Goal: Task Accomplishment & Management: Complete application form

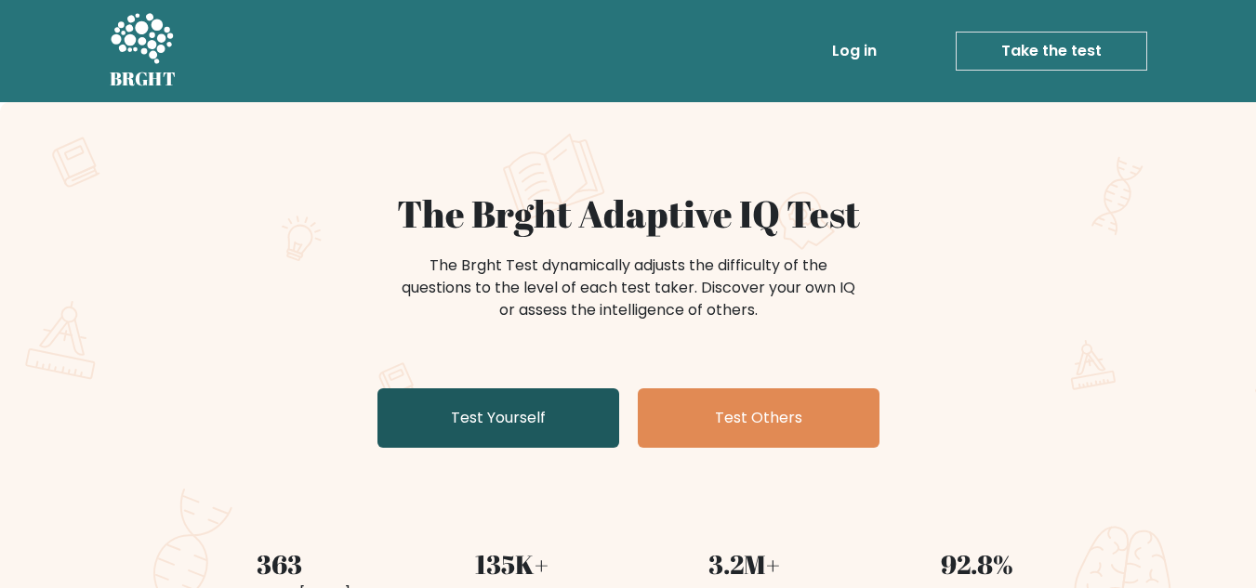
click at [489, 408] on link "Test Yourself" at bounding box center [498, 417] width 242 height 59
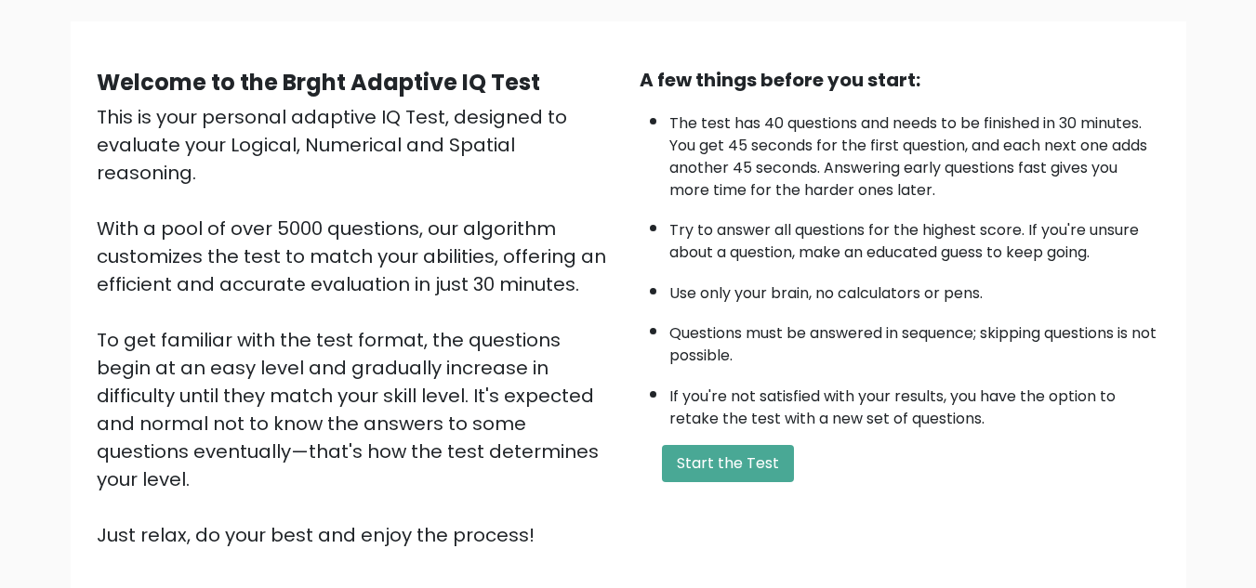
scroll to position [127, 0]
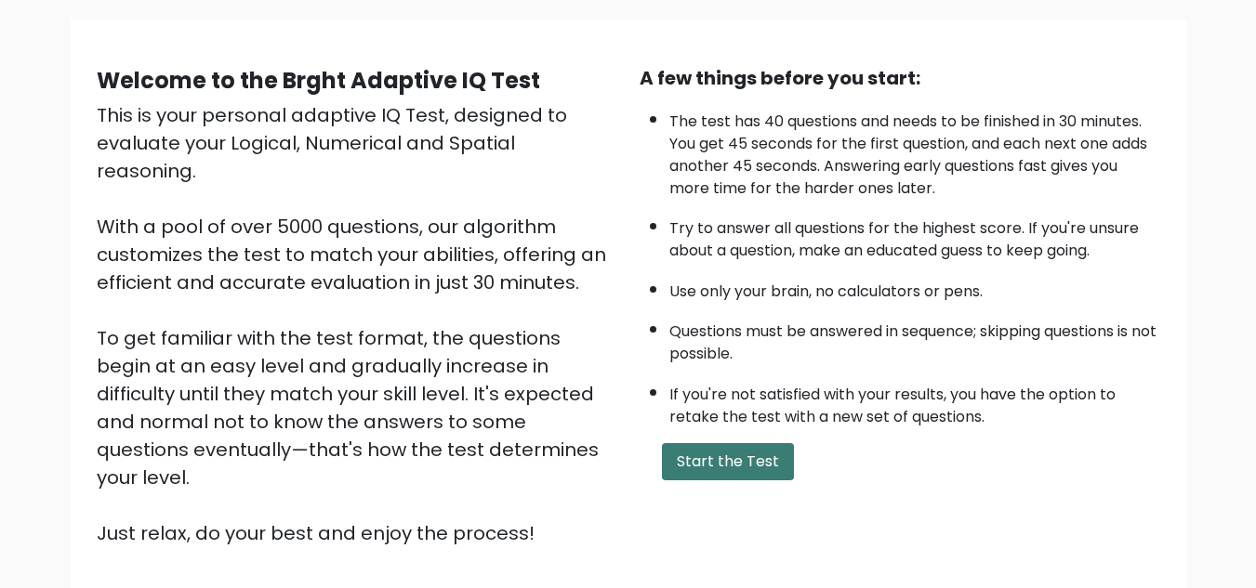
click at [767, 452] on button "Start the Test" at bounding box center [728, 461] width 132 height 37
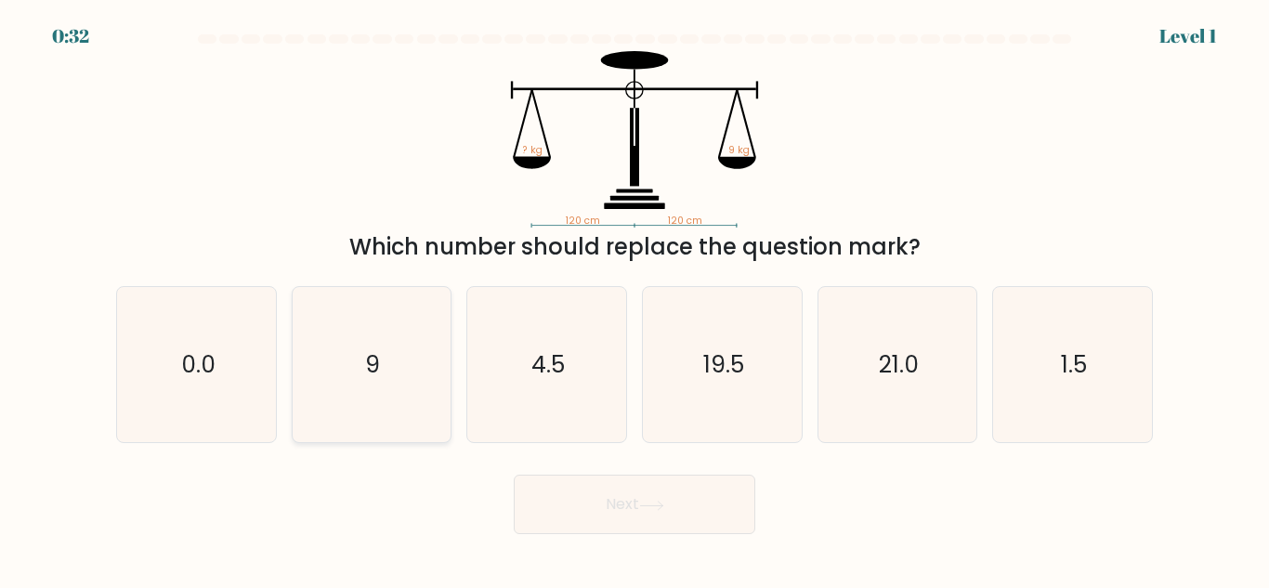
click at [362, 341] on icon "9" at bounding box center [371, 364] width 155 height 155
click at [635, 299] on input "b. 9" at bounding box center [635, 297] width 1 height 5
radio input "true"
click at [691, 521] on button "Next" at bounding box center [635, 504] width 242 height 59
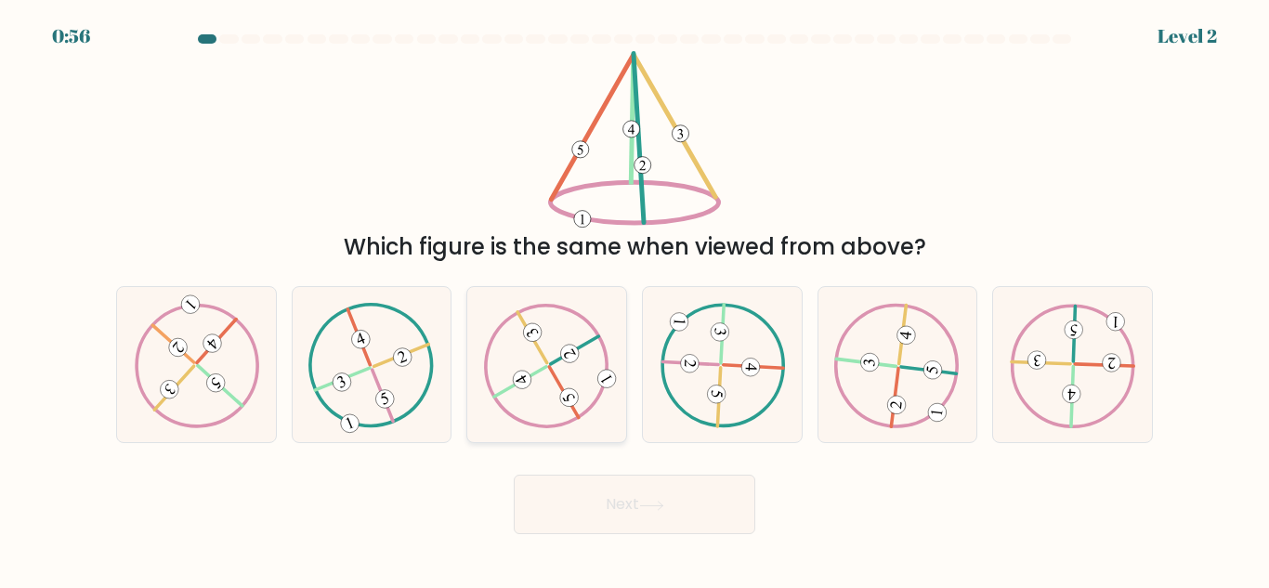
click at [563, 405] on icon at bounding box center [546, 365] width 125 height 125
click at [635, 299] on input "c." at bounding box center [635, 297] width 1 height 5
radio input "true"
click at [620, 517] on button "Next" at bounding box center [635, 504] width 242 height 59
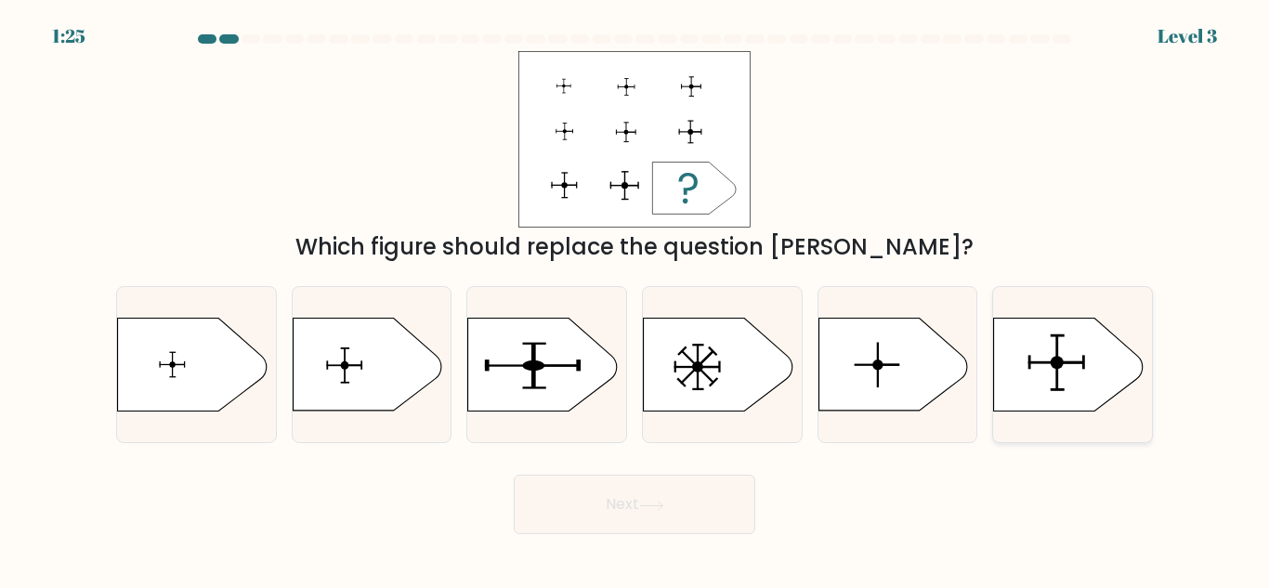
click at [1026, 368] on icon at bounding box center [1068, 365] width 149 height 93
click at [636, 299] on input "f." at bounding box center [635, 297] width 1 height 5
radio input "true"
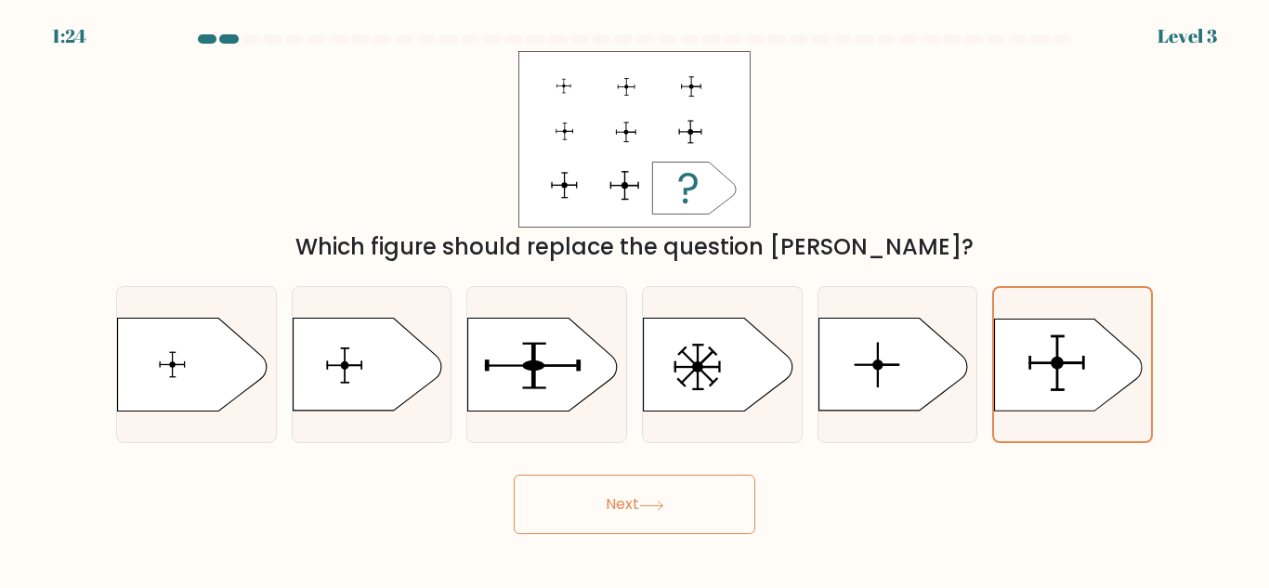
click at [714, 517] on button "Next" at bounding box center [635, 504] width 242 height 59
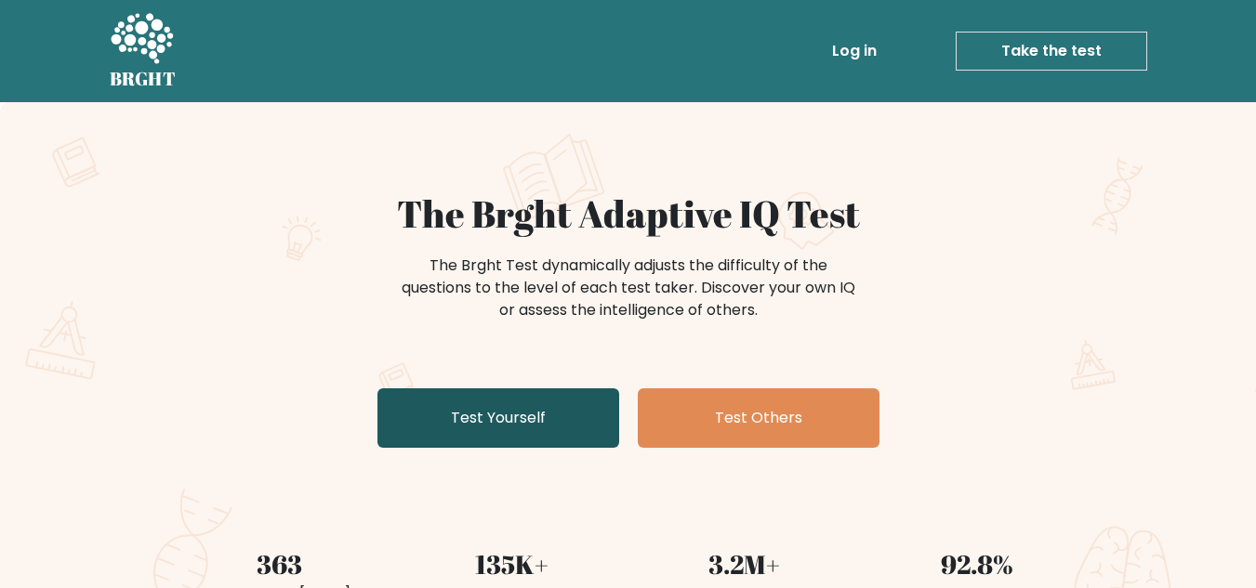
click at [493, 422] on link "Test Yourself" at bounding box center [498, 417] width 242 height 59
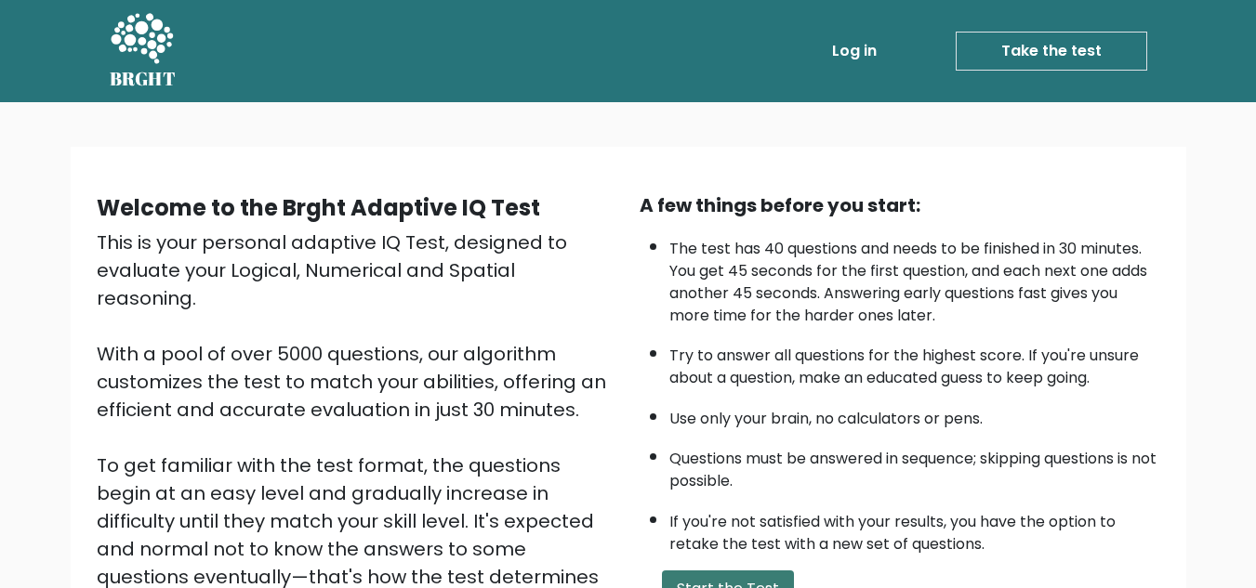
click at [761, 578] on button "Start the Test" at bounding box center [728, 589] width 132 height 37
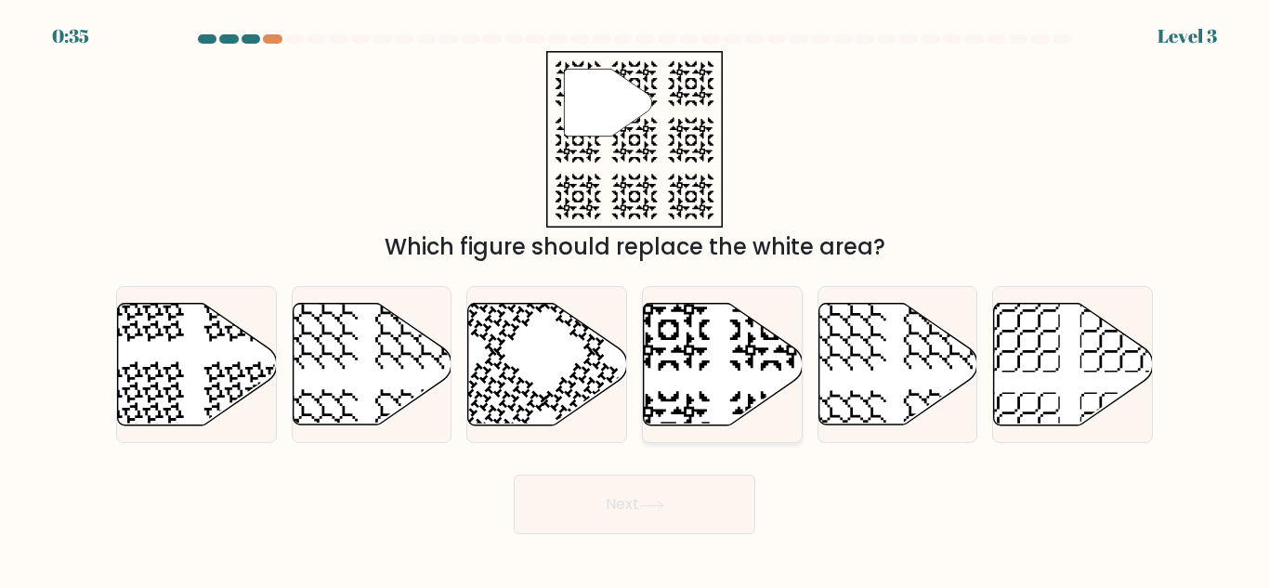
click at [716, 323] on icon at bounding box center [723, 365] width 159 height 122
click at [636, 299] on input "d." at bounding box center [635, 297] width 1 height 5
radio input "true"
click at [621, 514] on button "Next" at bounding box center [635, 504] width 242 height 59
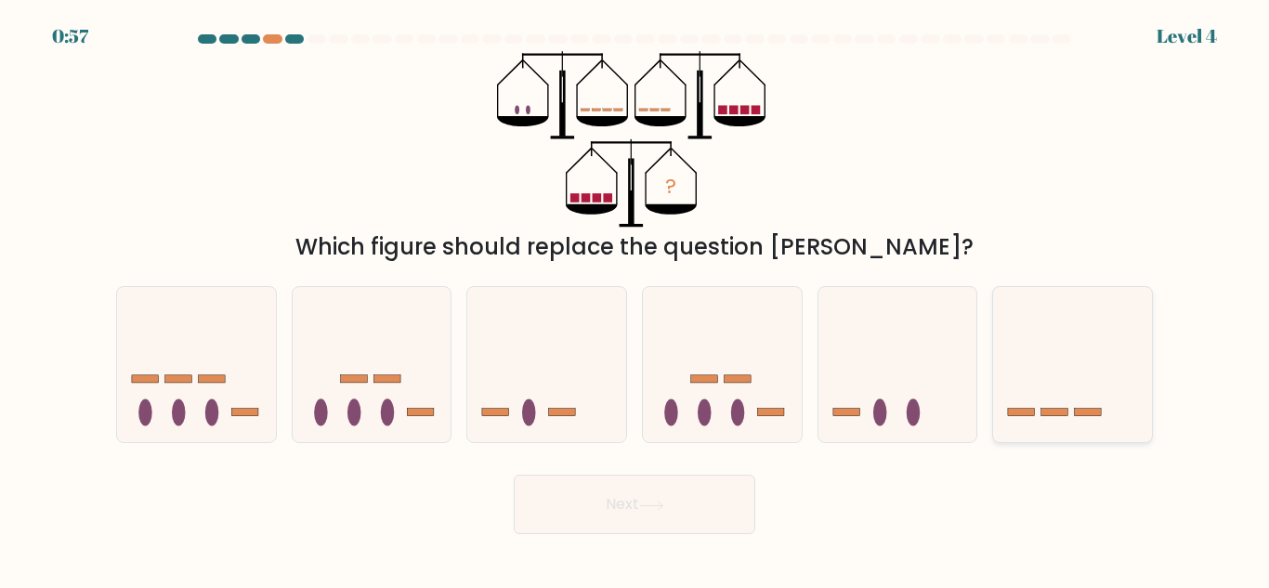
click at [1074, 350] on icon at bounding box center [1072, 364] width 159 height 131
click at [636, 299] on input "f." at bounding box center [635, 297] width 1 height 5
radio input "true"
click at [701, 512] on button "Next" at bounding box center [635, 504] width 242 height 59
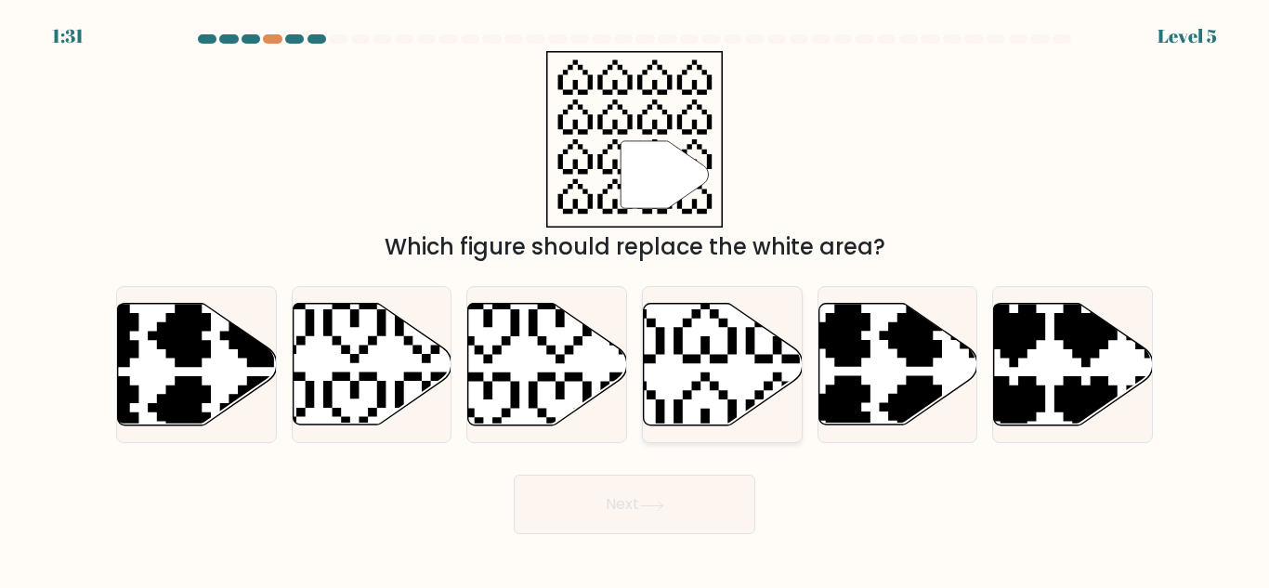
click at [722, 369] on icon at bounding box center [723, 365] width 159 height 122
click at [636, 299] on input "d." at bounding box center [635, 297] width 1 height 5
radio input "true"
click at [649, 488] on button "Next" at bounding box center [635, 504] width 242 height 59
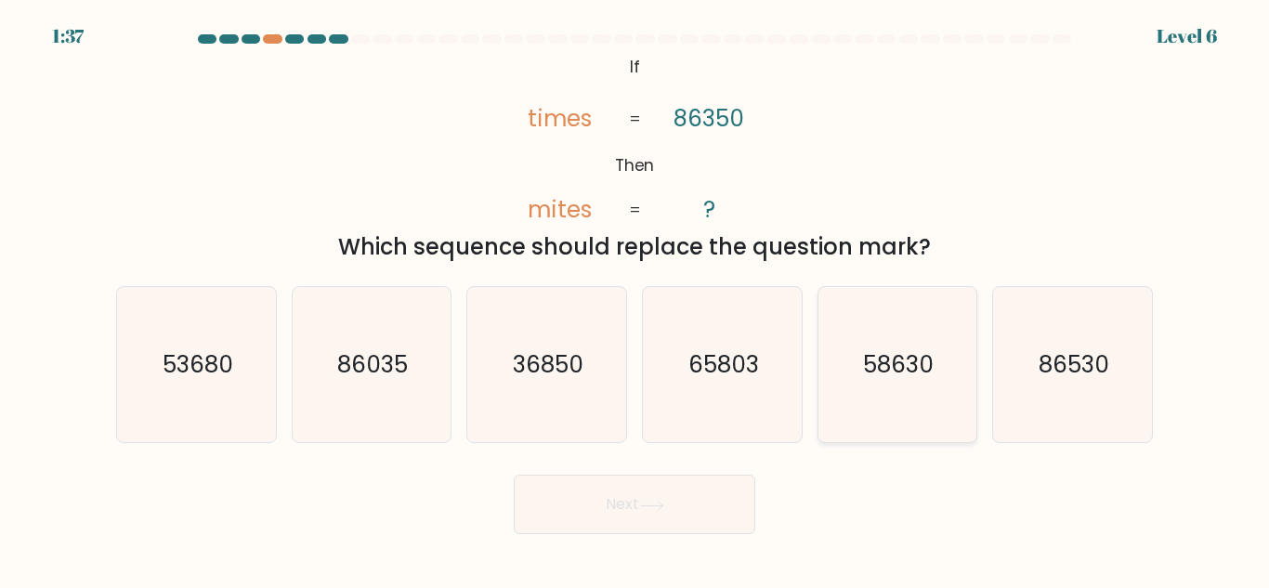
click at [875, 318] on icon "58630" at bounding box center [897, 364] width 155 height 155
click at [636, 299] on input "e. 58630" at bounding box center [635, 297] width 1 height 5
radio input "true"
click at [700, 487] on button "Next" at bounding box center [635, 504] width 242 height 59
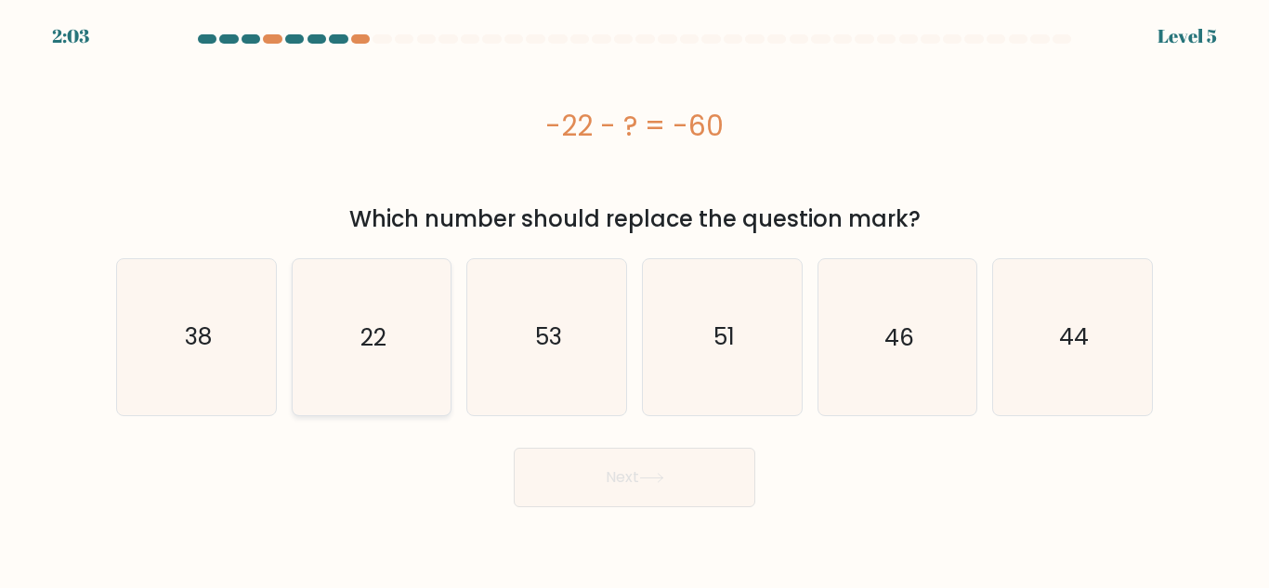
click at [378, 359] on icon "22" at bounding box center [371, 336] width 155 height 155
click at [635, 299] on input "b. 22" at bounding box center [635, 297] width 1 height 5
radio input "true"
click at [1119, 340] on icon "44" at bounding box center [1072, 336] width 155 height 155
click at [636, 299] on input "f. 44" at bounding box center [635, 297] width 1 height 5
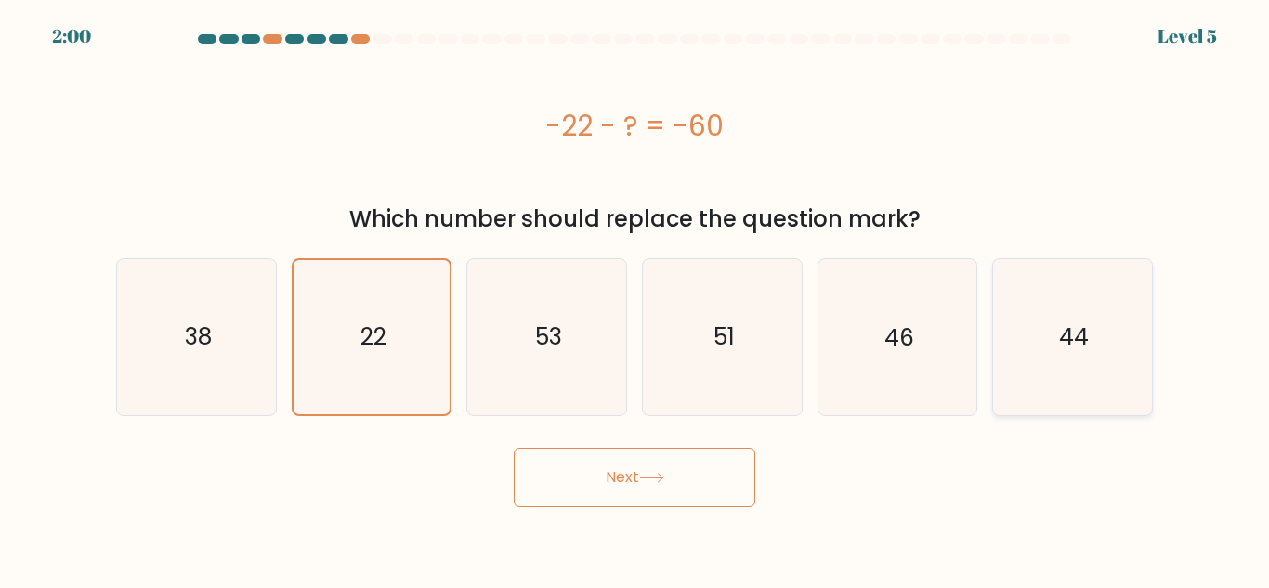
radio input "true"
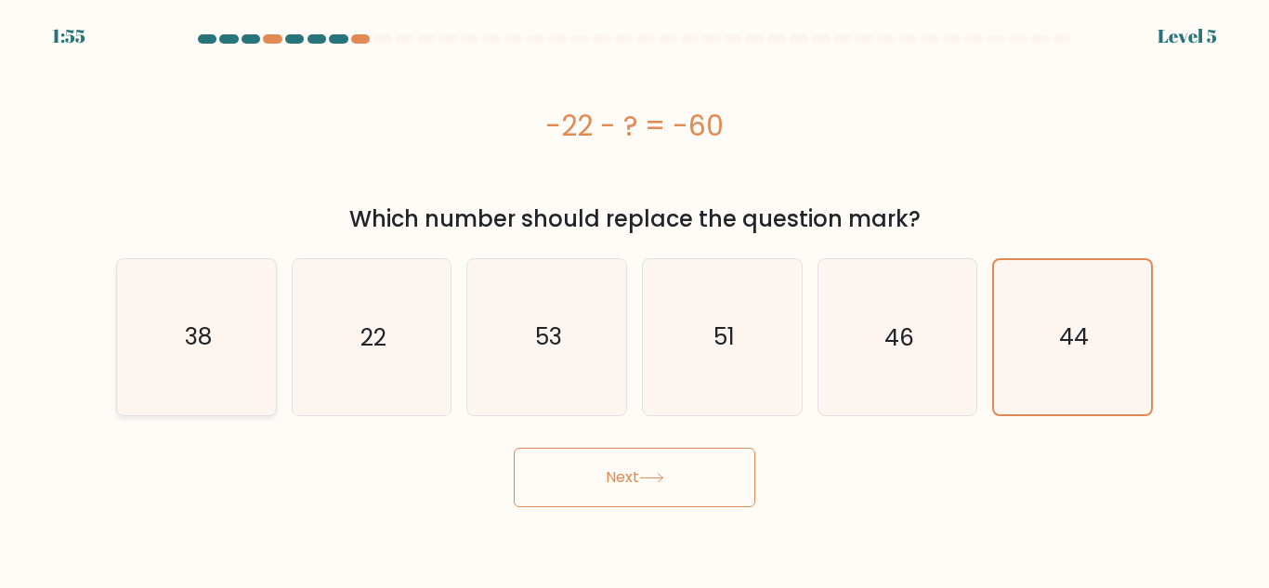
click at [228, 360] on icon "38" at bounding box center [196, 336] width 155 height 155
click at [635, 299] on input "a. 38" at bounding box center [635, 297] width 1 height 5
radio input "true"
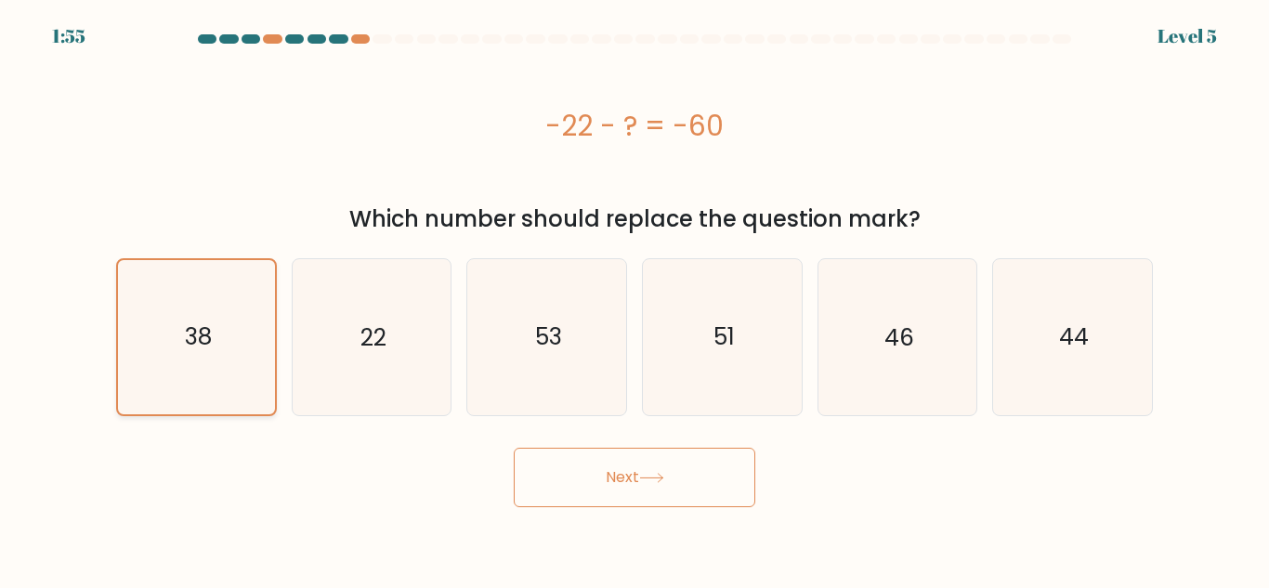
click at [228, 360] on icon "38" at bounding box center [196, 336] width 153 height 153
click at [635, 299] on input "a. 38" at bounding box center [635, 297] width 1 height 5
click at [625, 473] on button "Next" at bounding box center [635, 477] width 242 height 59
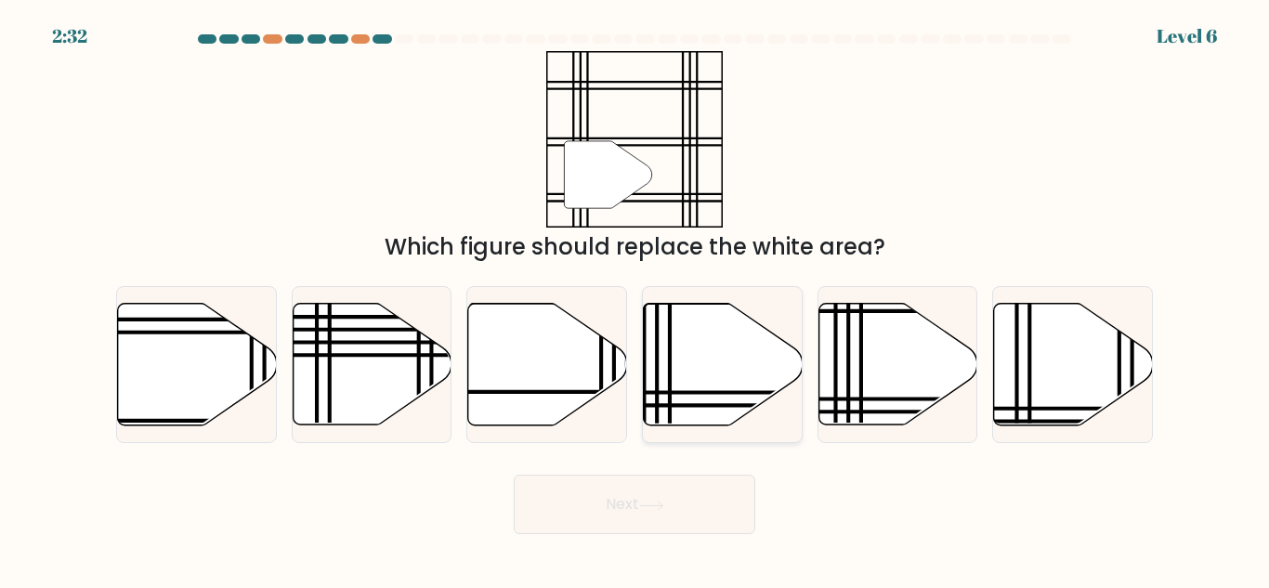
click at [735, 350] on icon at bounding box center [723, 365] width 159 height 122
click at [636, 299] on input "d." at bounding box center [635, 297] width 1 height 5
radio input "true"
click at [590, 505] on button "Next" at bounding box center [635, 504] width 242 height 59
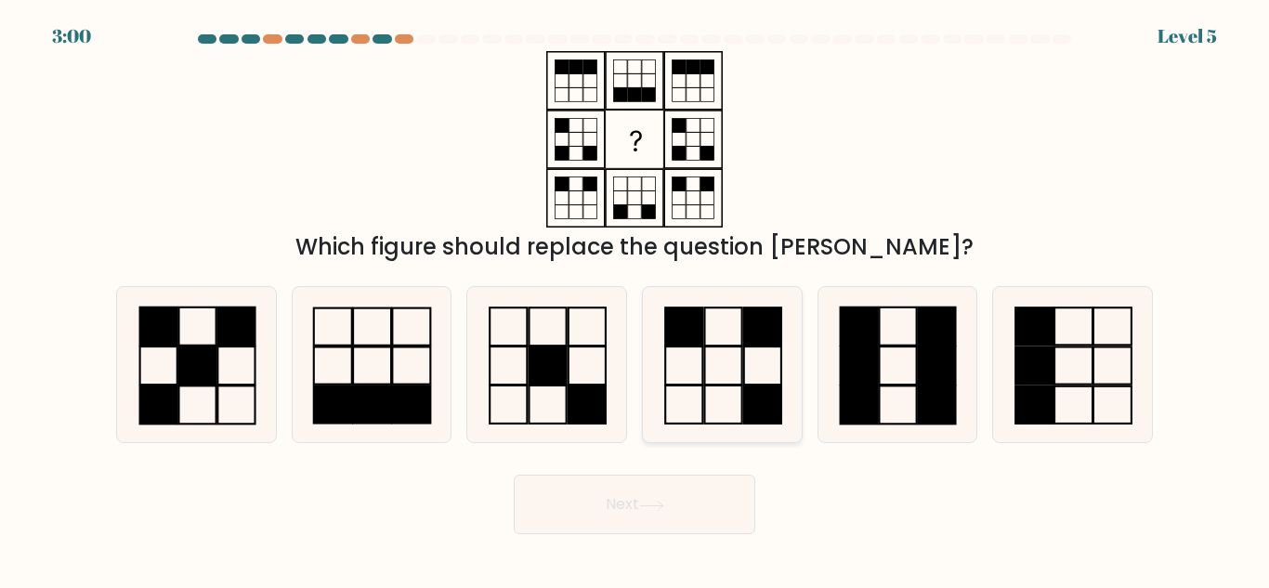
click at [721, 414] on icon at bounding box center [722, 364] width 155 height 155
click at [636, 299] on input "d." at bounding box center [635, 297] width 1 height 5
radio input "true"
click at [664, 493] on button "Next" at bounding box center [635, 504] width 242 height 59
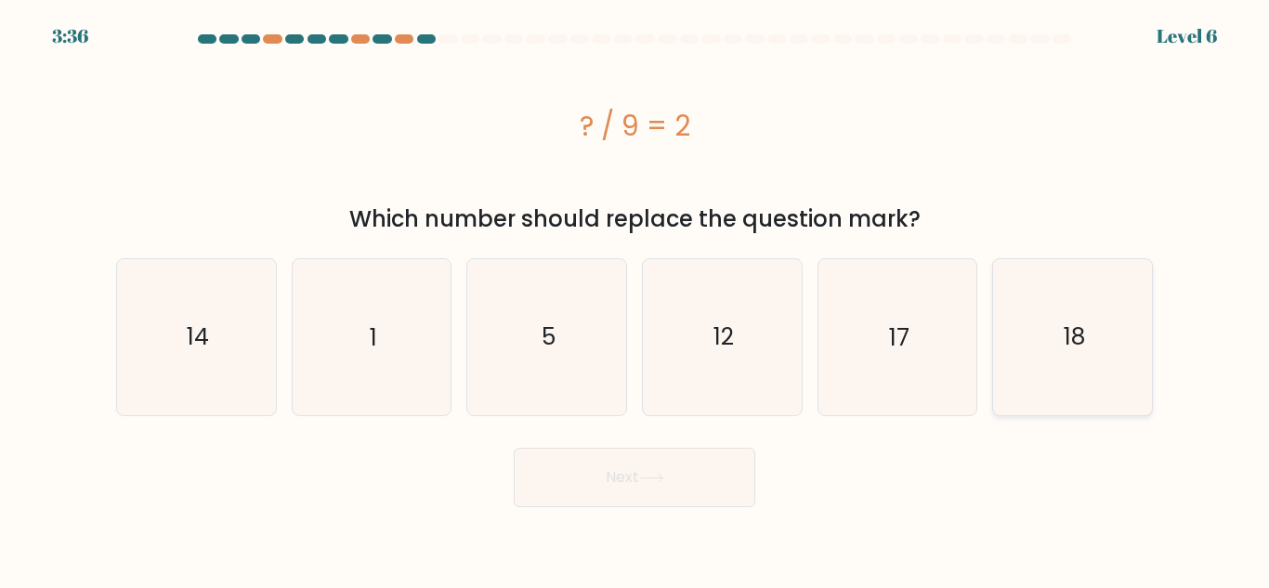
click at [1058, 367] on icon "18" at bounding box center [1072, 336] width 155 height 155
click at [636, 299] on input "f. 18" at bounding box center [635, 297] width 1 height 5
radio input "true"
click at [661, 483] on button "Next" at bounding box center [635, 477] width 242 height 59
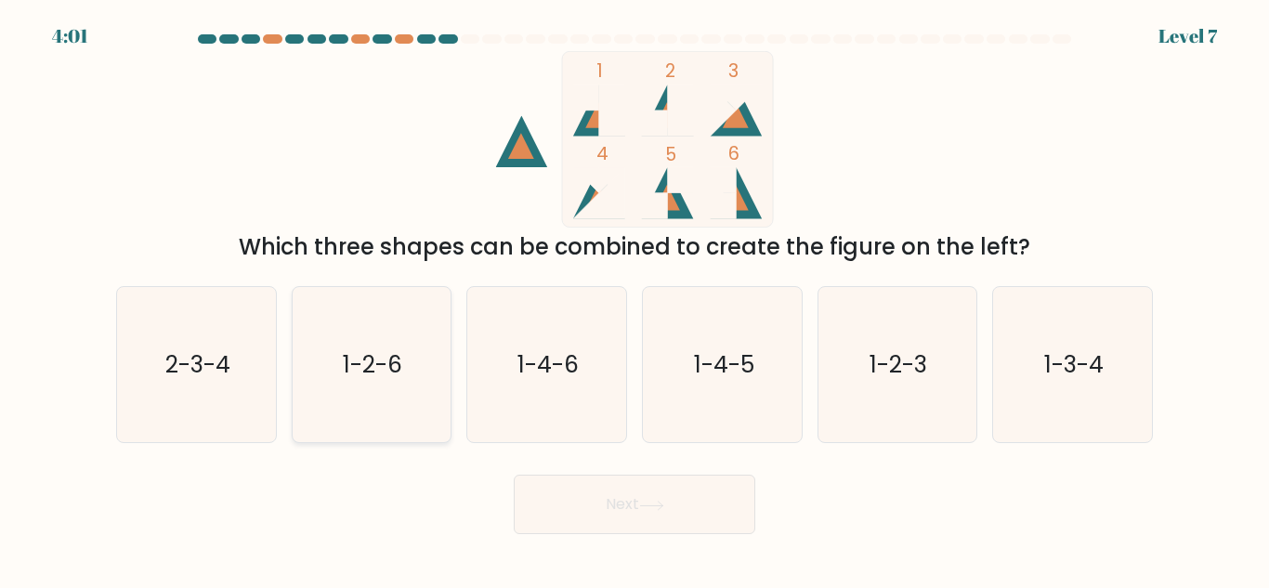
click at [393, 387] on icon "1-2-6" at bounding box center [371, 364] width 155 height 155
click at [635, 299] on input "b. 1-2-6" at bounding box center [635, 297] width 1 height 5
radio input "true"
click at [556, 520] on button "Next" at bounding box center [635, 504] width 242 height 59
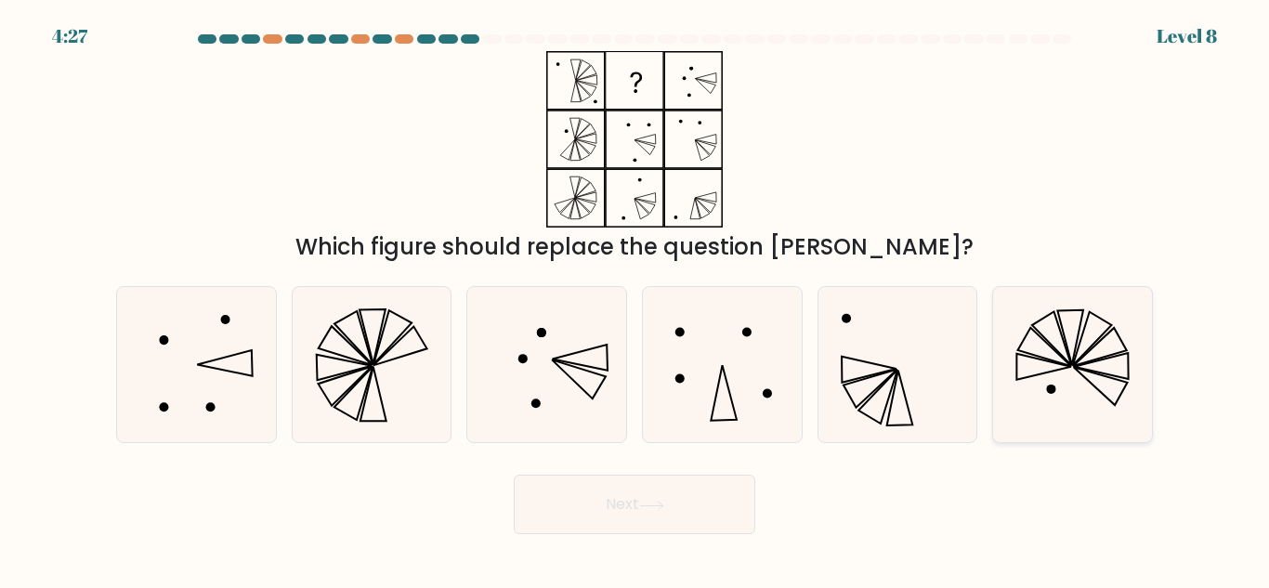
click at [1068, 400] on icon at bounding box center [1072, 364] width 155 height 155
click at [636, 299] on input "f." at bounding box center [635, 297] width 1 height 5
radio input "true"
click at [648, 532] on button "Next" at bounding box center [635, 504] width 242 height 59
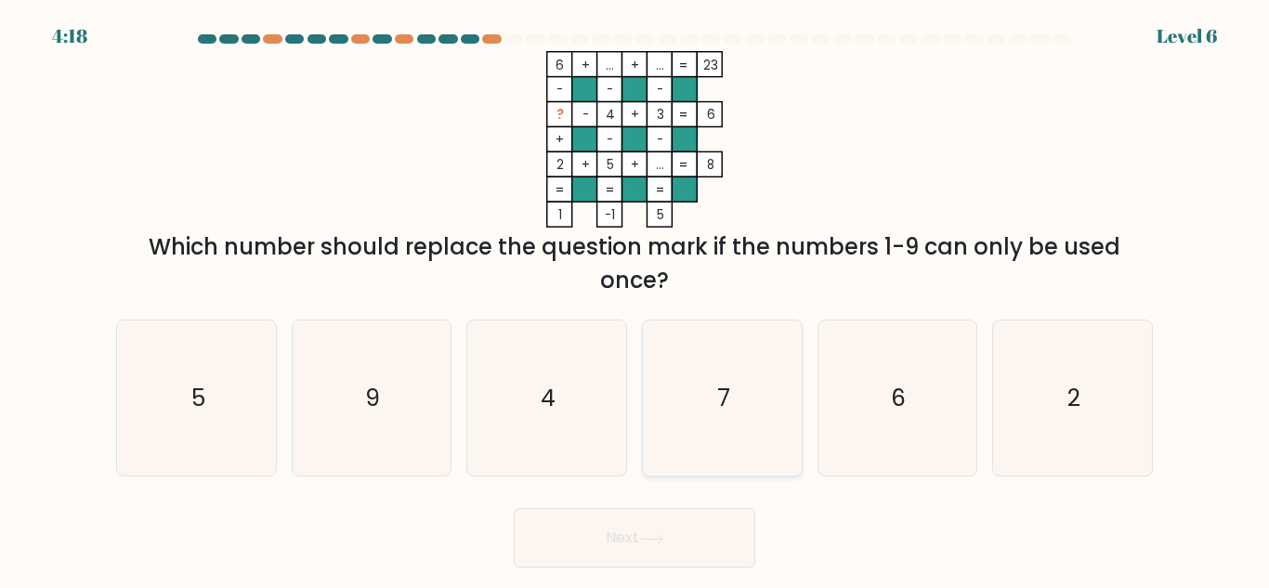
click at [748, 362] on icon "7" at bounding box center [722, 398] width 155 height 155
click at [636, 299] on input "d. 7" at bounding box center [635, 297] width 1 height 5
radio input "true"
click at [550, 528] on button "Next" at bounding box center [635, 537] width 242 height 59
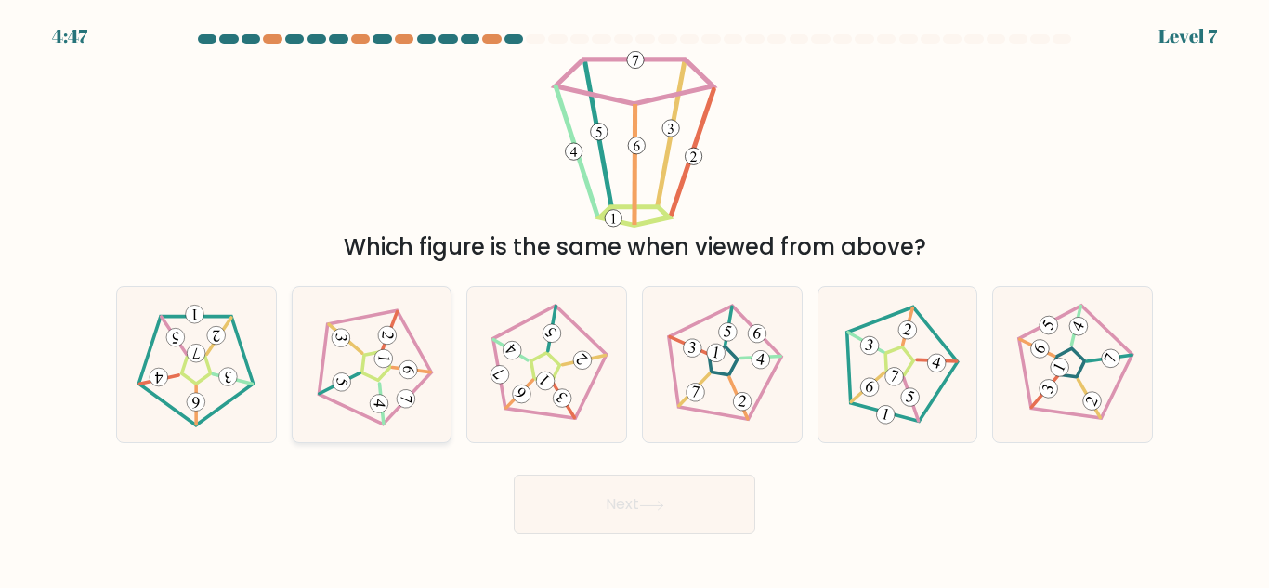
click at [384, 369] on icon at bounding box center [371, 365] width 125 height 125
click at [635, 299] on input "b." at bounding box center [635, 297] width 1 height 5
radio input "true"
click at [612, 477] on button "Next" at bounding box center [635, 504] width 242 height 59
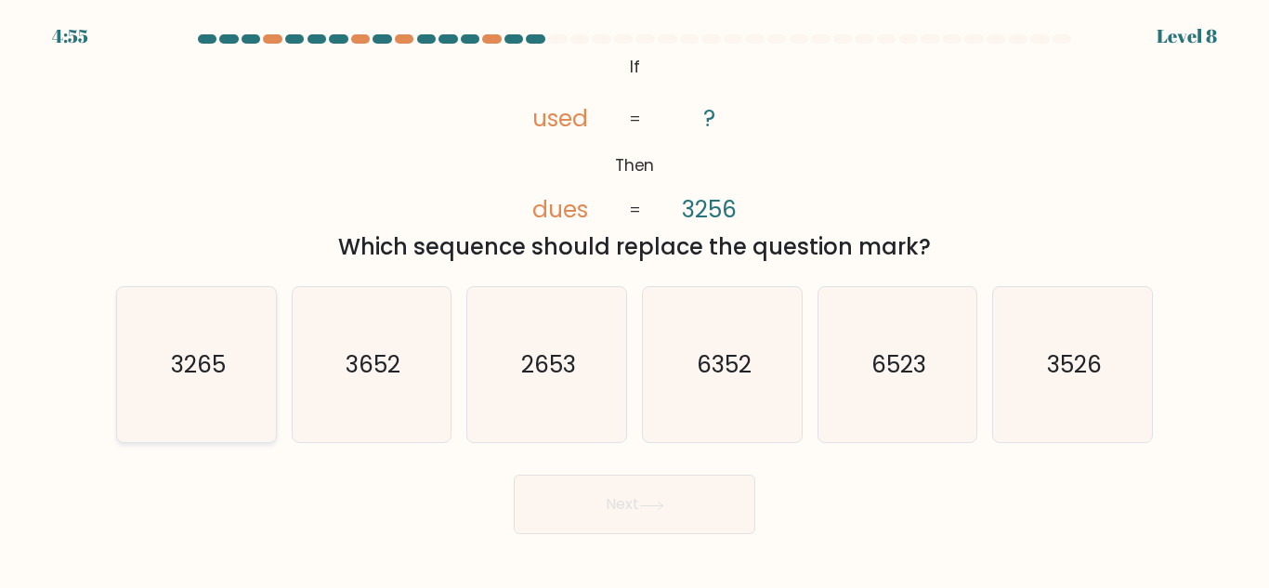
click at [244, 368] on icon "3265" at bounding box center [196, 364] width 155 height 155
click at [635, 299] on input "a. 3265" at bounding box center [635, 297] width 1 height 5
radio input "true"
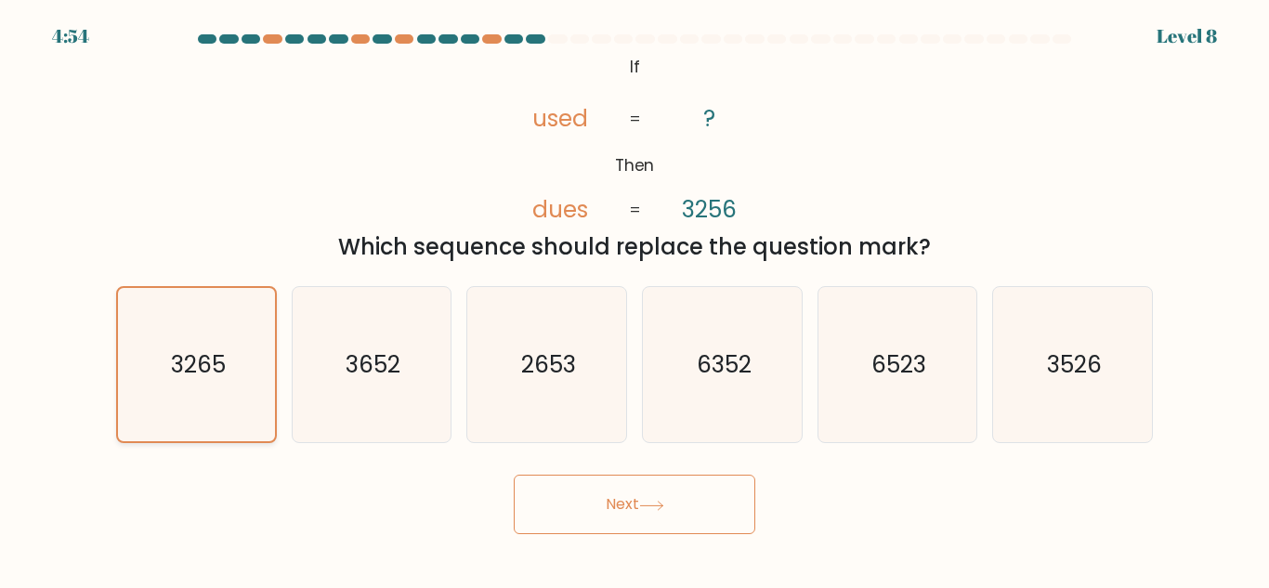
click at [244, 368] on icon "3265" at bounding box center [196, 364] width 153 height 153
click at [635, 299] on input "a. 3265" at bounding box center [635, 297] width 1 height 5
click at [530, 496] on button "Next" at bounding box center [635, 504] width 242 height 59
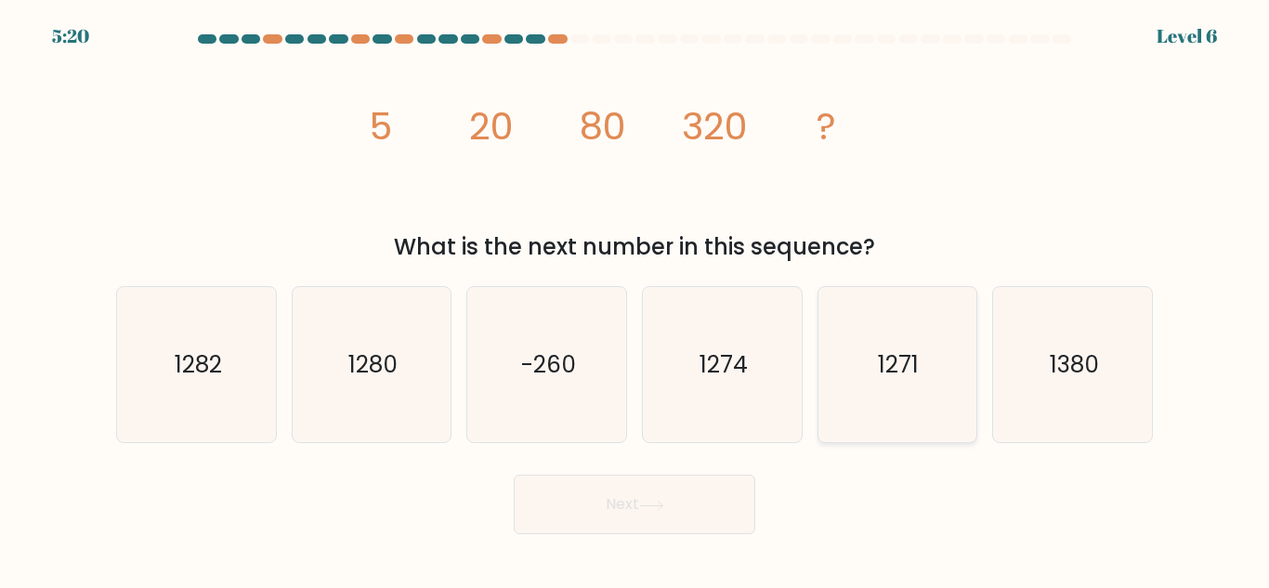
click at [875, 362] on icon "1271" at bounding box center [897, 364] width 155 height 155
click at [636, 299] on input "e. 1271" at bounding box center [635, 297] width 1 height 5
radio input "true"
click at [651, 520] on button "Next" at bounding box center [635, 504] width 242 height 59
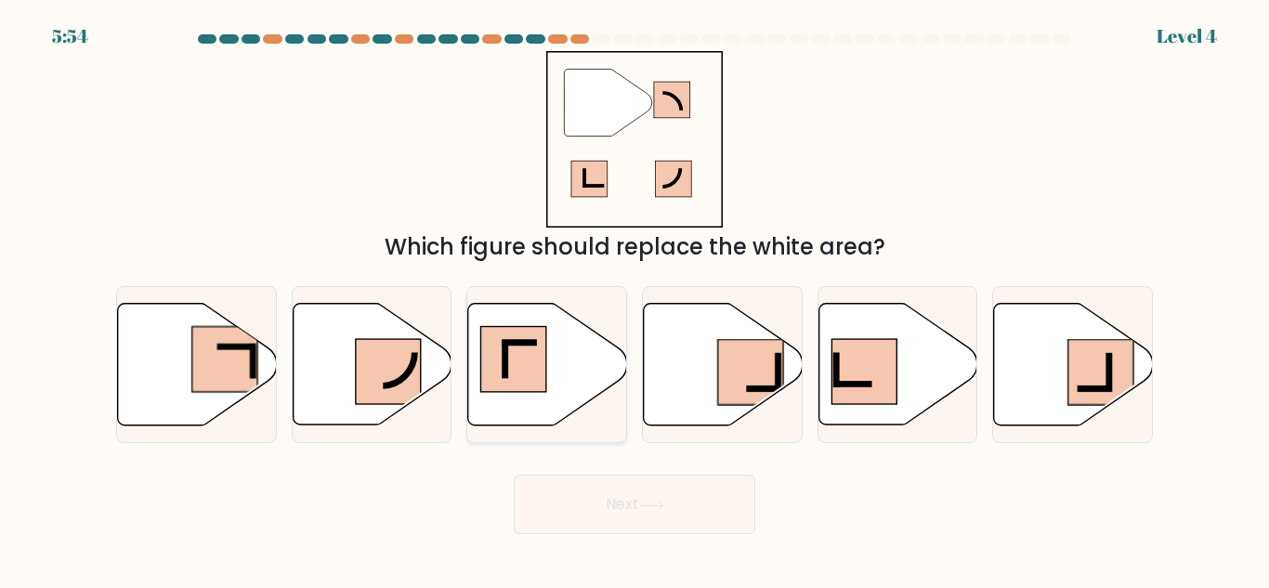
click at [559, 355] on icon at bounding box center [547, 365] width 159 height 122
click at [635, 299] on input "c." at bounding box center [635, 297] width 1 height 5
radio input "true"
click at [587, 503] on button "Next" at bounding box center [635, 504] width 242 height 59
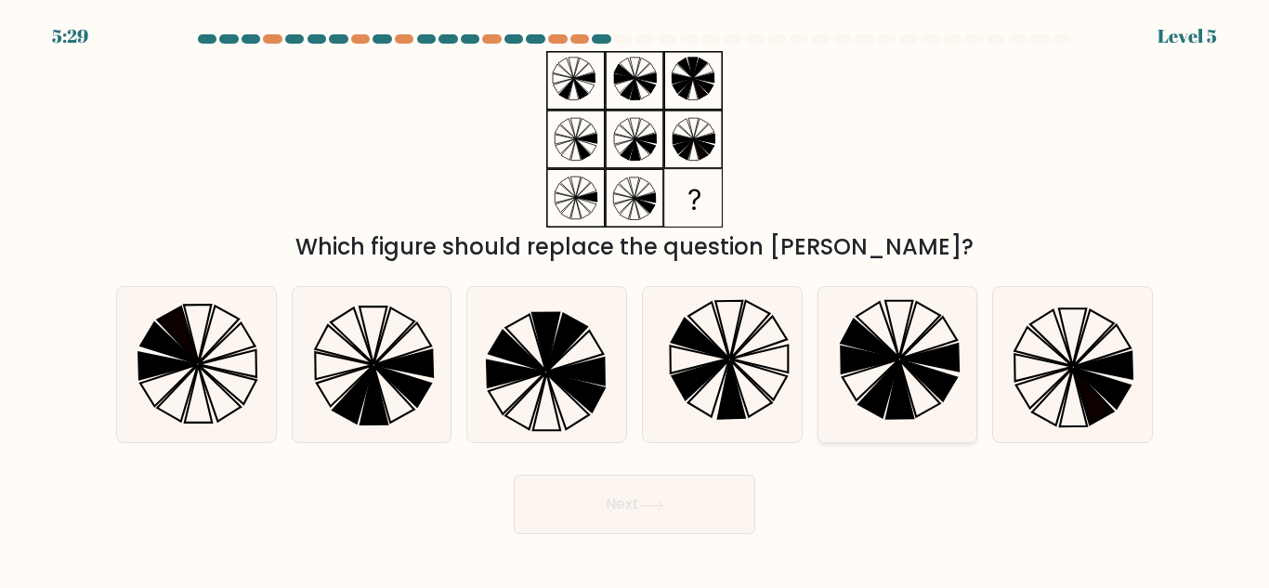
click at [907, 390] on icon at bounding box center [900, 391] width 27 height 58
click at [636, 299] on input "e." at bounding box center [635, 297] width 1 height 5
radio input "true"
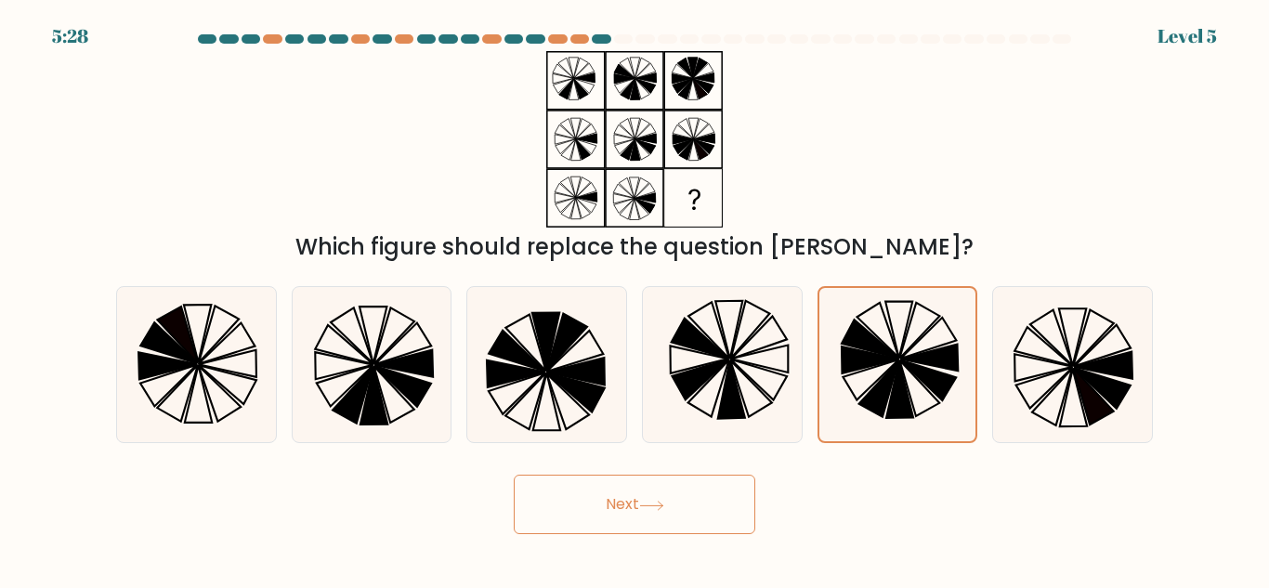
click at [584, 517] on button "Next" at bounding box center [635, 504] width 242 height 59
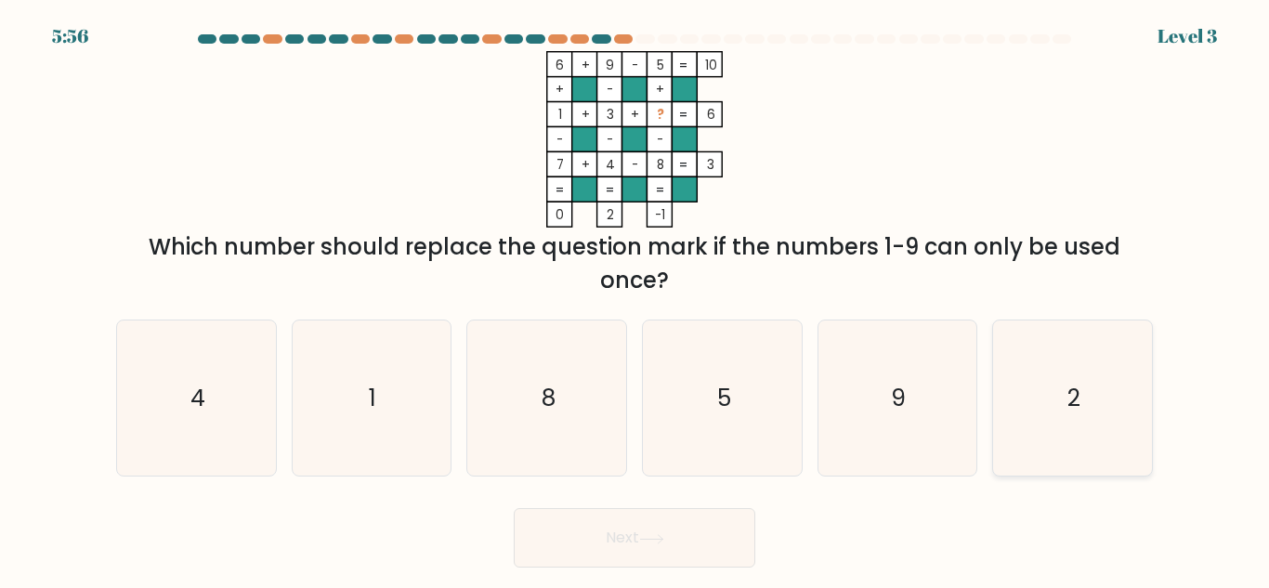
click at [1099, 417] on icon "2" at bounding box center [1072, 398] width 155 height 155
click at [636, 299] on input "f. 2" at bounding box center [635, 297] width 1 height 5
radio input "true"
click at [602, 527] on button "Next" at bounding box center [635, 537] width 242 height 59
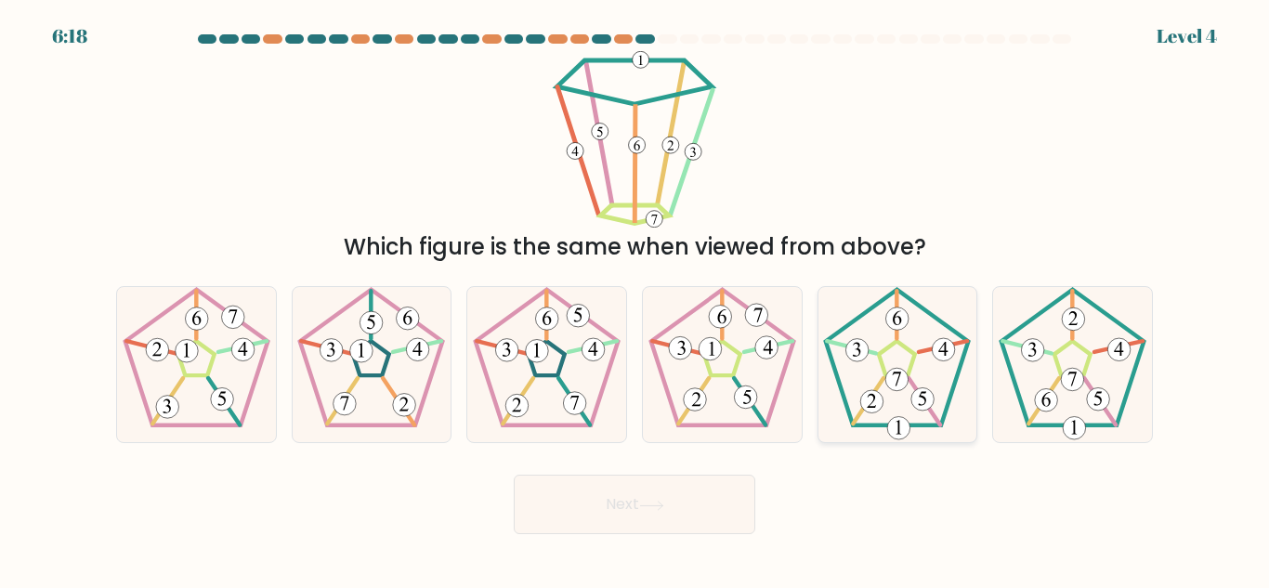
click at [906, 318] on 192 at bounding box center [898, 319] width 23 height 23
click at [636, 299] on input "e." at bounding box center [635, 297] width 1 height 5
radio input "true"
click at [590, 524] on button "Next" at bounding box center [635, 504] width 242 height 59
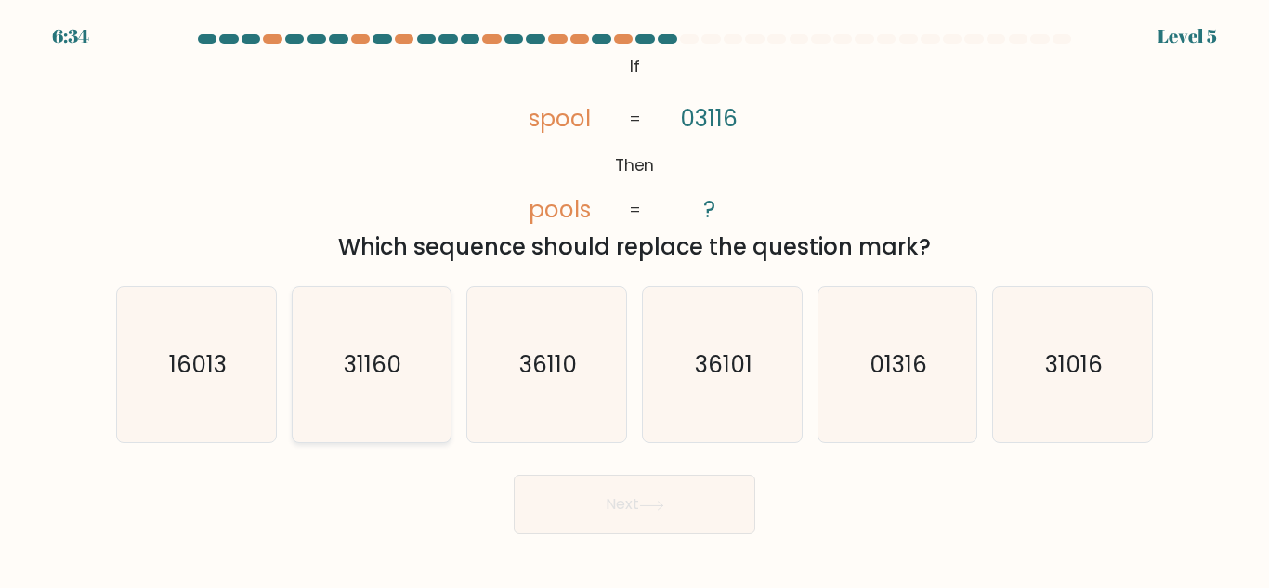
click at [388, 385] on icon "31160" at bounding box center [371, 364] width 155 height 155
click at [635, 299] on input "b. 31160" at bounding box center [635, 297] width 1 height 5
radio input "true"
click at [590, 480] on button "Next" at bounding box center [635, 504] width 242 height 59
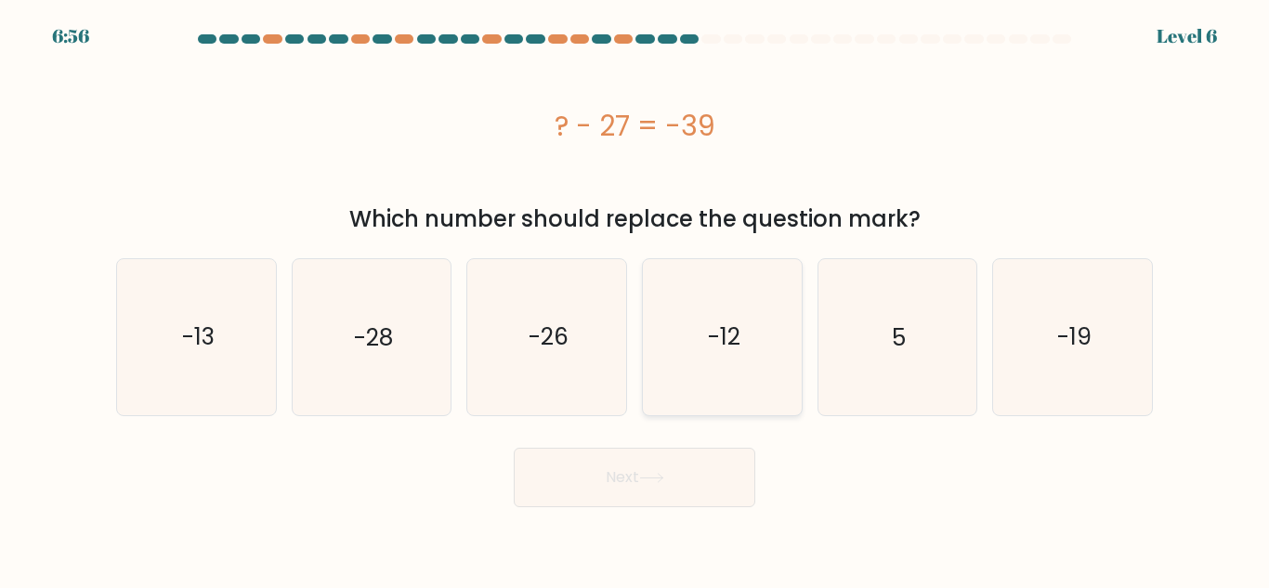
click at [698, 335] on icon "-12" at bounding box center [722, 336] width 155 height 155
click at [636, 299] on input "d. -12" at bounding box center [635, 297] width 1 height 5
radio input "true"
click at [626, 467] on button "Next" at bounding box center [635, 477] width 242 height 59
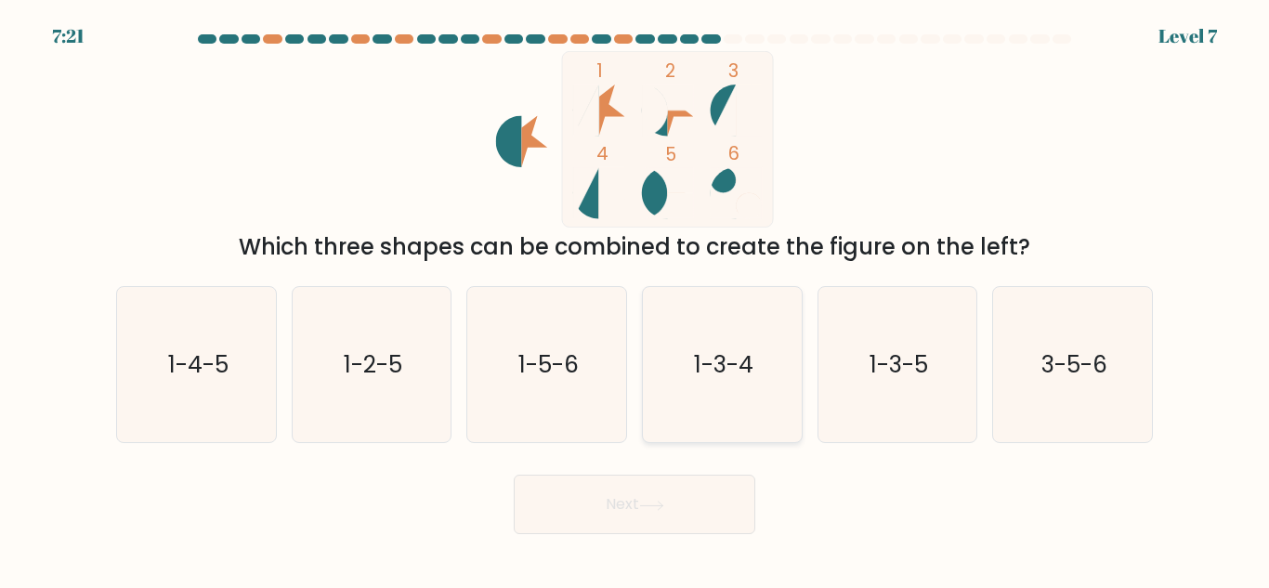
click at [730, 387] on icon "1-3-4" at bounding box center [722, 364] width 155 height 155
click at [636, 299] on input "d. 1-3-4" at bounding box center [635, 297] width 1 height 5
radio input "true"
click at [663, 504] on icon at bounding box center [651, 506] width 25 height 10
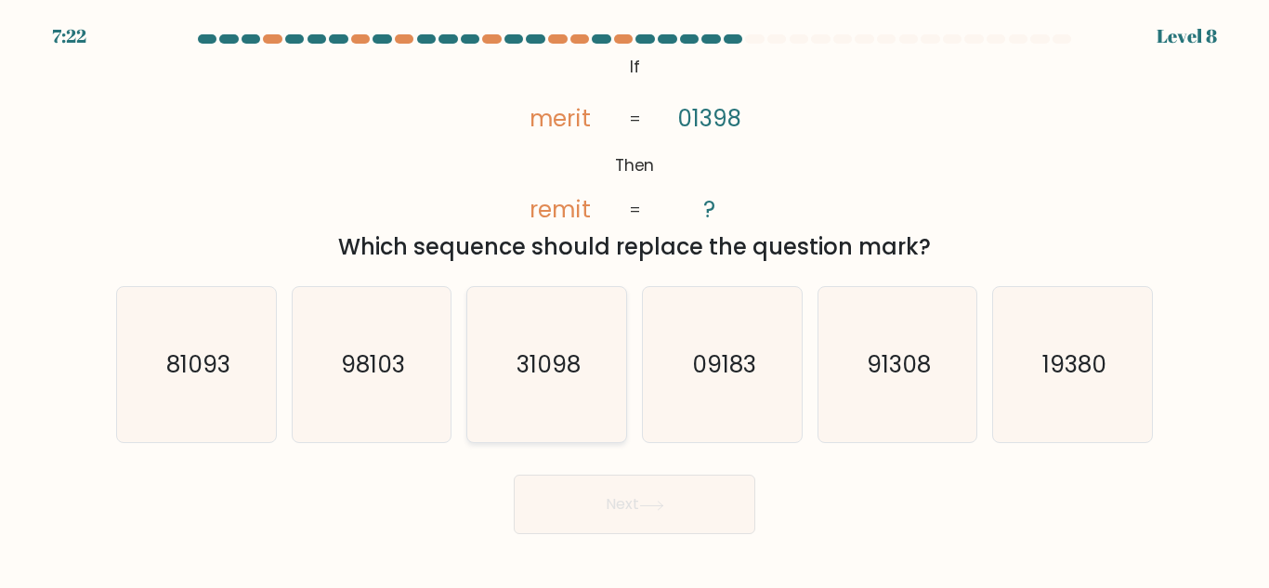
click at [590, 373] on icon "31098" at bounding box center [546, 364] width 155 height 155
click at [635, 299] on input "c. 31098" at bounding box center [635, 297] width 1 height 5
radio input "true"
click at [622, 492] on button "Next" at bounding box center [635, 504] width 242 height 59
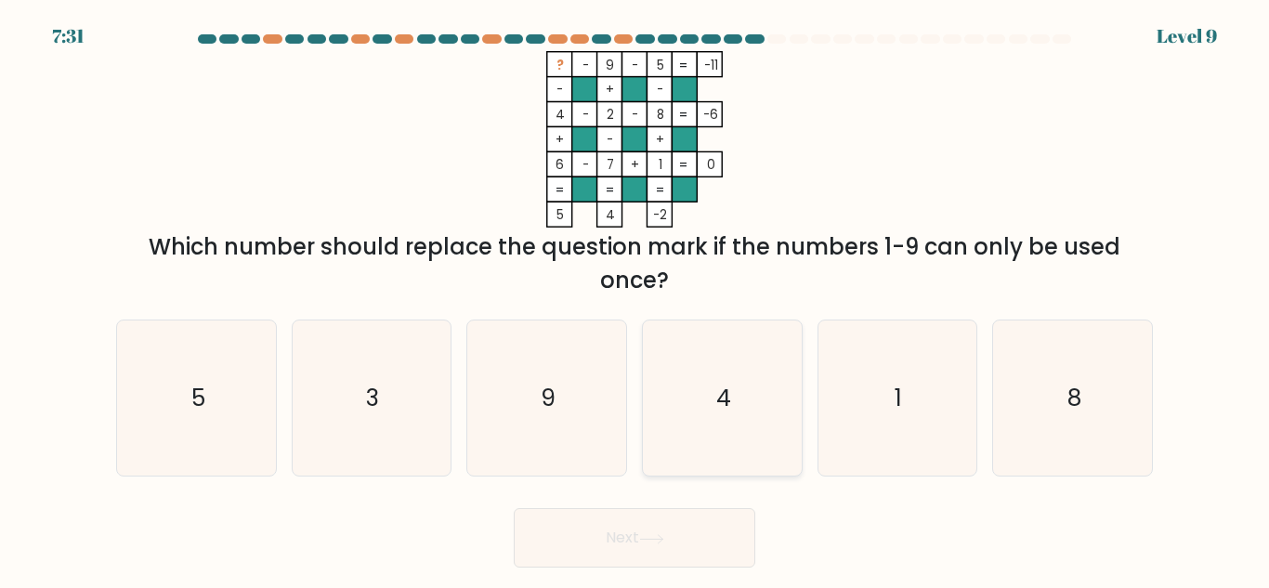
click at [706, 352] on icon "4" at bounding box center [722, 398] width 155 height 155
click at [636, 299] on input "d. 4" at bounding box center [635, 297] width 1 height 5
radio input "true"
click at [654, 533] on button "Next" at bounding box center [635, 537] width 242 height 59
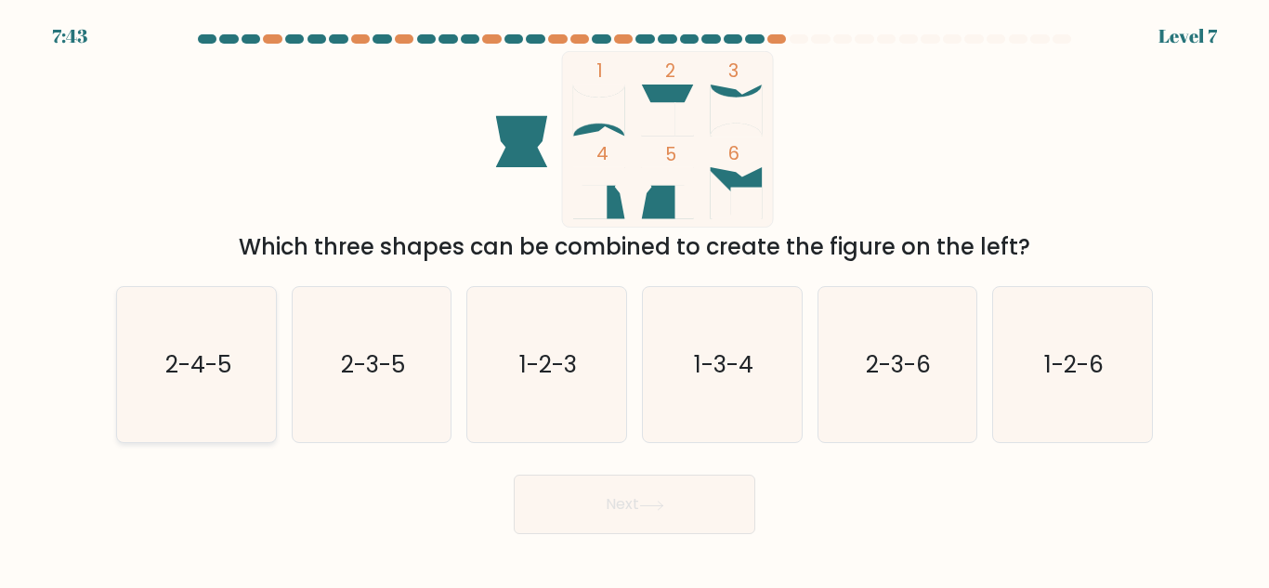
click at [177, 369] on text "2-4-5" at bounding box center [197, 365] width 66 height 33
click at [635, 299] on input "a. 2-4-5" at bounding box center [635, 297] width 1 height 5
radio input "true"
click at [701, 506] on button "Next" at bounding box center [635, 504] width 242 height 59
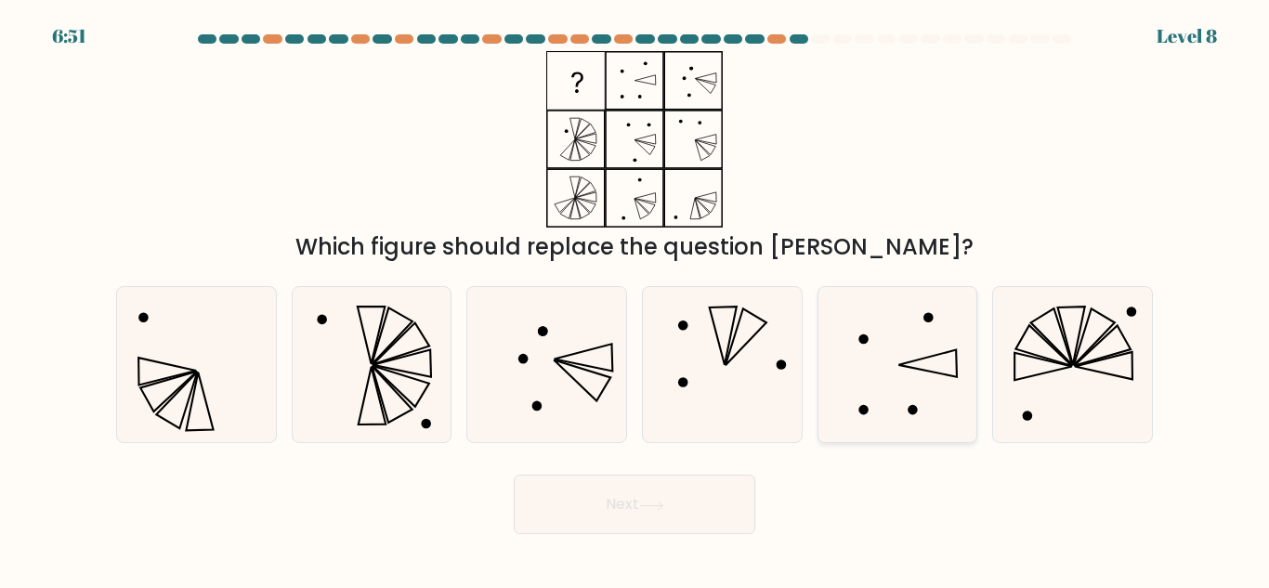
click at [886, 379] on icon at bounding box center [897, 364] width 155 height 155
click at [636, 299] on input "e." at bounding box center [635, 297] width 1 height 5
radio input "true"
click at [702, 492] on button "Next" at bounding box center [635, 504] width 242 height 59
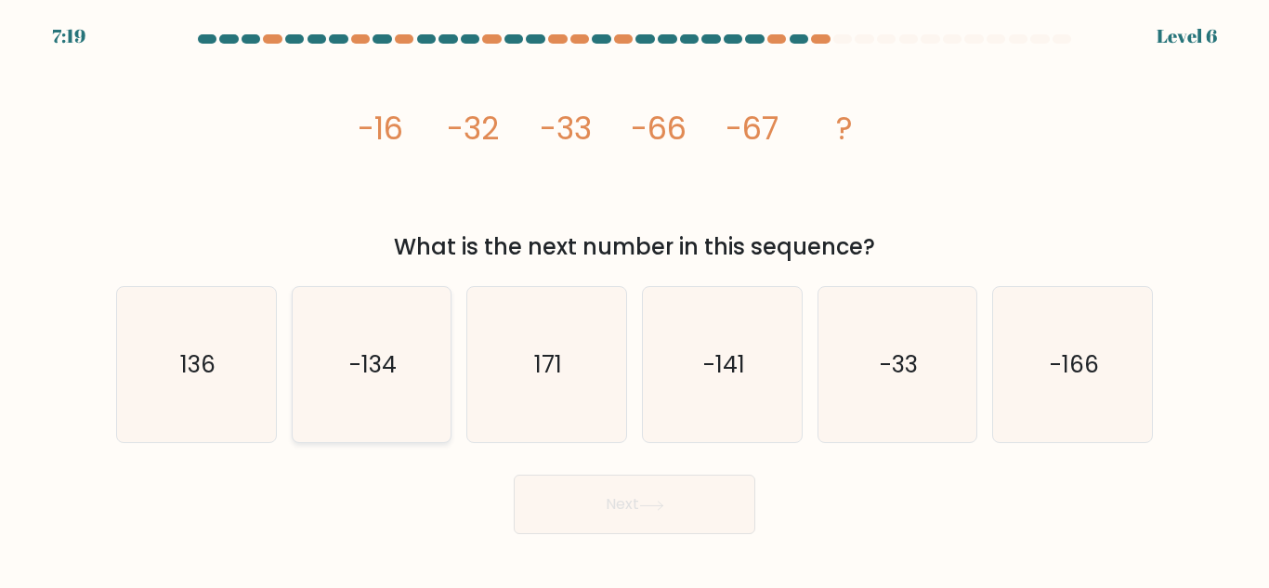
click at [356, 337] on icon "-134" at bounding box center [371, 364] width 155 height 155
click at [635, 299] on input "b. -134" at bounding box center [635, 297] width 1 height 5
radio input "true"
click at [566, 507] on button "Next" at bounding box center [635, 504] width 242 height 59
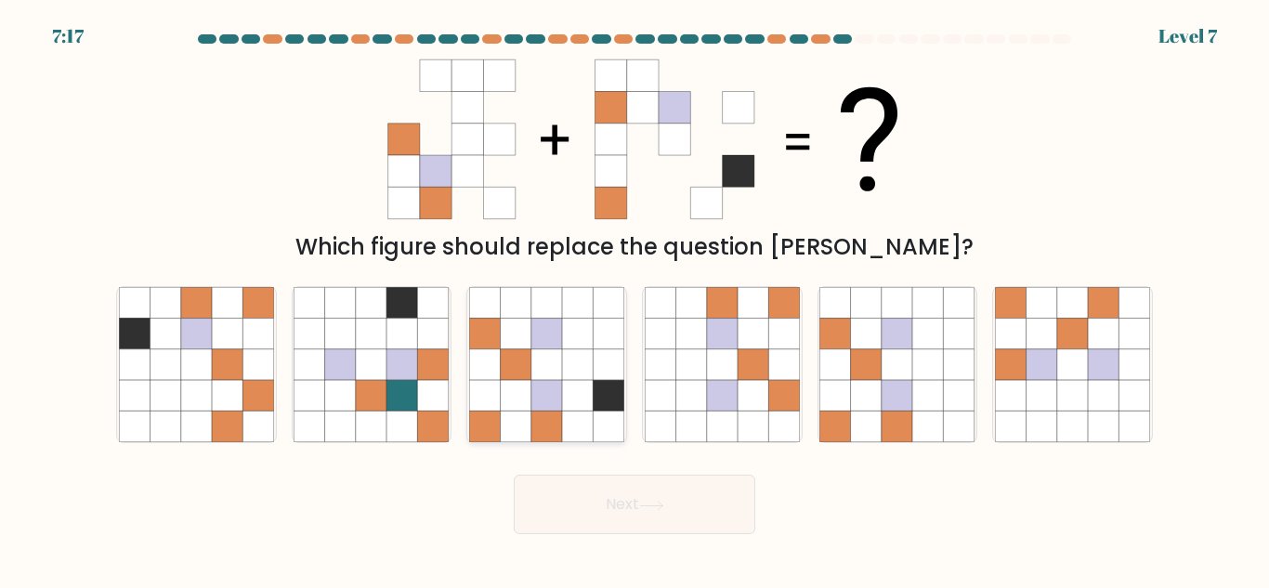
click at [536, 383] on icon at bounding box center [547, 395] width 31 height 31
click at [635, 299] on input "c." at bounding box center [635, 297] width 1 height 5
radio input "true"
click at [606, 503] on button "Next" at bounding box center [635, 504] width 242 height 59
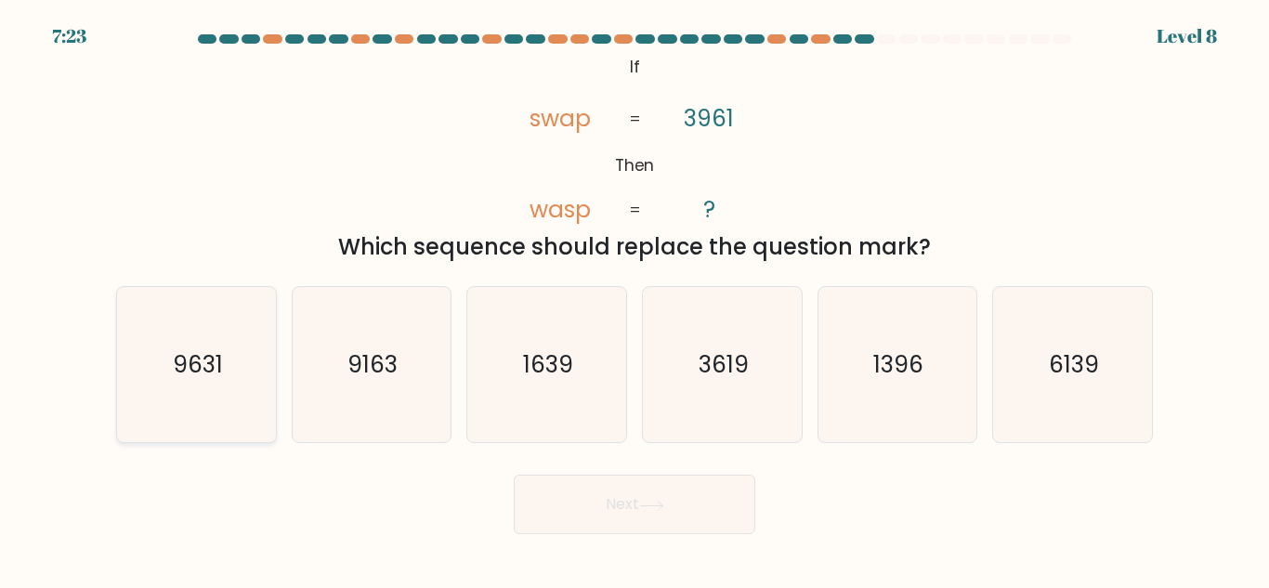
click at [217, 390] on icon "9631" at bounding box center [196, 364] width 155 height 155
click at [635, 299] on input "a. 9631" at bounding box center [635, 297] width 1 height 5
radio input "true"
click at [632, 518] on button "Next" at bounding box center [635, 504] width 242 height 59
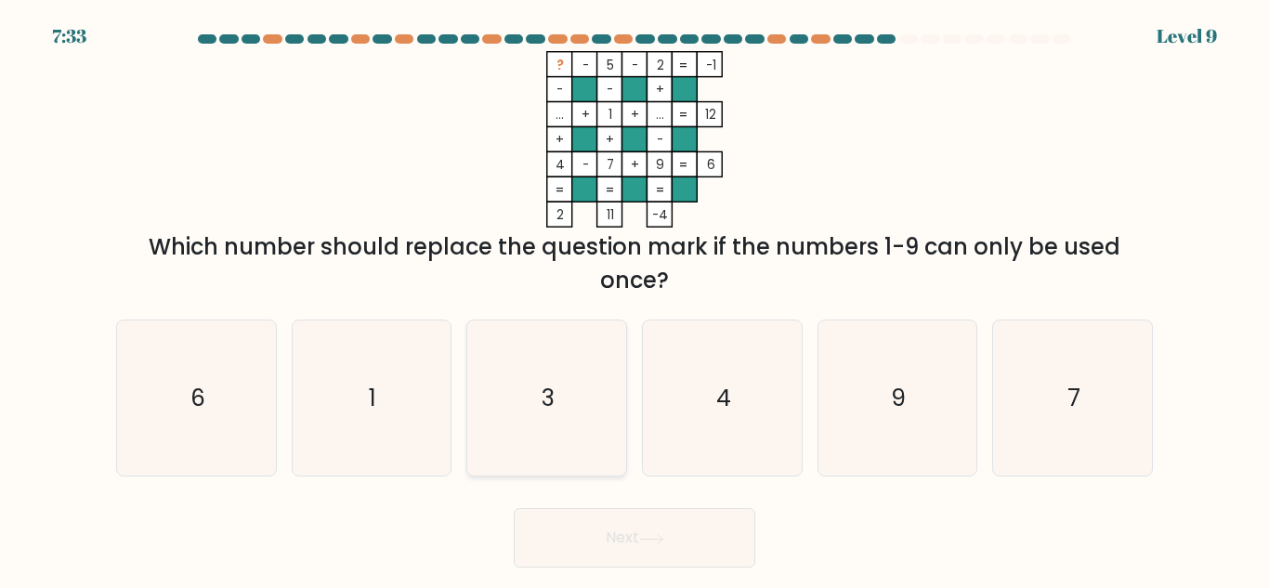
click at [542, 414] on text "3" at bounding box center [548, 398] width 13 height 33
click at [635, 299] on input "c. 3" at bounding box center [635, 297] width 1 height 5
radio input "true"
click at [594, 520] on button "Next" at bounding box center [635, 537] width 242 height 59
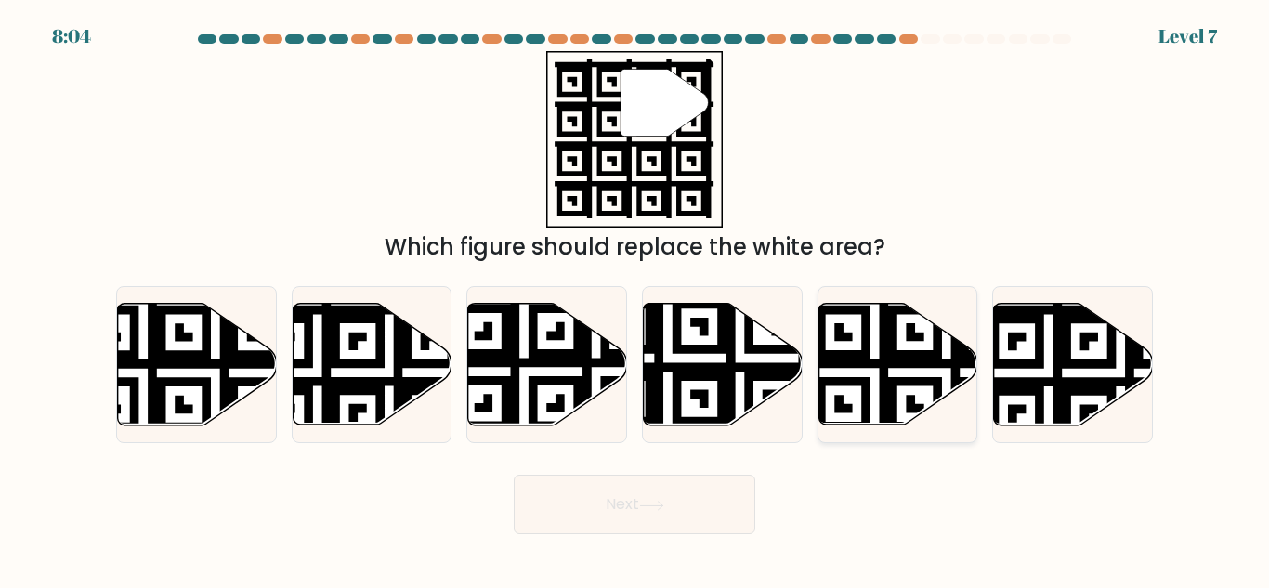
click at [887, 321] on icon at bounding box center [947, 301] width 288 height 288
click at [636, 299] on input "e." at bounding box center [635, 297] width 1 height 5
radio input "true"
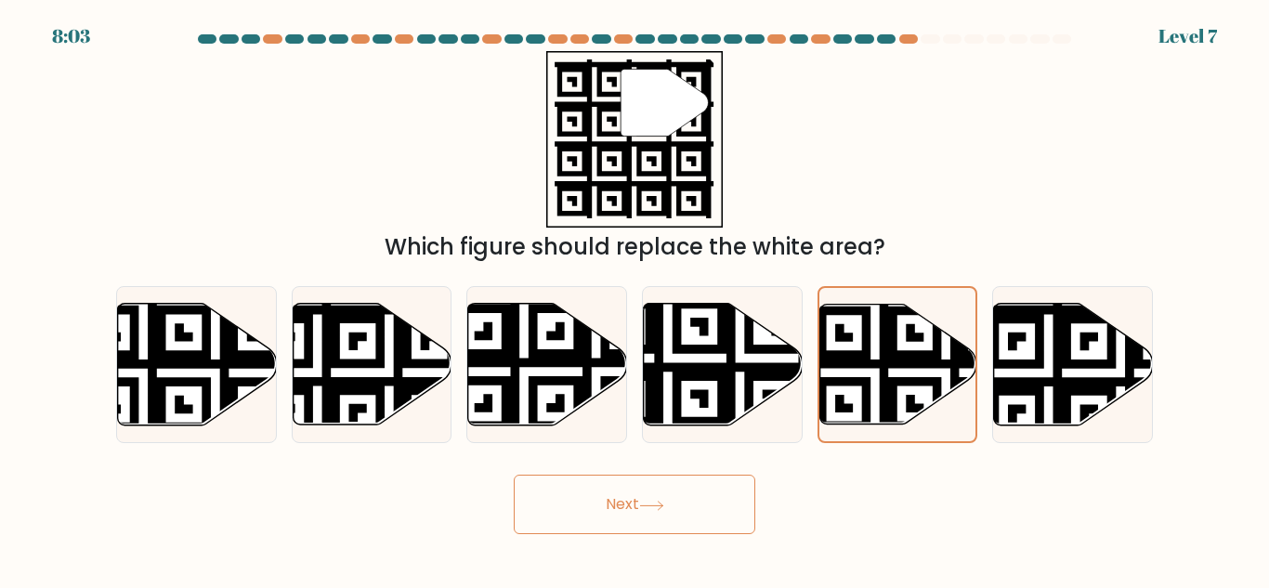
click at [633, 525] on button "Next" at bounding box center [635, 504] width 242 height 59
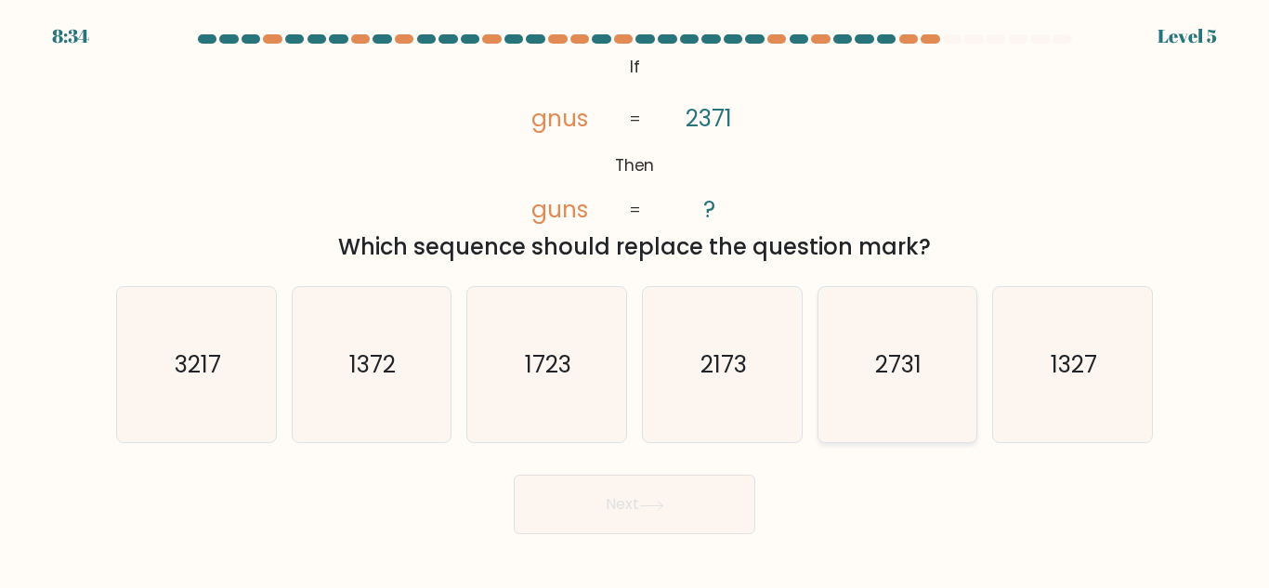
click at [895, 384] on icon "2731" at bounding box center [897, 364] width 155 height 155
click at [636, 299] on input "e. 2731" at bounding box center [635, 297] width 1 height 5
radio input "true"
click at [703, 499] on button "Next" at bounding box center [635, 504] width 242 height 59
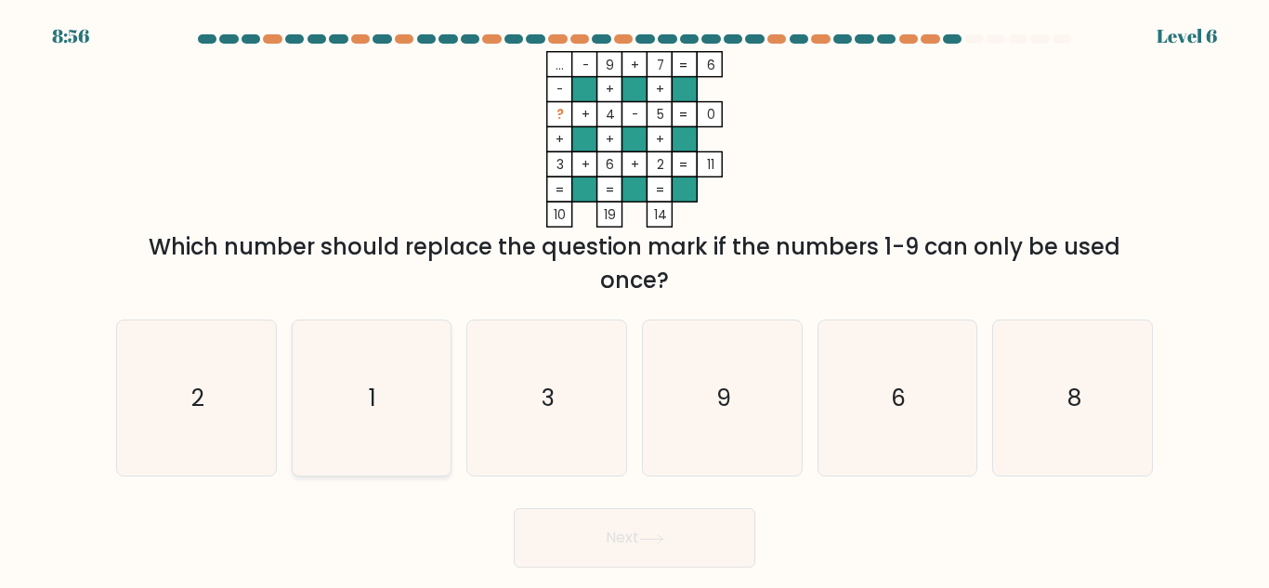
click at [359, 371] on icon "1" at bounding box center [371, 398] width 155 height 155
click at [635, 299] on input "b. 1" at bounding box center [635, 297] width 1 height 5
radio input "true"
click at [551, 521] on button "Next" at bounding box center [635, 537] width 242 height 59
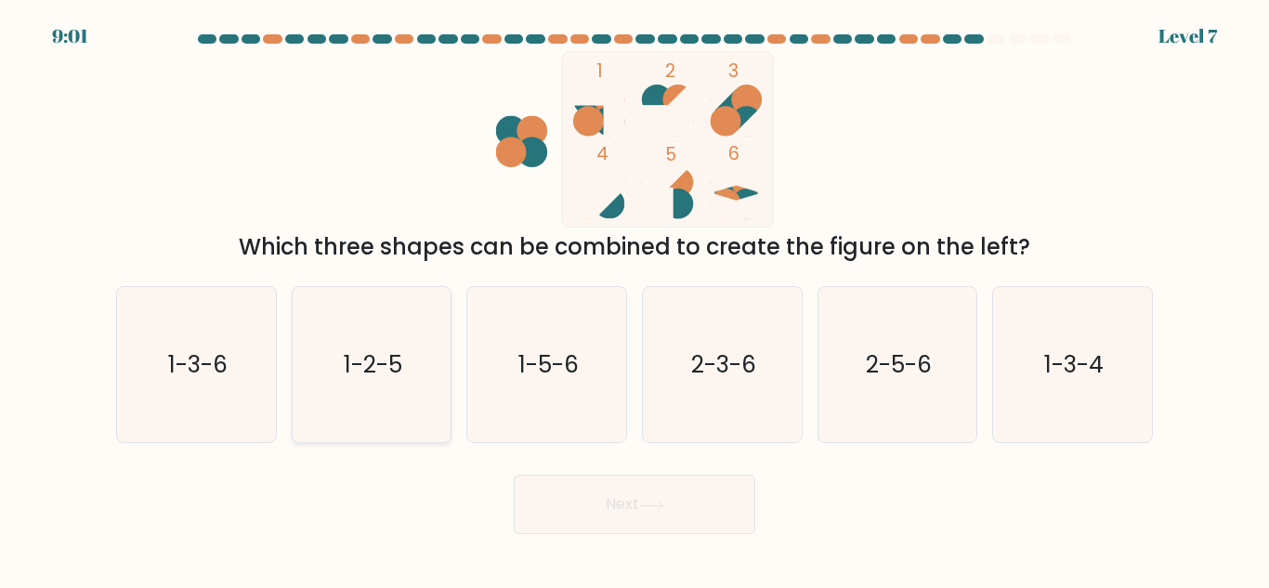
click at [400, 364] on text "1-2-5" at bounding box center [373, 365] width 59 height 33
click at [635, 299] on input "b. 1-2-5" at bounding box center [635, 297] width 1 height 5
radio input "true"
click at [608, 526] on button "Next" at bounding box center [635, 504] width 242 height 59
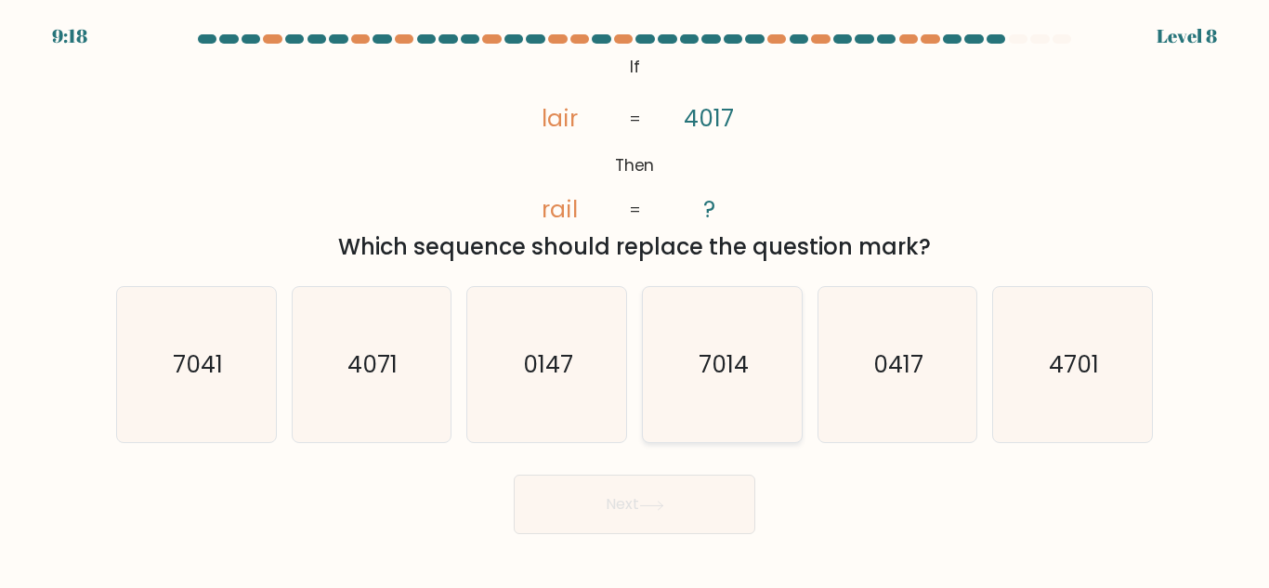
click at [726, 324] on icon "7014" at bounding box center [722, 364] width 155 height 155
click at [636, 299] on input "d. 7014" at bounding box center [635, 297] width 1 height 5
radio input "true"
click at [603, 519] on button "Next" at bounding box center [635, 504] width 242 height 59
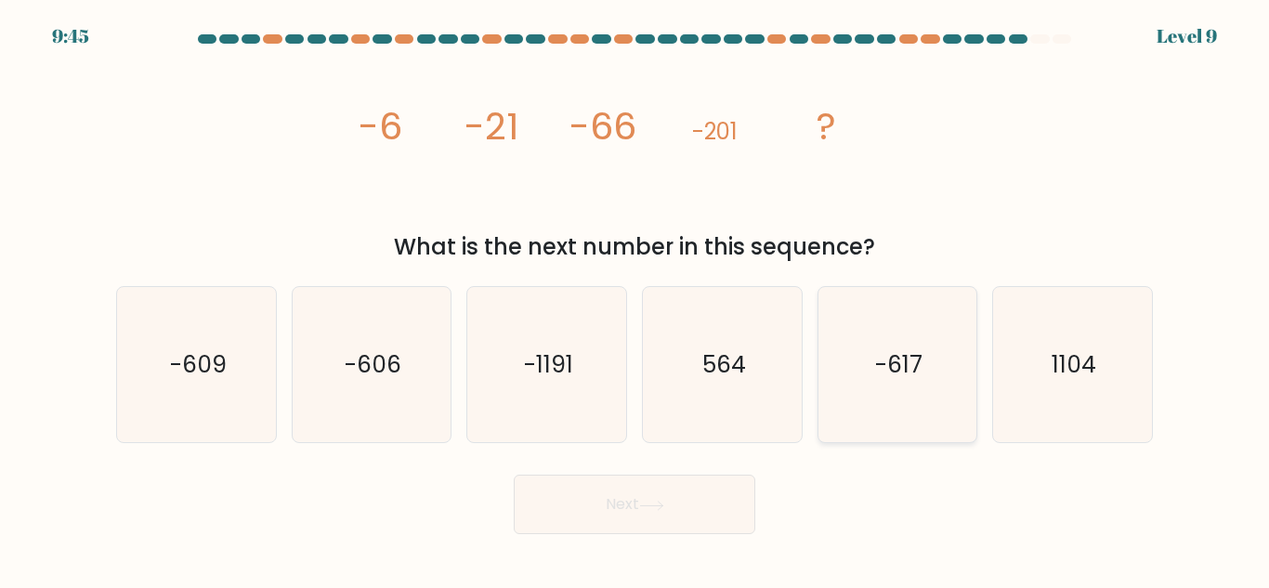
click at [913, 350] on text "-617" at bounding box center [898, 365] width 47 height 33
click at [636, 299] on input "e. -617" at bounding box center [635, 297] width 1 height 5
radio input "true"
click at [620, 494] on button "Next" at bounding box center [635, 504] width 242 height 59
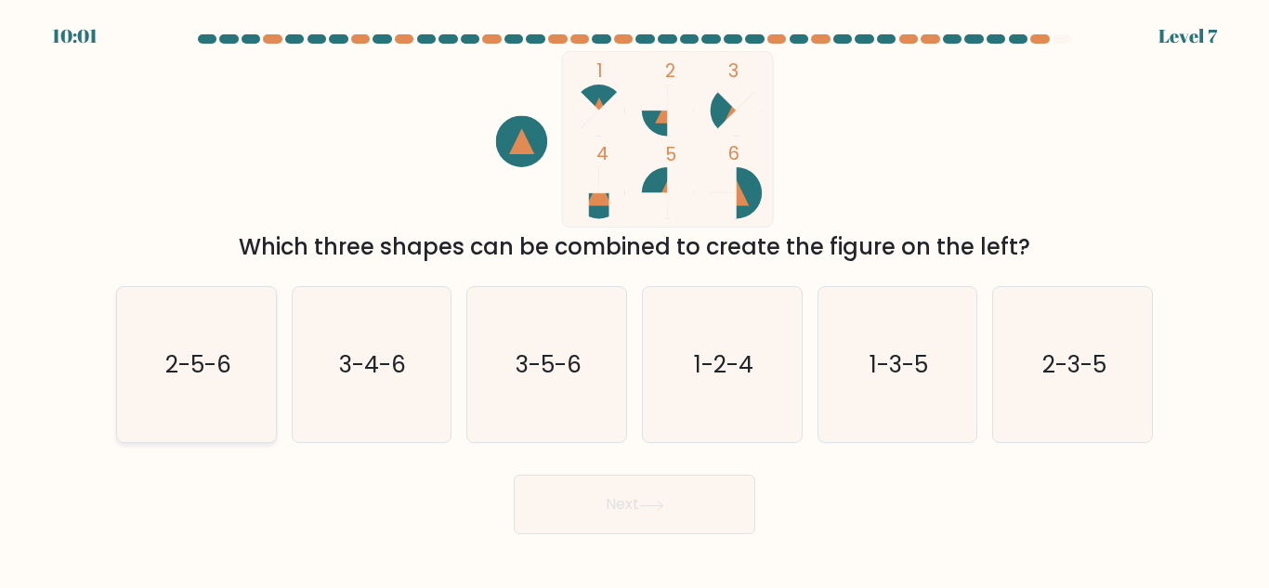
click at [244, 346] on icon "2-5-6" at bounding box center [196, 364] width 155 height 155
click at [635, 299] on input "a. 2-5-6" at bounding box center [635, 297] width 1 height 5
radio input "true"
click at [636, 512] on button "Next" at bounding box center [635, 504] width 242 height 59
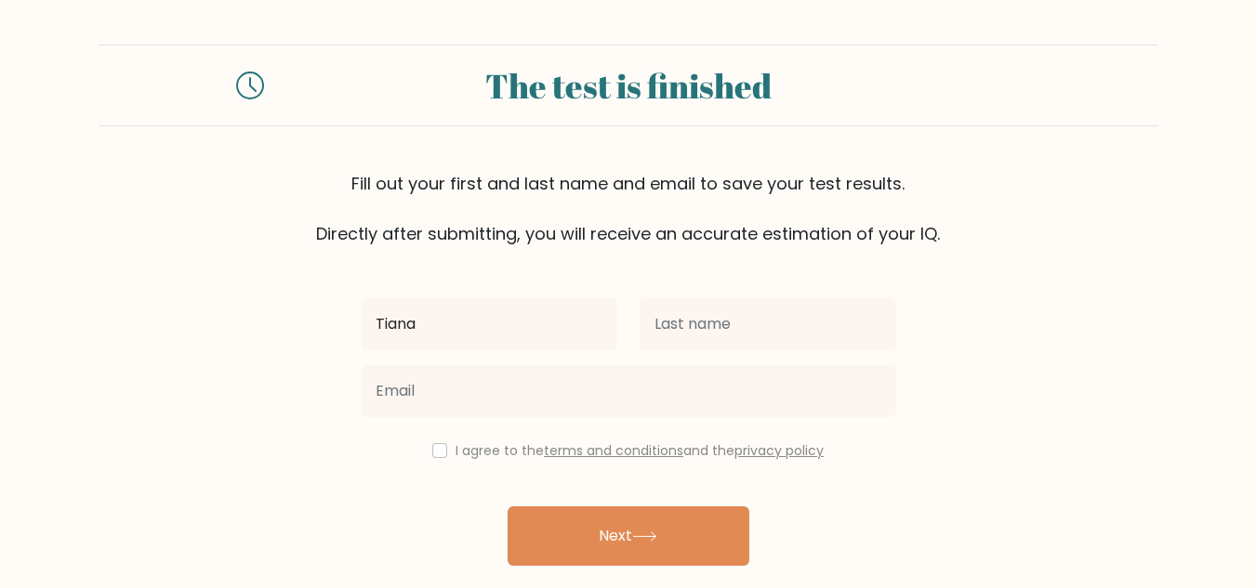
type input "Tiana"
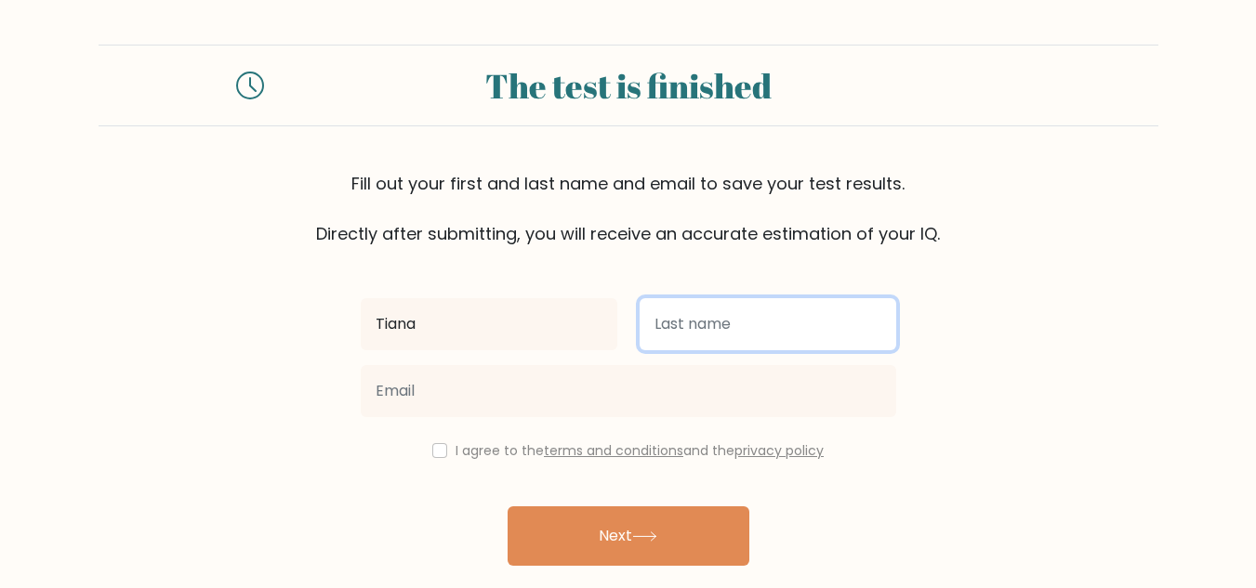
click at [672, 320] on input "text" at bounding box center [767, 324] width 257 height 52
type input "[PERSON_NAME]"
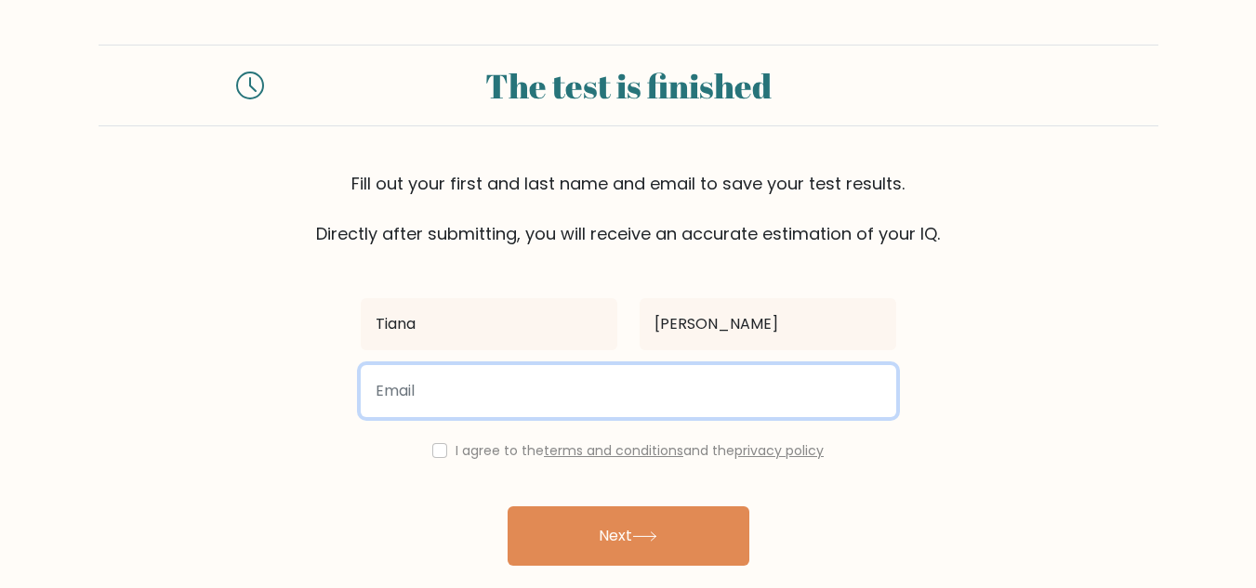
click at [531, 403] on input "email" at bounding box center [628, 391] width 535 height 52
type input "[EMAIL_ADDRESS][DOMAIN_NAME]"
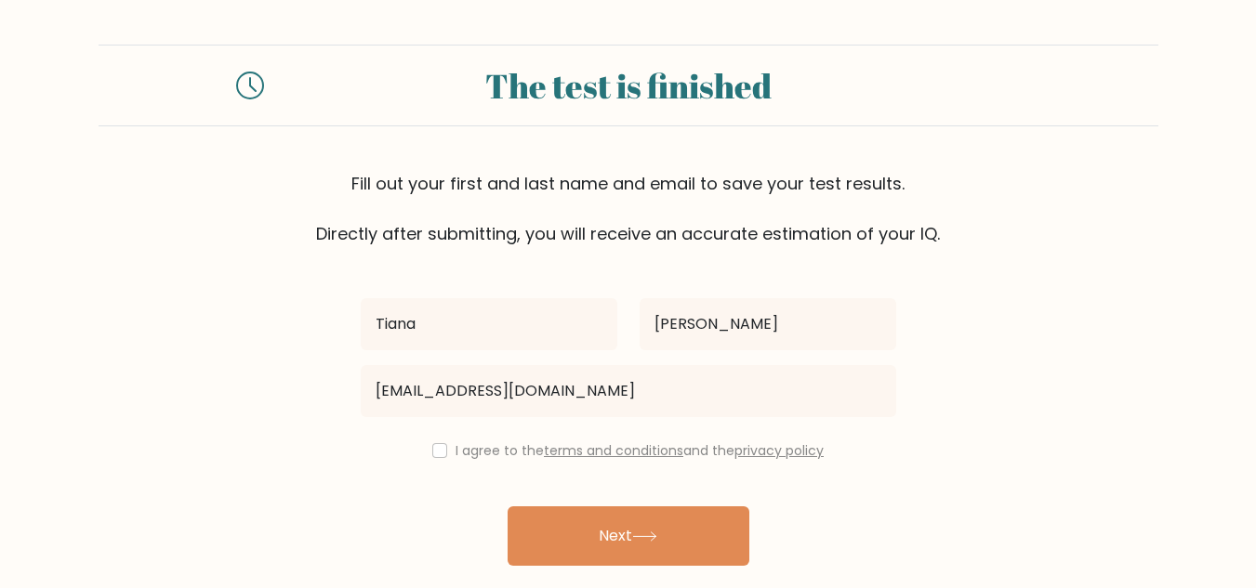
click at [440, 458] on div "I agree to the terms and conditions and the privacy policy" at bounding box center [628, 451] width 558 height 22
click at [439, 457] on input "checkbox" at bounding box center [439, 450] width 15 height 15
checkbox input "true"
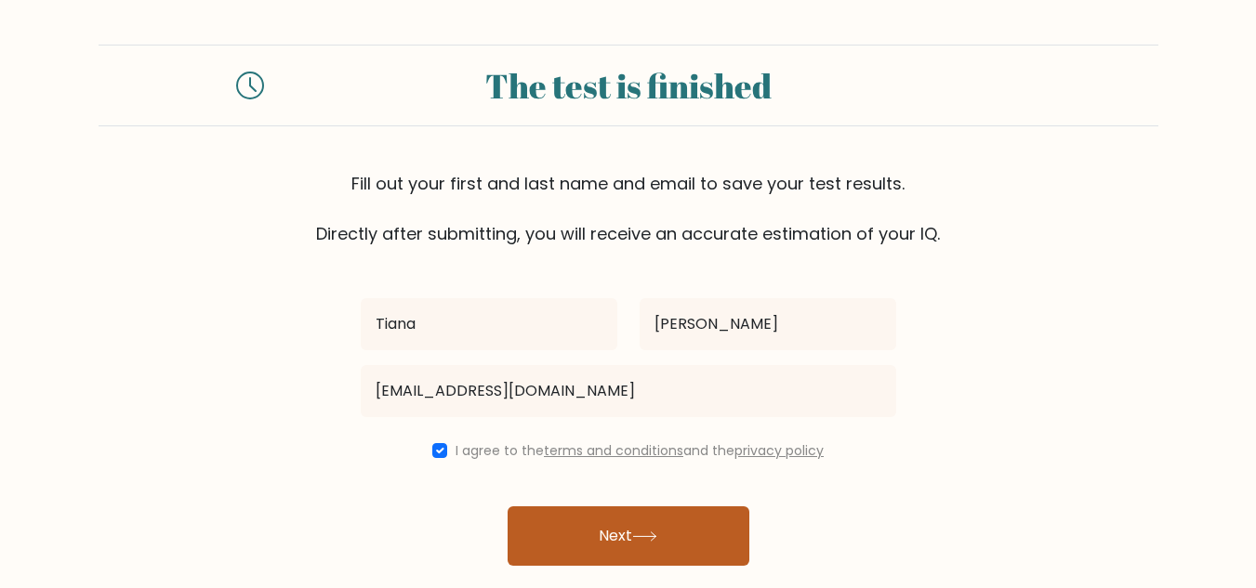
click at [597, 538] on button "Next" at bounding box center [628, 535] width 242 height 59
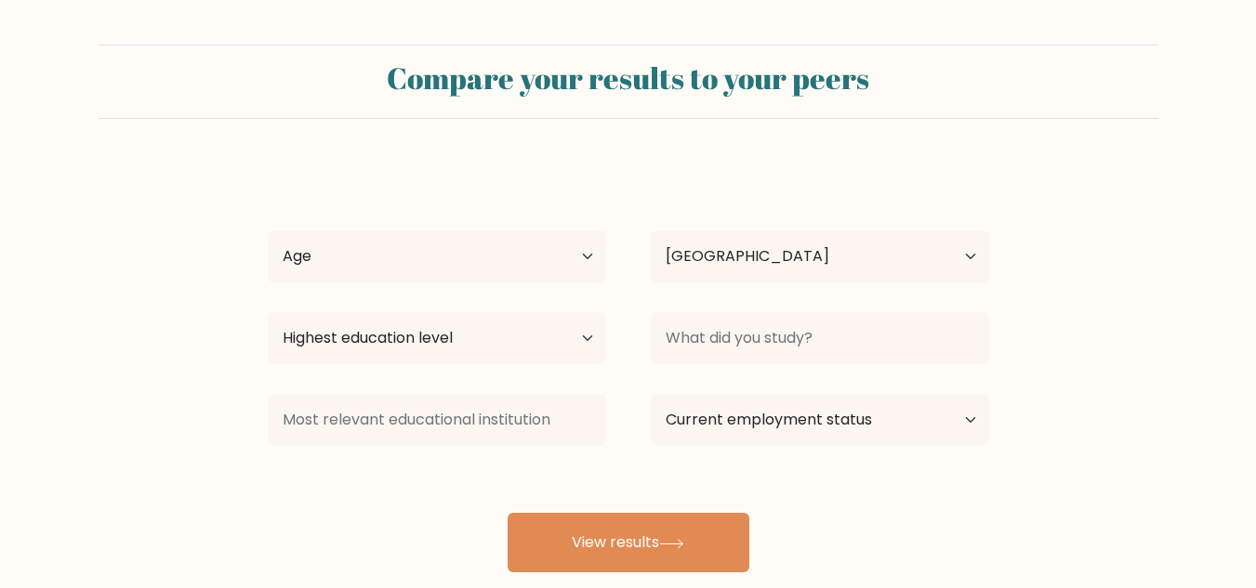
select select "US"
click at [594, 265] on select "Age Under [DEMOGRAPHIC_DATA] [DEMOGRAPHIC_DATA] [DEMOGRAPHIC_DATA] [DEMOGRAPHIC…" at bounding box center [437, 256] width 338 height 52
select select "25_34"
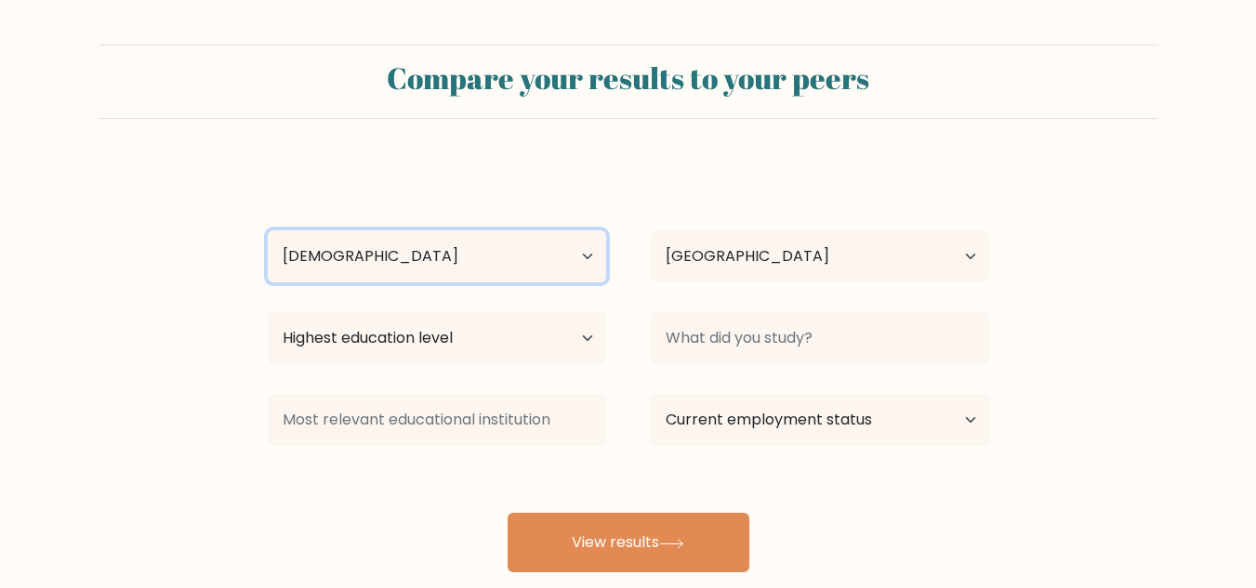
click at [268, 230] on select "Age Under [DEMOGRAPHIC_DATA] [DEMOGRAPHIC_DATA] [DEMOGRAPHIC_DATA] [DEMOGRAPHIC…" at bounding box center [437, 256] width 338 height 52
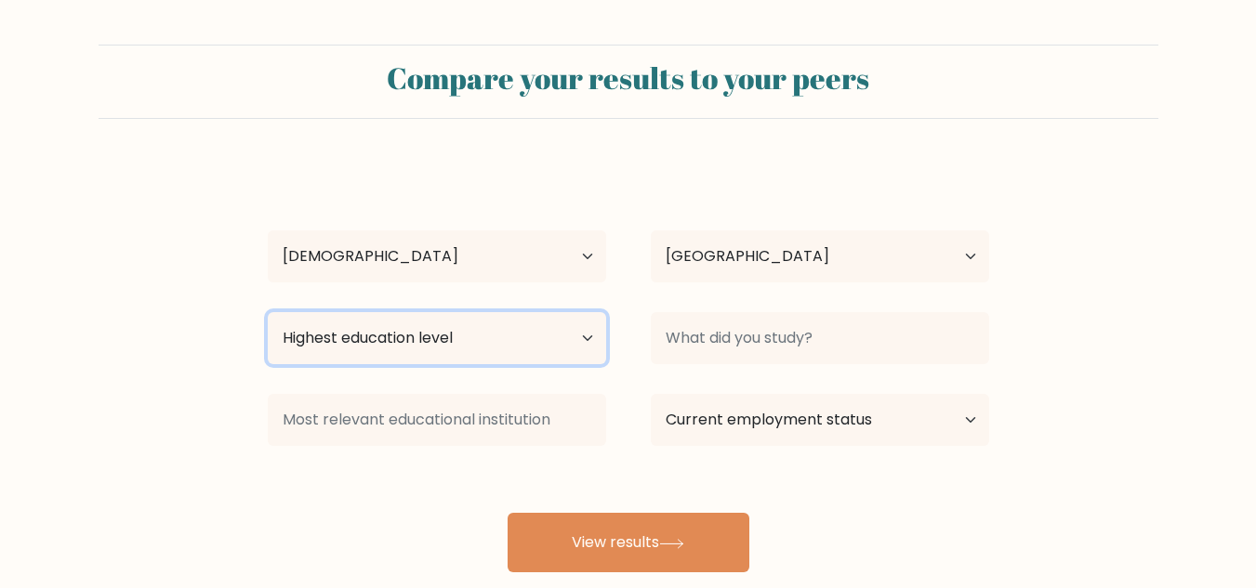
click at [521, 339] on select "Highest education level No schooling Primary Lower Secondary Upper Secondary Oc…" at bounding box center [437, 338] width 338 height 52
click at [701, 147] on form "Compare your results to your peers [PERSON_NAME] Age Under [DEMOGRAPHIC_DATA] […" at bounding box center [628, 309] width 1256 height 528
click at [591, 340] on select "Highest education level No schooling Primary Lower Secondary Upper Secondary Oc…" at bounding box center [437, 338] width 338 height 52
select select "occupation_specific"
click at [268, 312] on select "Highest education level No schooling Primary Lower Secondary Upper Secondary Oc…" at bounding box center [437, 338] width 338 height 52
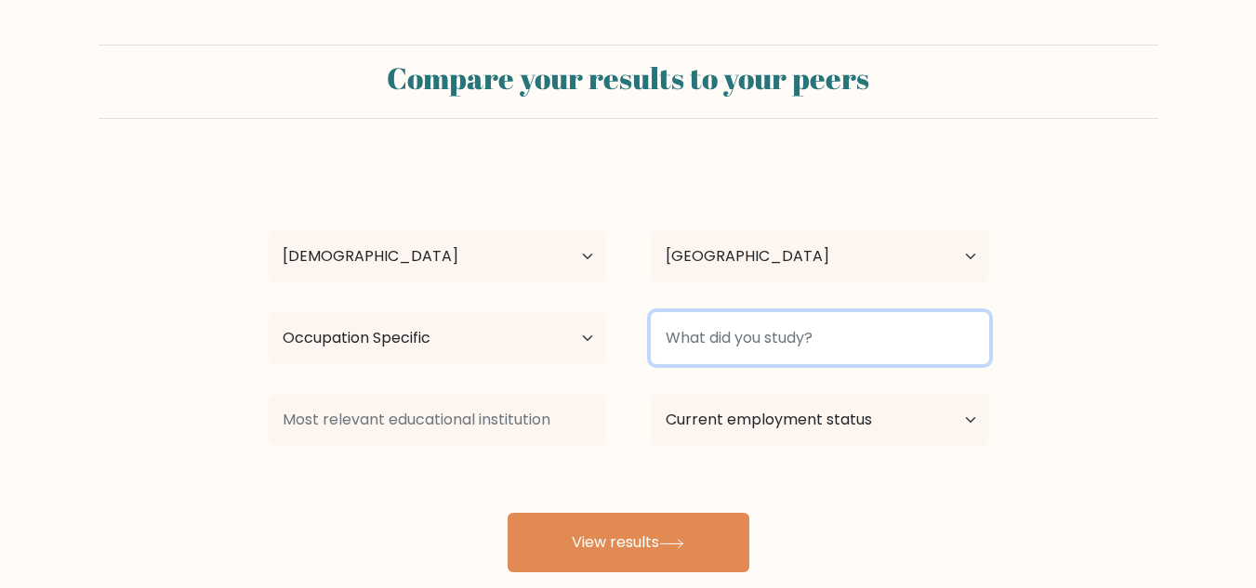
click at [717, 326] on input at bounding box center [820, 338] width 338 height 52
type input "cosmetology"
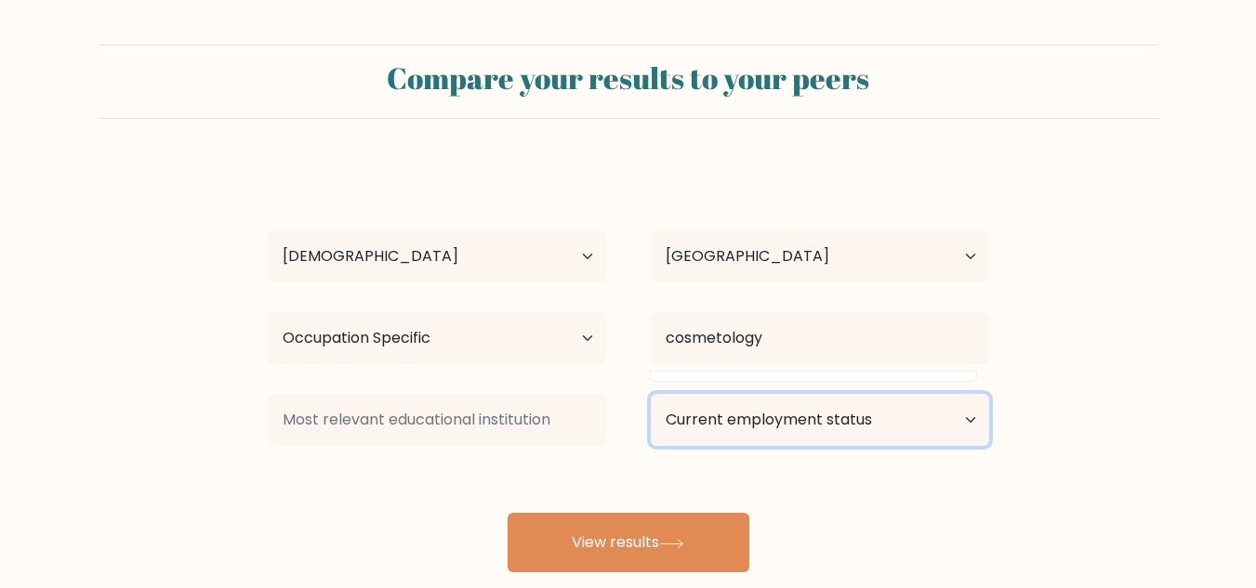
click at [962, 429] on select "Current employment status Employed Student Retired Other / prefer not to answer" at bounding box center [820, 420] width 338 height 52
select select "other"
click at [651, 394] on select "Current employment status Employed Student Retired Other / prefer not to answer" at bounding box center [820, 420] width 338 height 52
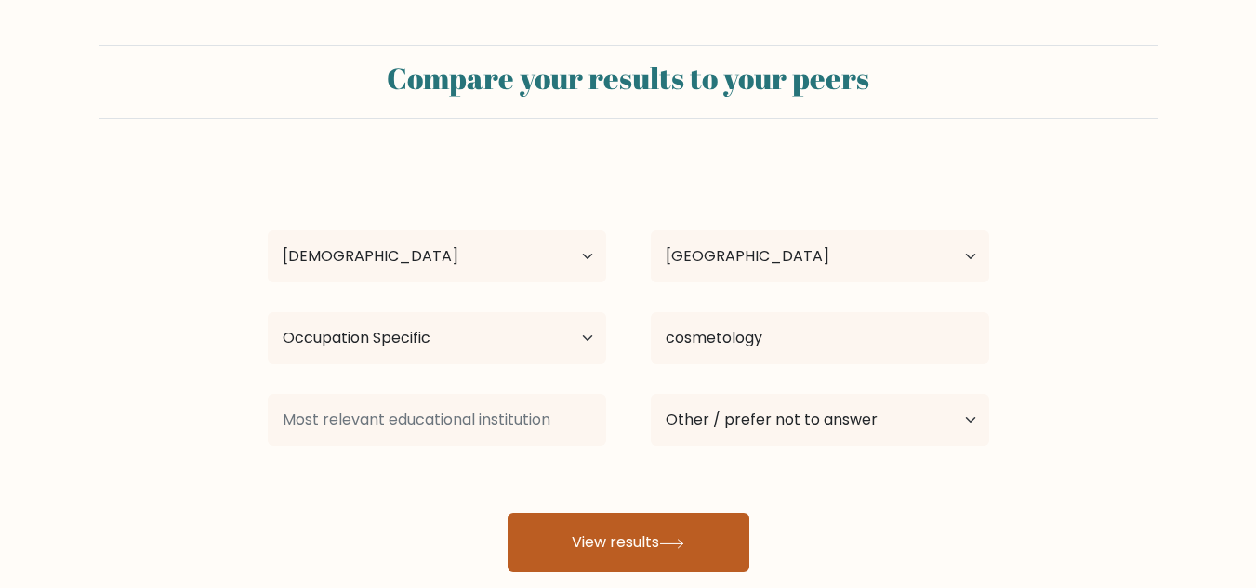
click at [647, 542] on button "View results" at bounding box center [628, 542] width 242 height 59
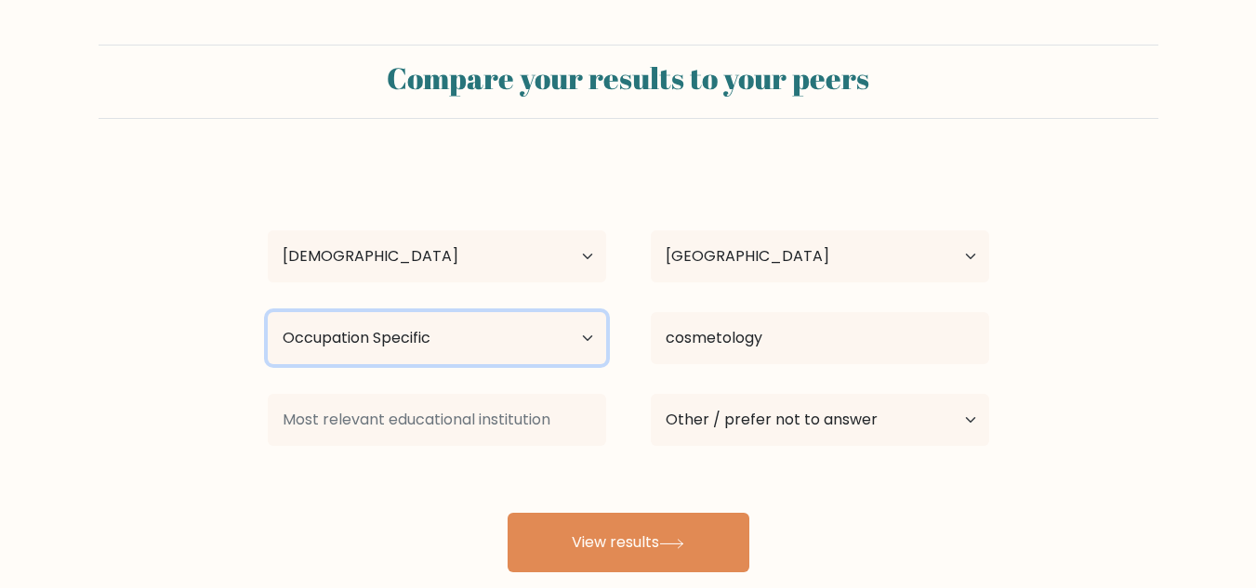
click at [587, 344] on select "Highest education level No schooling Primary Lower Secondary Upper Secondary Oc…" at bounding box center [437, 338] width 338 height 52
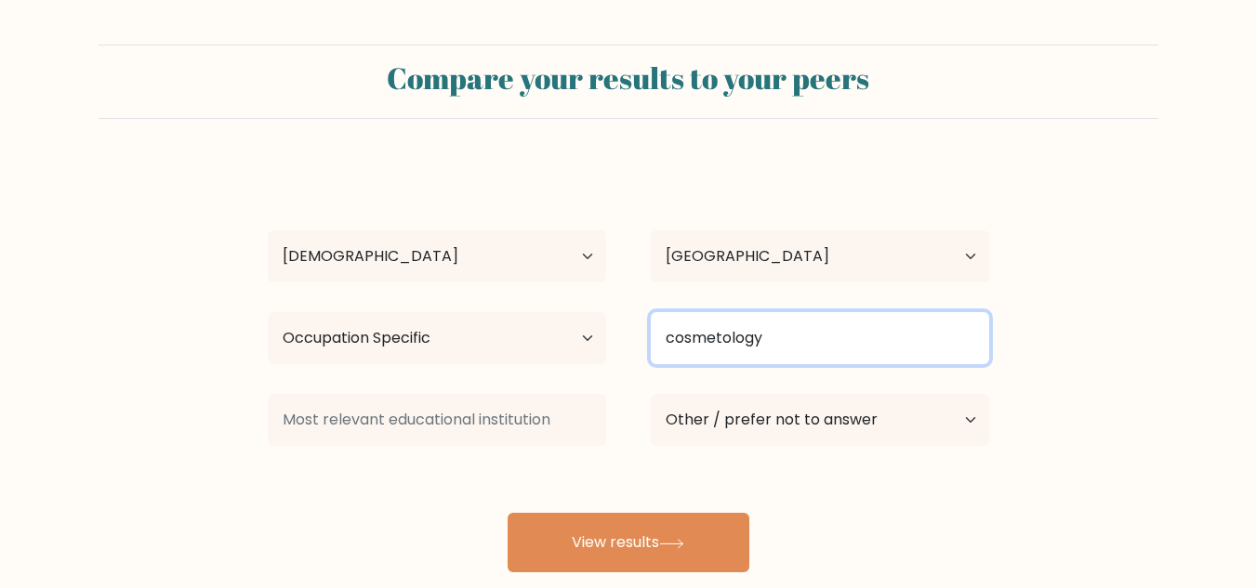
click at [906, 322] on input "cosmetology" at bounding box center [820, 338] width 338 height 52
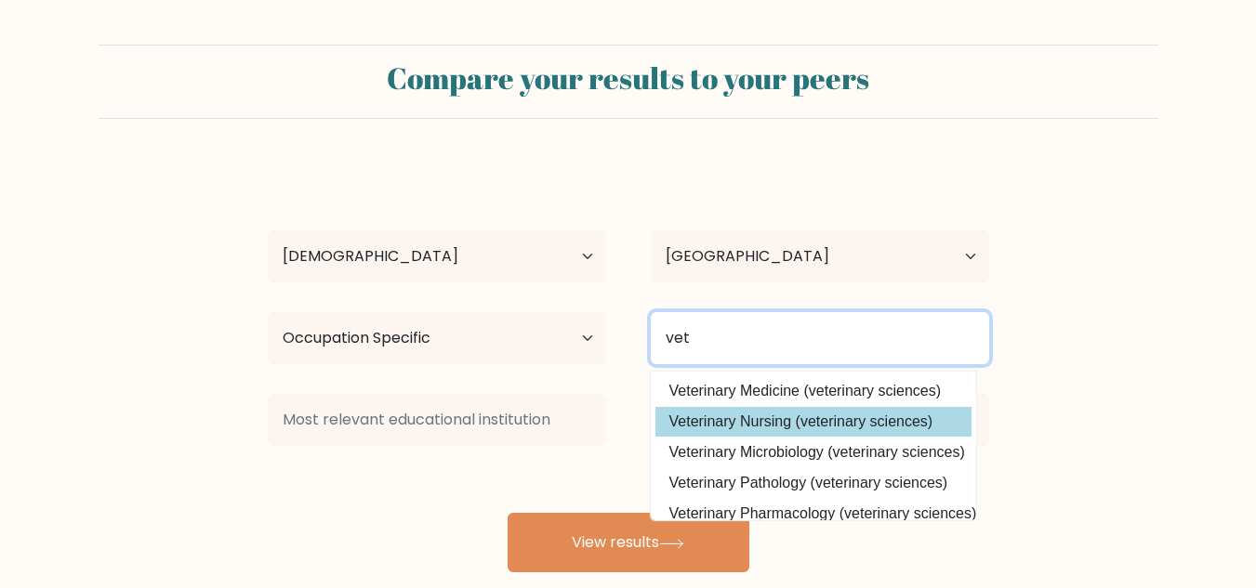
type input "vet"
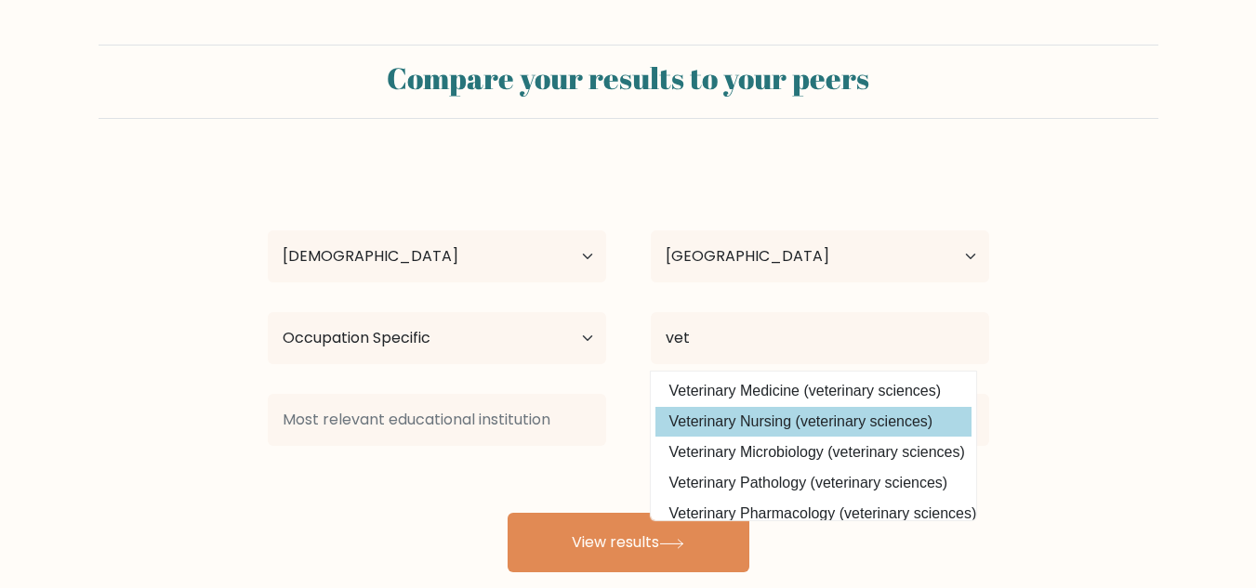
click at [881, 419] on div "Tiana Briganti Age Under 18 years old 18-24 years old 25-34 years old 35-44 yea…" at bounding box center [628, 368] width 743 height 409
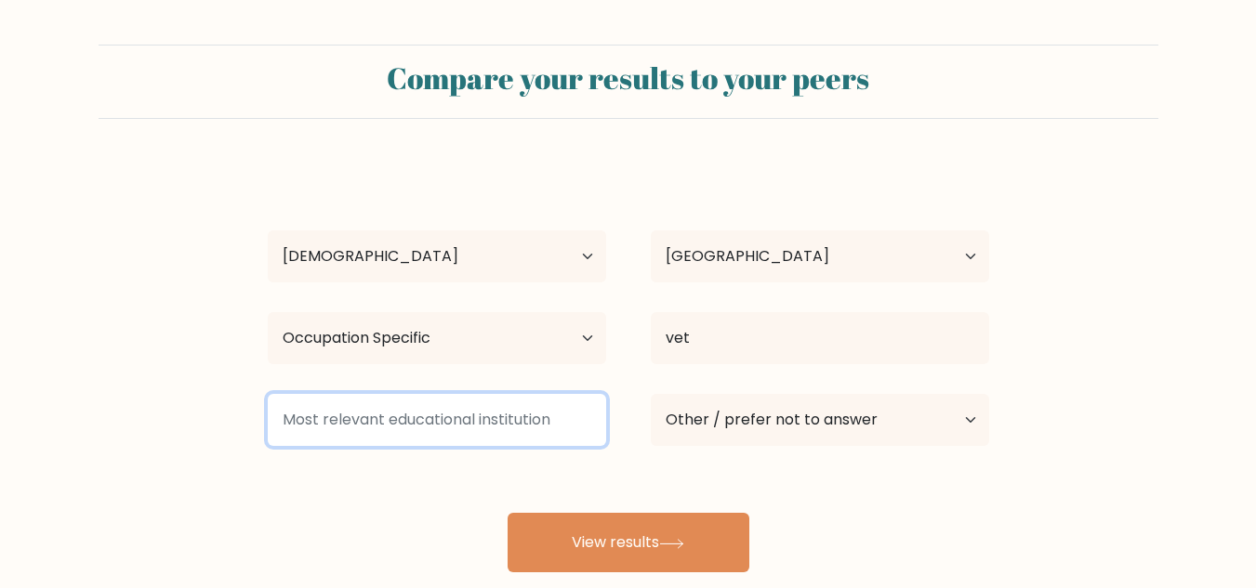
click at [526, 415] on input at bounding box center [437, 420] width 338 height 52
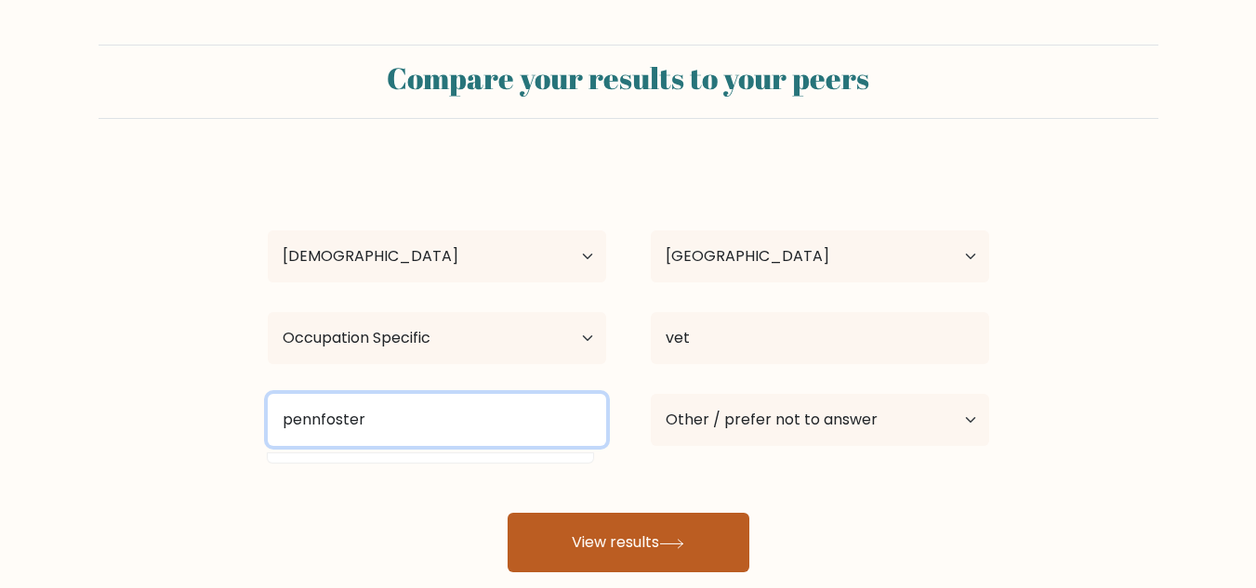
type input "pennfoster"
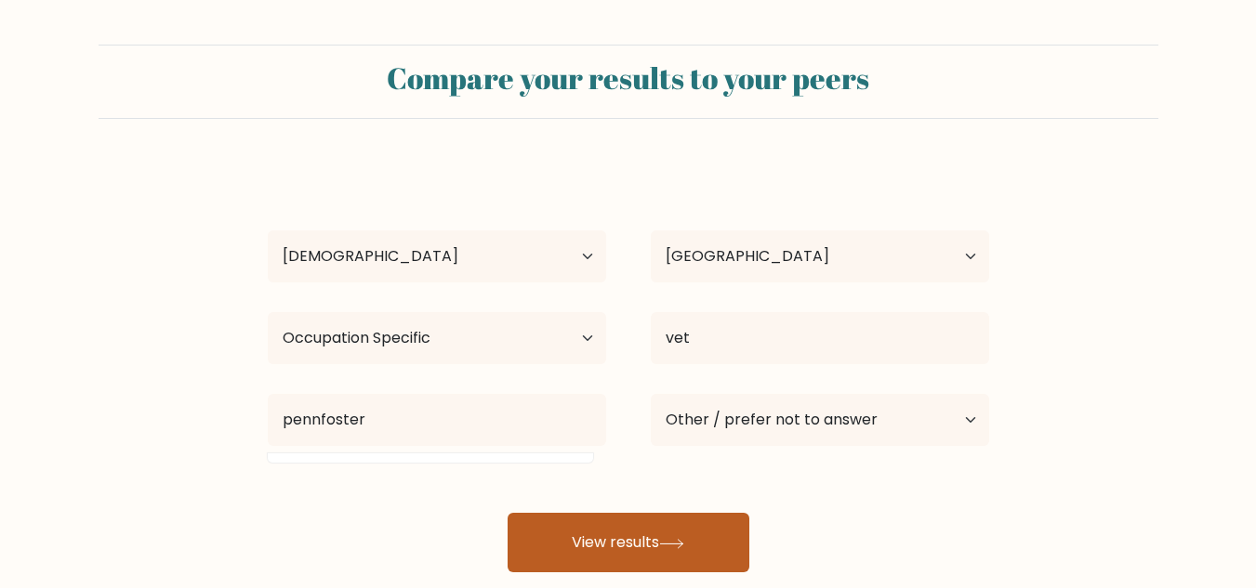
click at [629, 547] on button "View results" at bounding box center [628, 542] width 242 height 59
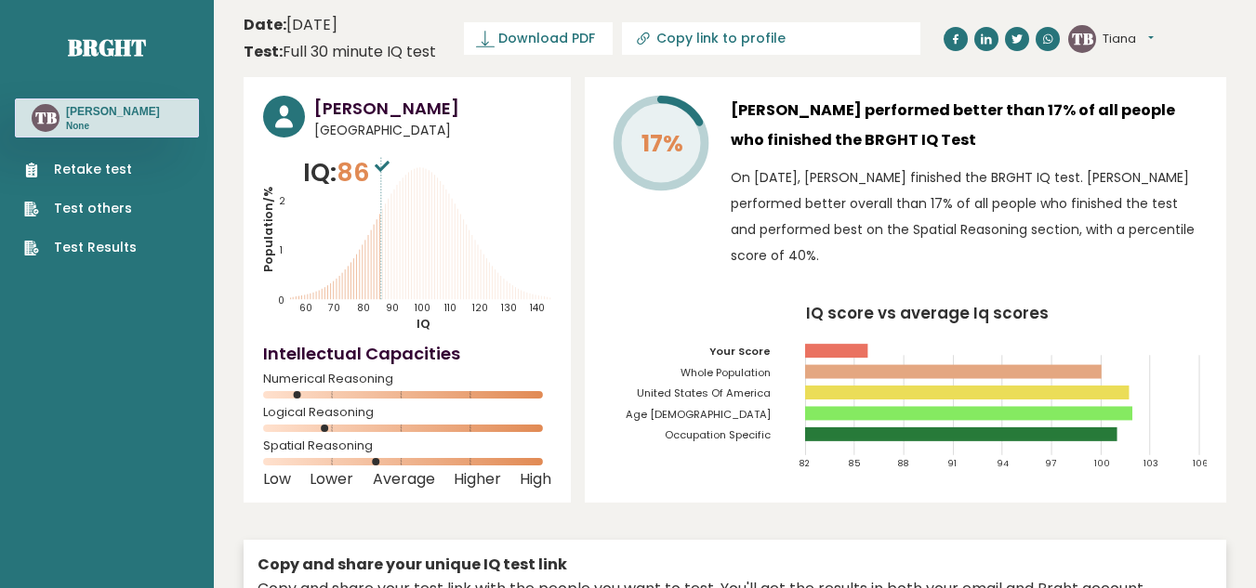
click at [95, 173] on link "Retake test" at bounding box center [80, 170] width 112 height 20
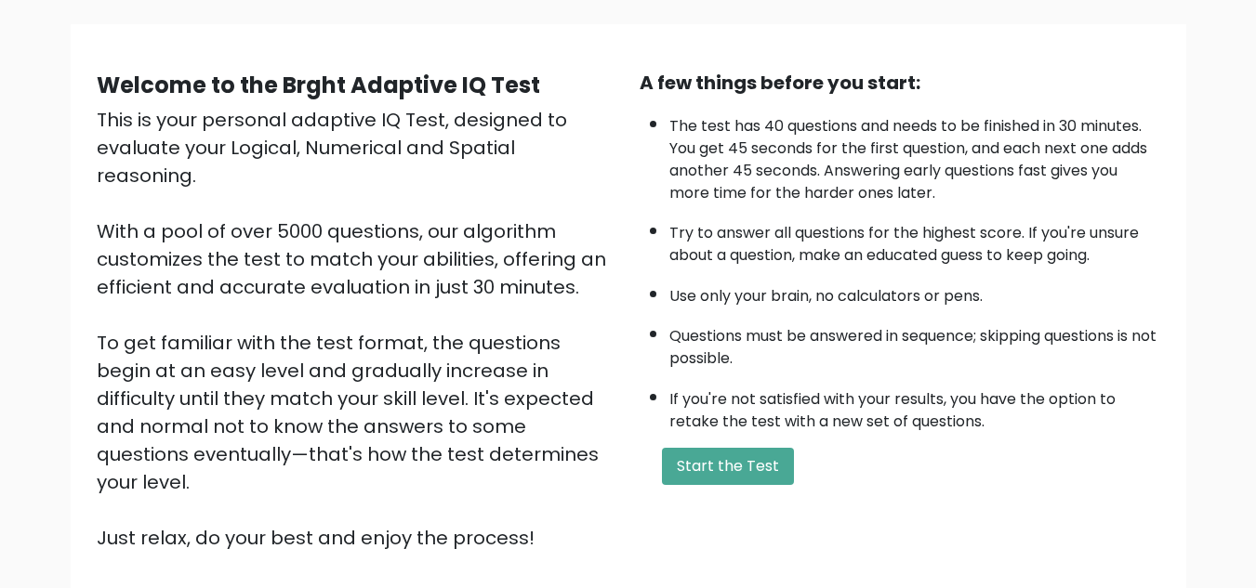
scroll to position [125, 0]
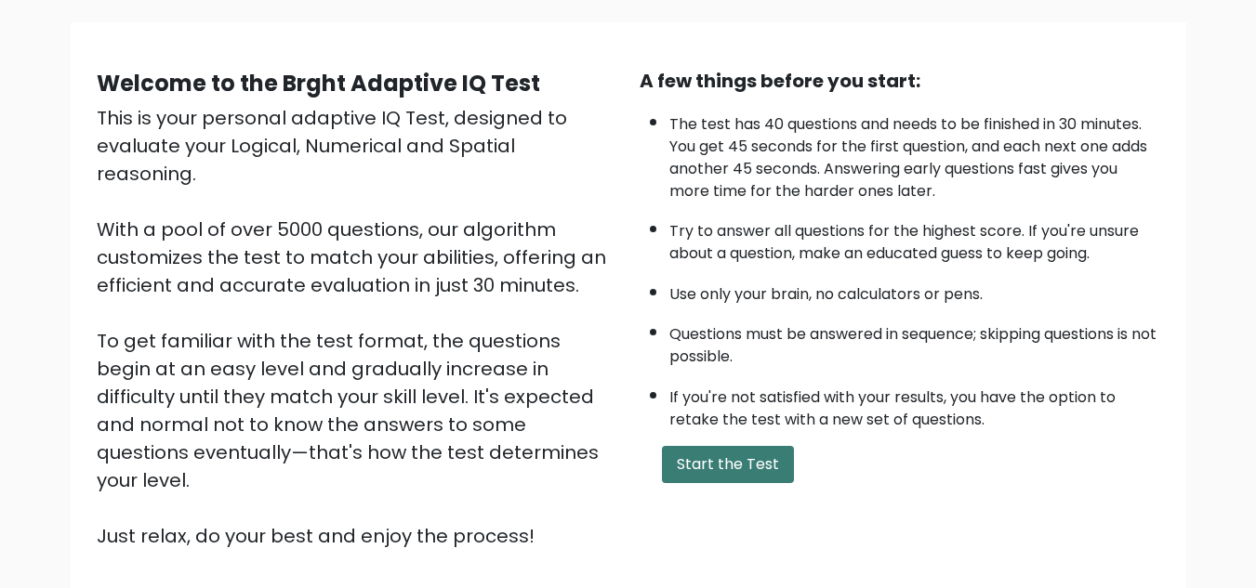
click at [710, 461] on button "Start the Test" at bounding box center [728, 464] width 132 height 37
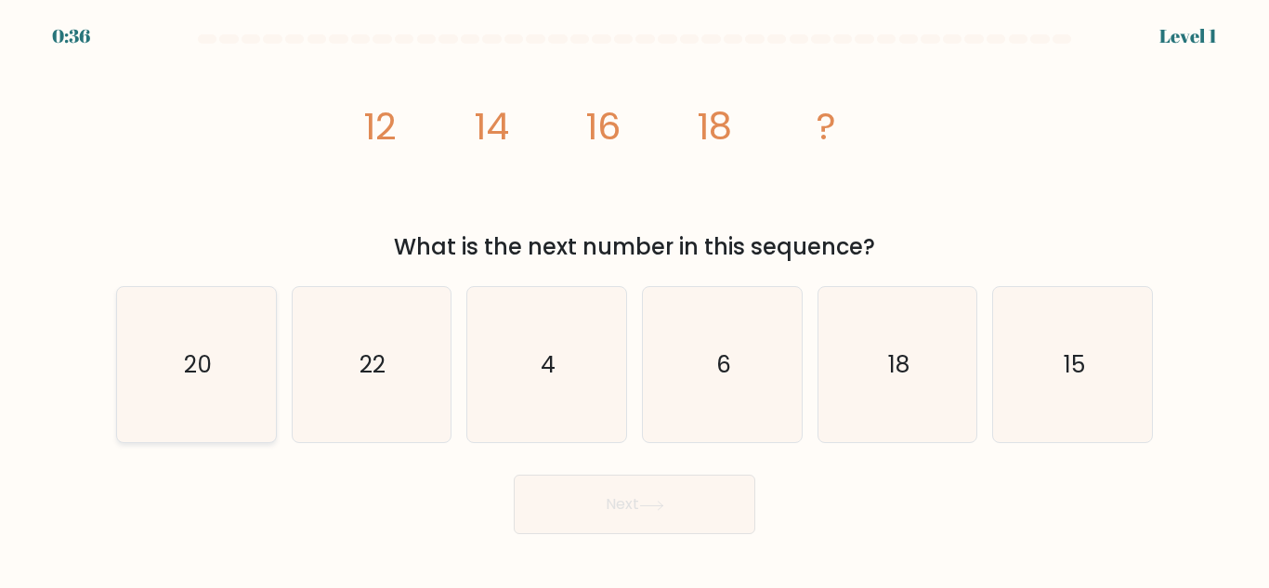
click at [229, 388] on icon "20" at bounding box center [196, 364] width 155 height 155
click at [635, 299] on input "a. 20" at bounding box center [635, 297] width 1 height 5
radio input "true"
click at [678, 510] on button "Next" at bounding box center [635, 504] width 242 height 59
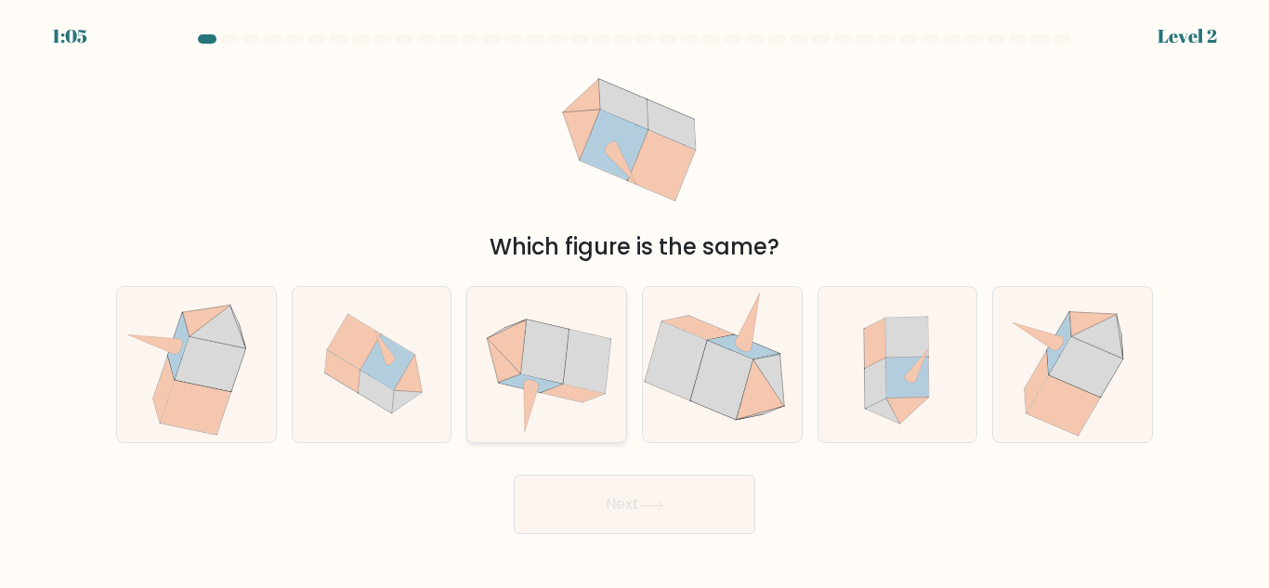
click at [553, 329] on icon at bounding box center [544, 352] width 47 height 63
click at [635, 299] on input "c." at bounding box center [635, 297] width 1 height 5
radio input "true"
click at [637, 506] on button "Next" at bounding box center [635, 504] width 242 height 59
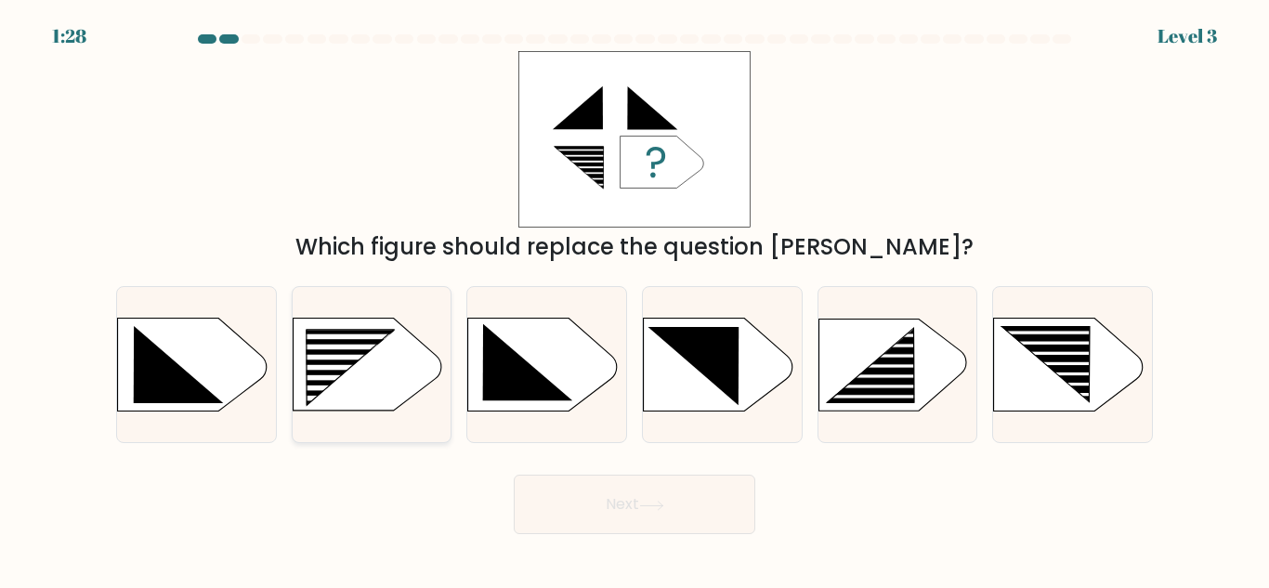
click at [391, 375] on rect at bounding box center [299, 331] width 413 height 314
click at [635, 299] on input "b." at bounding box center [635, 297] width 1 height 5
radio input "true"
click at [613, 506] on button "Next" at bounding box center [635, 504] width 242 height 59
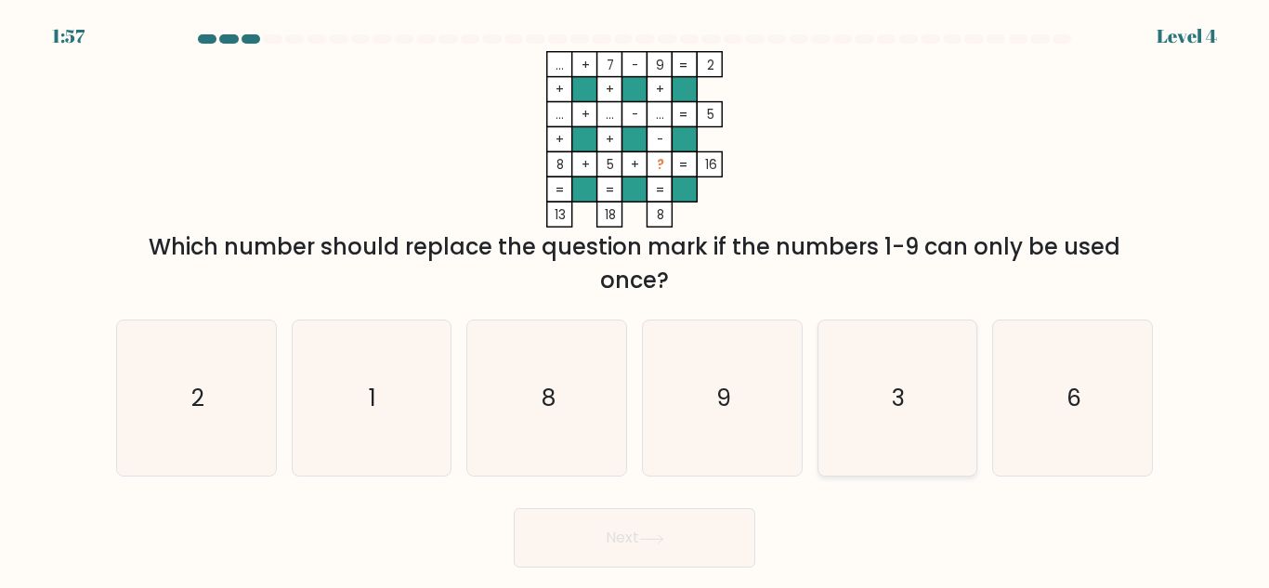
click at [874, 388] on icon "3" at bounding box center [897, 398] width 155 height 155
click at [636, 299] on input "e. 3" at bounding box center [635, 297] width 1 height 5
radio input "true"
click at [604, 559] on button "Next" at bounding box center [635, 537] width 242 height 59
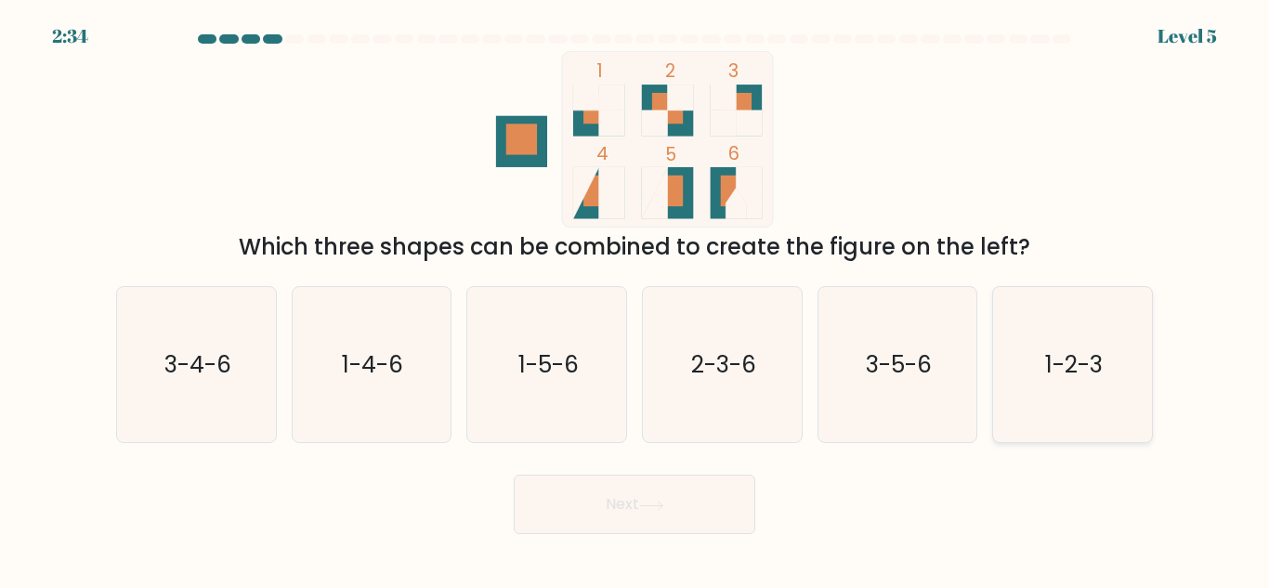
click at [1059, 361] on text "1-2-3" at bounding box center [1075, 365] width 58 height 33
click at [636, 299] on input "f. 1-2-3" at bounding box center [635, 297] width 1 height 5
radio input "true"
click at [585, 517] on button "Next" at bounding box center [635, 504] width 242 height 59
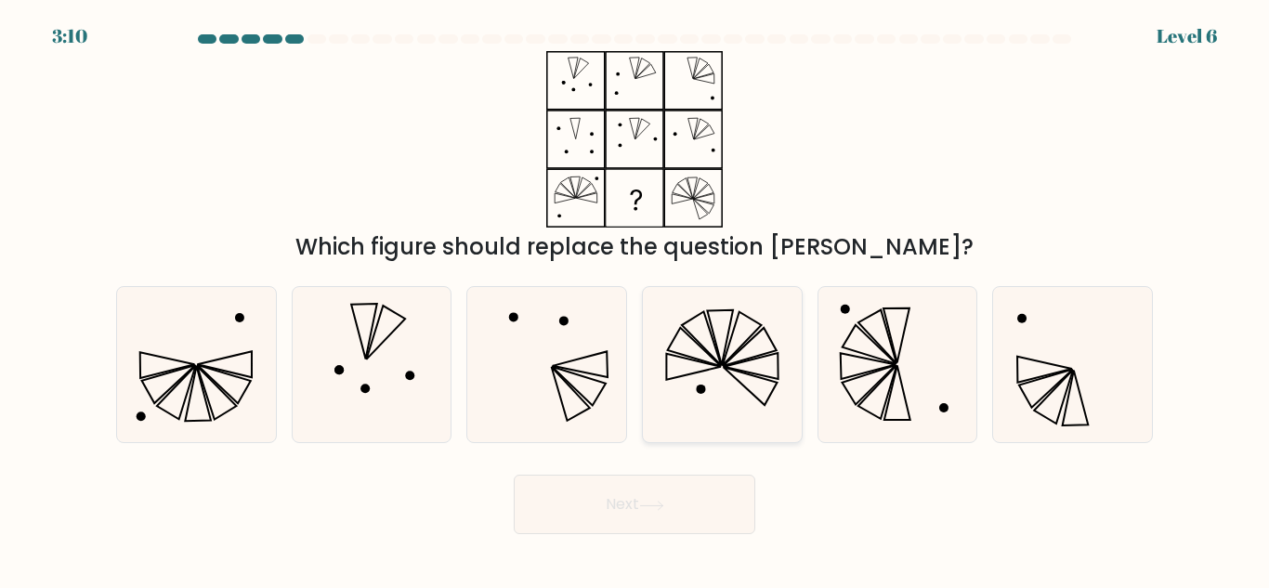
click at [763, 366] on icon at bounding box center [722, 364] width 155 height 155
click at [636, 299] on input "d." at bounding box center [635, 297] width 1 height 5
radio input "true"
click at [643, 489] on button "Next" at bounding box center [635, 504] width 242 height 59
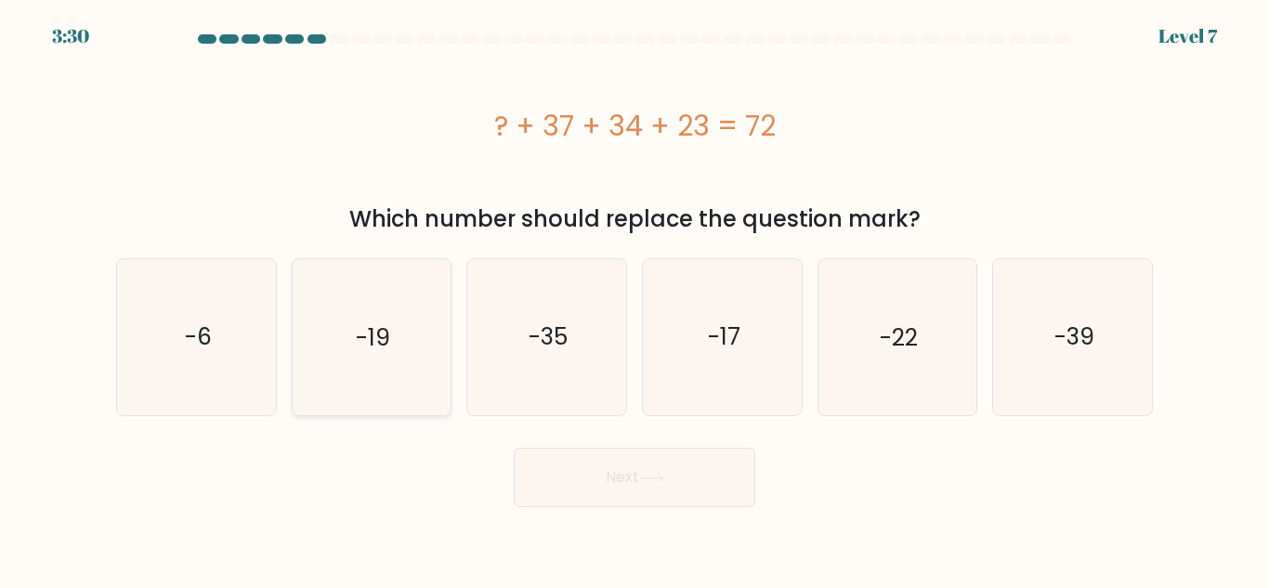
click at [359, 344] on text "-19" at bounding box center [373, 337] width 34 height 33
click at [635, 299] on input "b. -19" at bounding box center [635, 297] width 1 height 5
radio input "true"
click at [662, 493] on button "Next" at bounding box center [635, 477] width 242 height 59
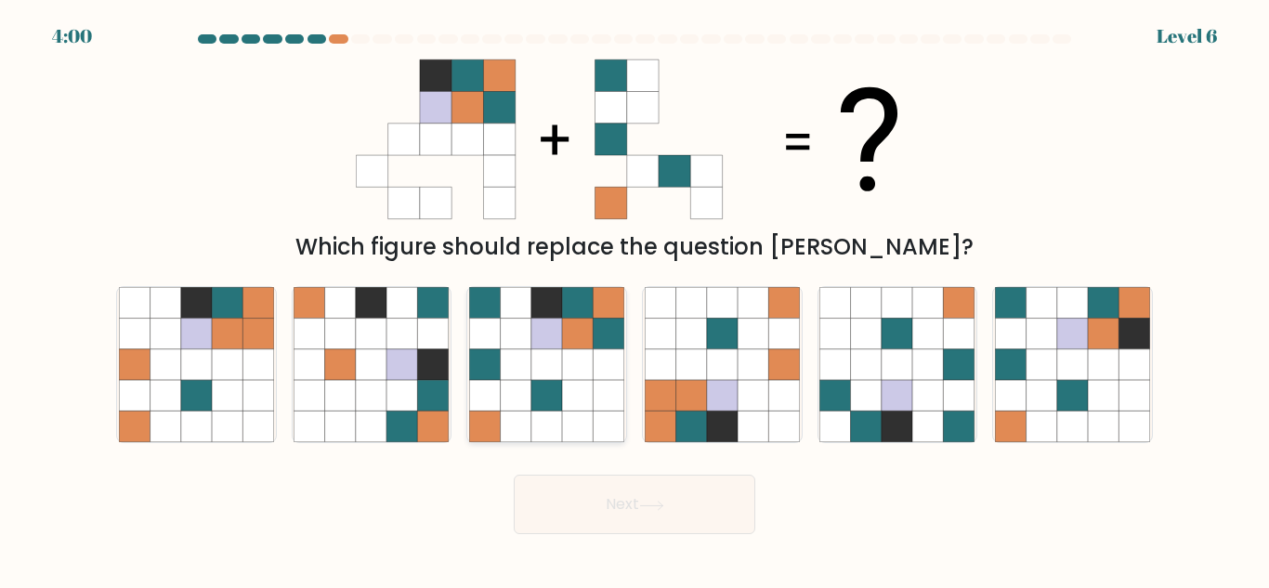
click at [554, 326] on icon at bounding box center [547, 334] width 31 height 31
click at [635, 299] on input "c." at bounding box center [635, 297] width 1 height 5
radio input "true"
click at [672, 489] on button "Next" at bounding box center [635, 504] width 242 height 59
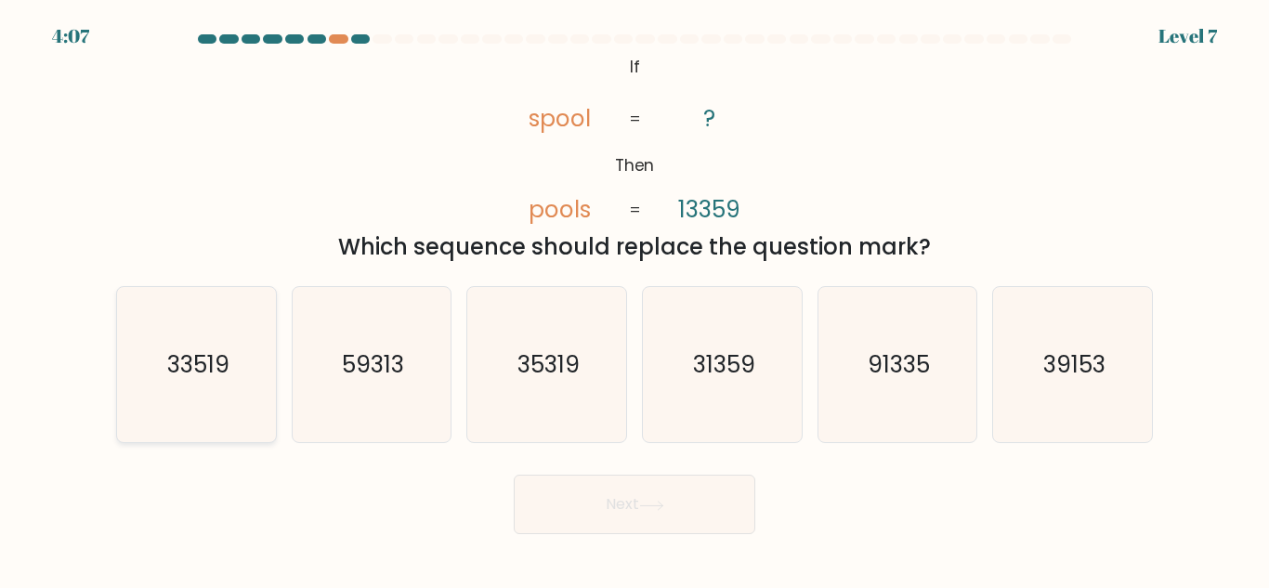
click at [169, 373] on text "33519" at bounding box center [197, 365] width 62 height 33
click at [635, 299] on input "a. 33519" at bounding box center [635, 297] width 1 height 5
radio input "true"
click at [622, 500] on button "Next" at bounding box center [635, 504] width 242 height 59
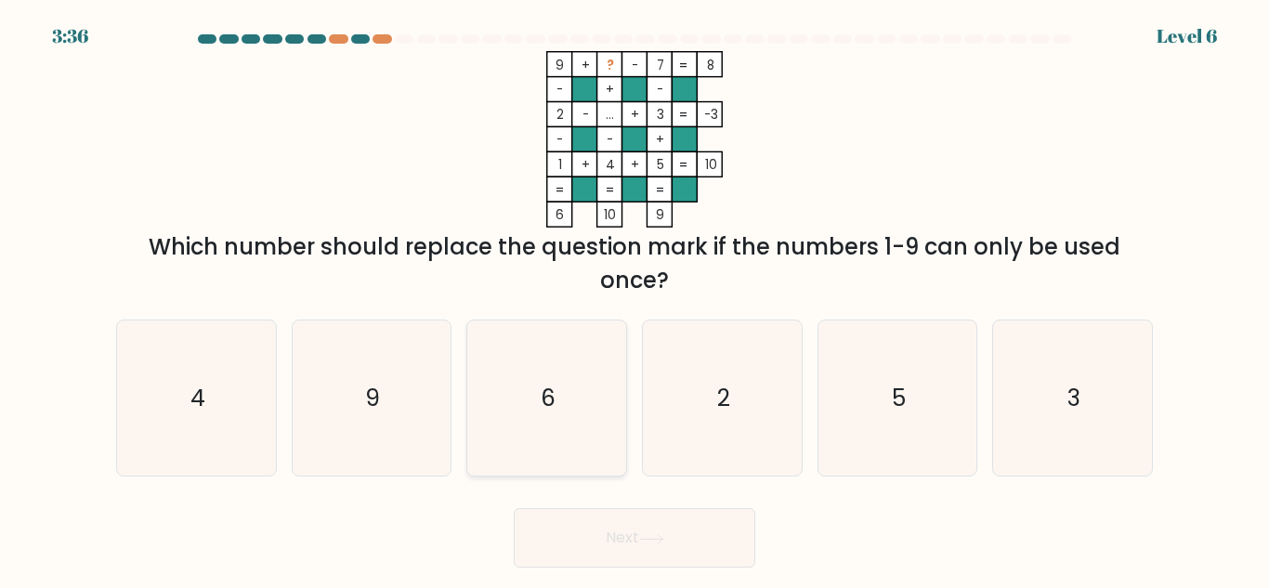
click at [552, 374] on icon "6" at bounding box center [546, 398] width 155 height 155
click at [635, 299] on input "c. 6" at bounding box center [635, 297] width 1 height 5
radio input "true"
click at [636, 537] on button "Next" at bounding box center [635, 537] width 242 height 59
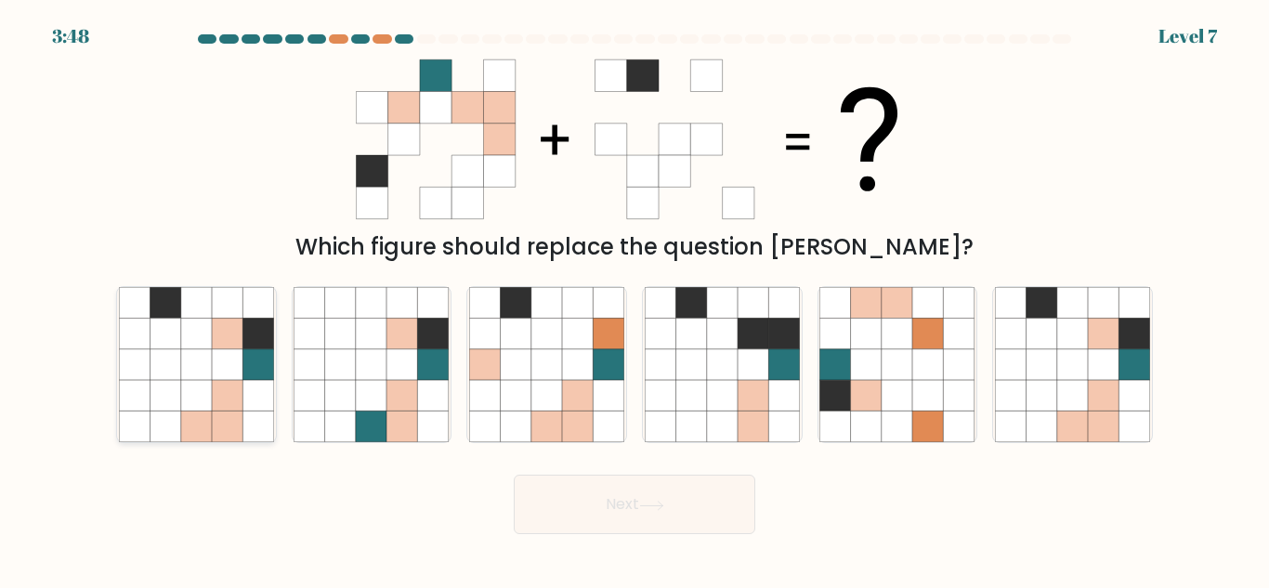
click at [204, 390] on icon at bounding box center [196, 395] width 31 height 31
click at [635, 299] on input "a." at bounding box center [635, 297] width 1 height 5
radio input "true"
click at [664, 524] on button "Next" at bounding box center [635, 504] width 242 height 59
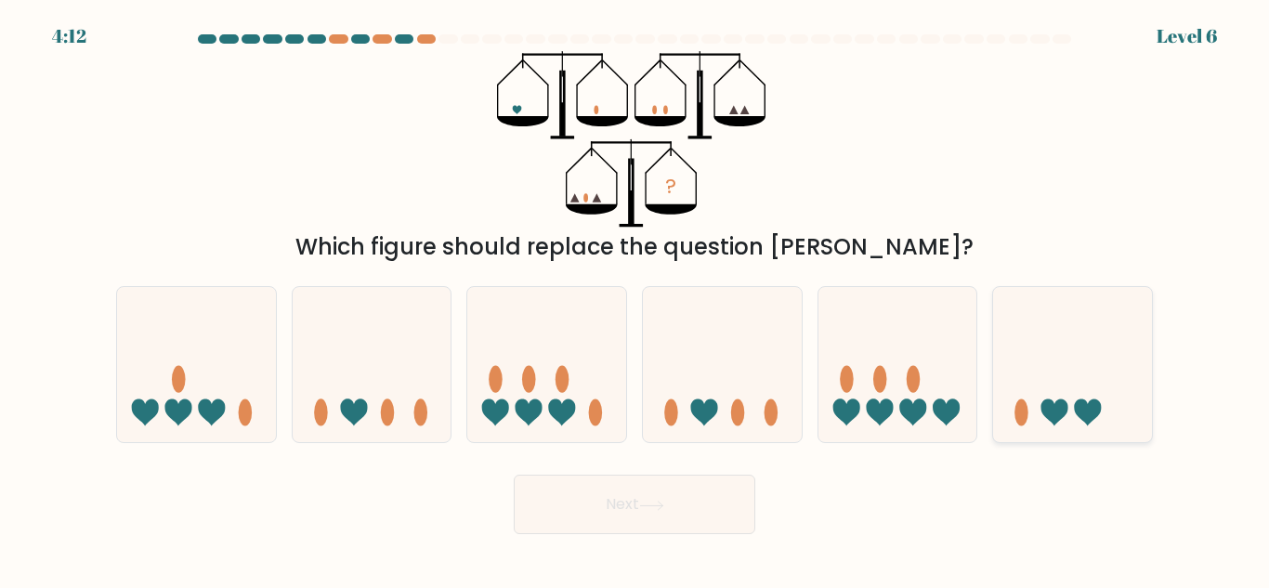
click at [1070, 360] on icon at bounding box center [1072, 364] width 159 height 131
click at [636, 299] on input "f." at bounding box center [635, 297] width 1 height 5
radio input "true"
click at [631, 513] on button "Next" at bounding box center [635, 504] width 242 height 59
click at [589, 502] on button "Next" at bounding box center [635, 504] width 242 height 59
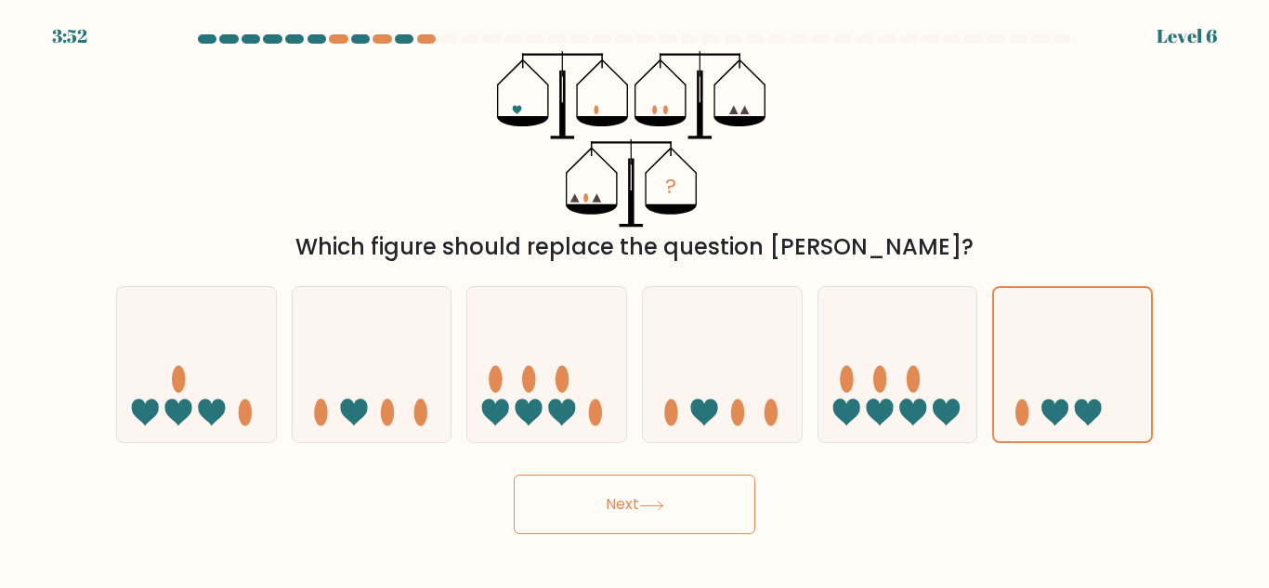
click at [1188, 168] on form at bounding box center [634, 284] width 1269 height 500
click at [601, 524] on button "Next" at bounding box center [635, 504] width 242 height 59
click at [406, 128] on div "? Which figure should replace the question mark?" at bounding box center [634, 157] width 1059 height 213
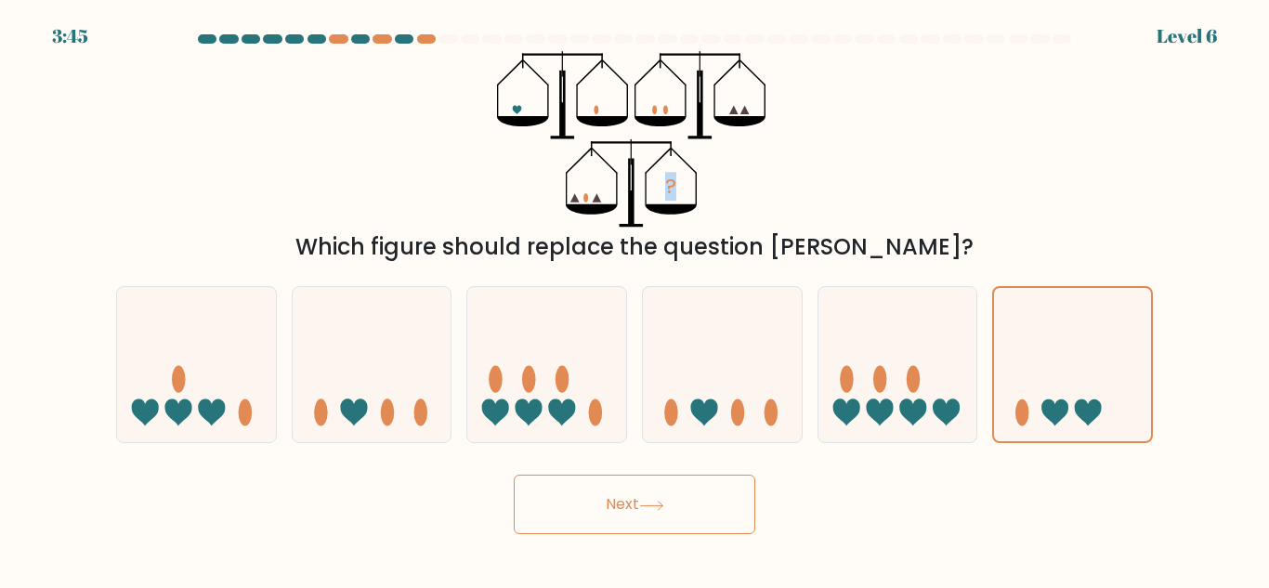
click at [406, 128] on div "? Which figure should replace the question mark?" at bounding box center [634, 157] width 1059 height 213
click at [680, 477] on button "Next" at bounding box center [635, 504] width 242 height 59
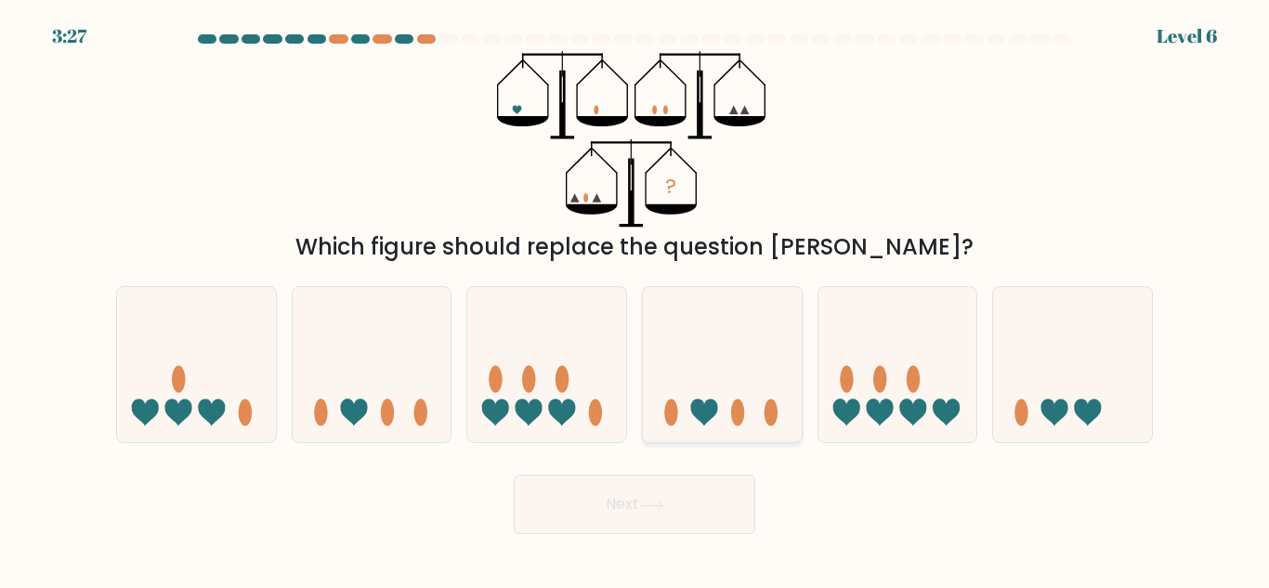
click at [771, 376] on icon at bounding box center [722, 364] width 159 height 131
click at [636, 299] on input "d." at bounding box center [635, 297] width 1 height 5
radio input "true"
click at [629, 506] on button "Next" at bounding box center [635, 504] width 242 height 59
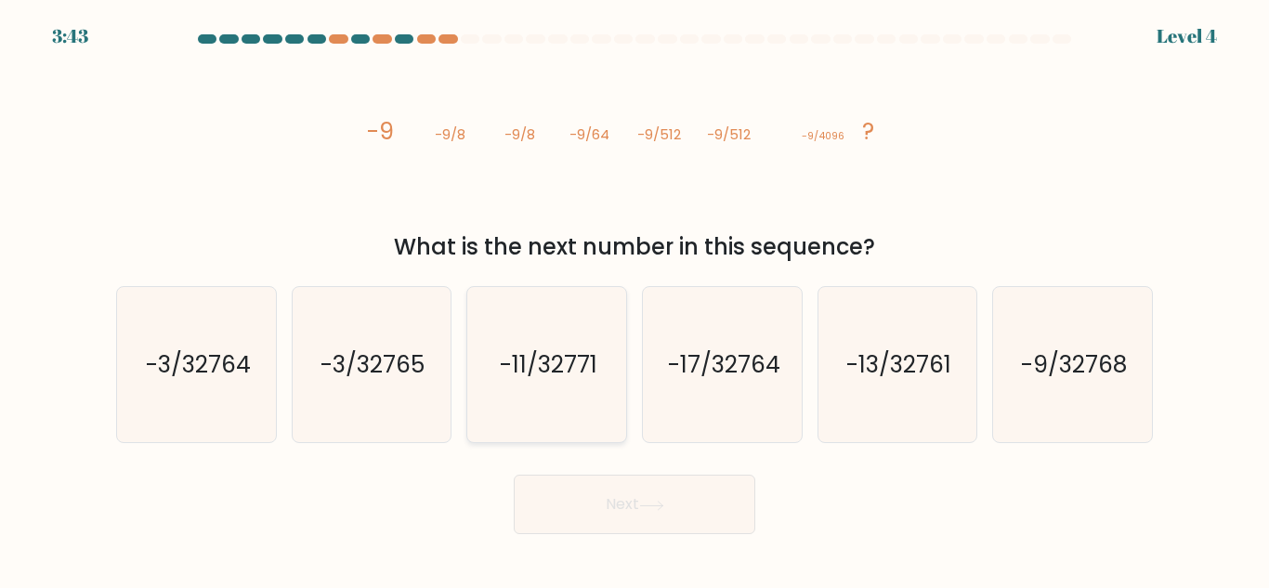
click at [529, 386] on icon "-11/32771" at bounding box center [546, 364] width 155 height 155
click at [635, 299] on input "c. -11/32771" at bounding box center [635, 297] width 1 height 5
radio input "true"
click at [588, 493] on button "Next" at bounding box center [635, 504] width 242 height 59
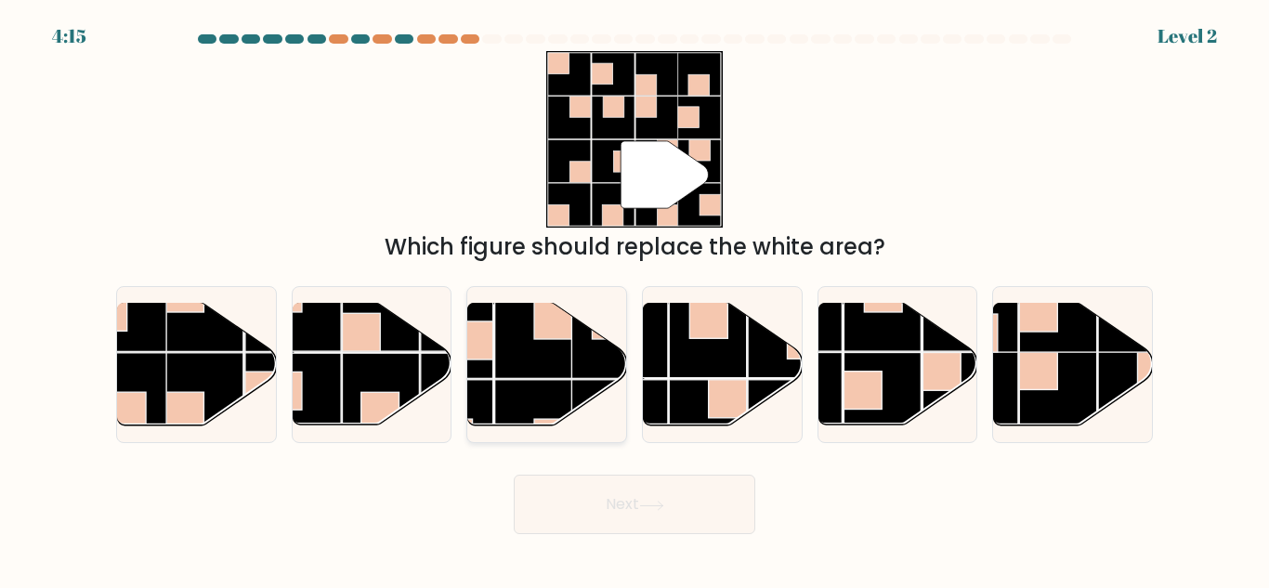
click at [550, 404] on rect at bounding box center [533, 418] width 77 height 77
click at [635, 299] on input "c." at bounding box center [635, 297] width 1 height 5
radio input "true"
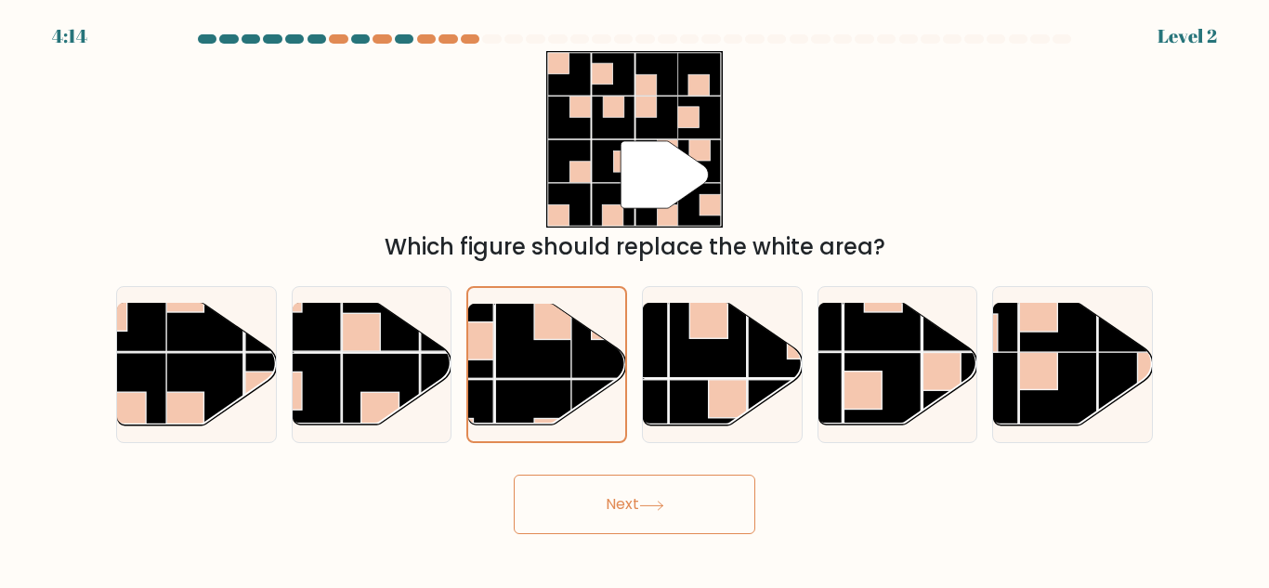
click at [619, 502] on button "Next" at bounding box center [635, 504] width 242 height 59
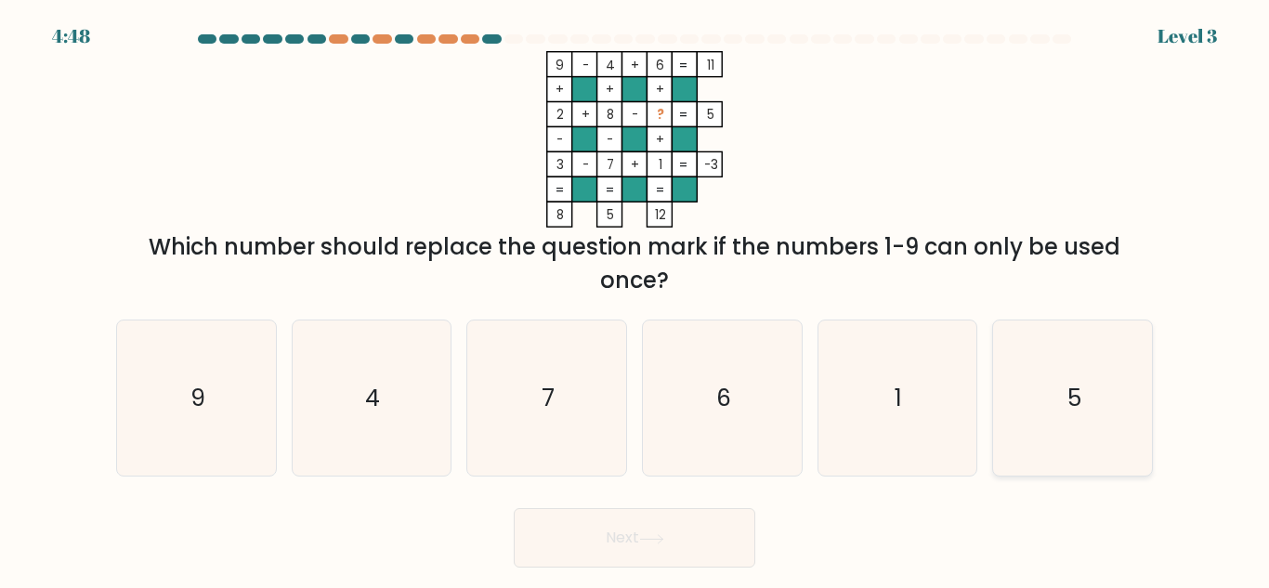
click at [1106, 424] on icon "5" at bounding box center [1072, 398] width 155 height 155
click at [636, 299] on input "f. 5" at bounding box center [635, 297] width 1 height 5
radio input "true"
click at [624, 544] on button "Next" at bounding box center [635, 537] width 242 height 59
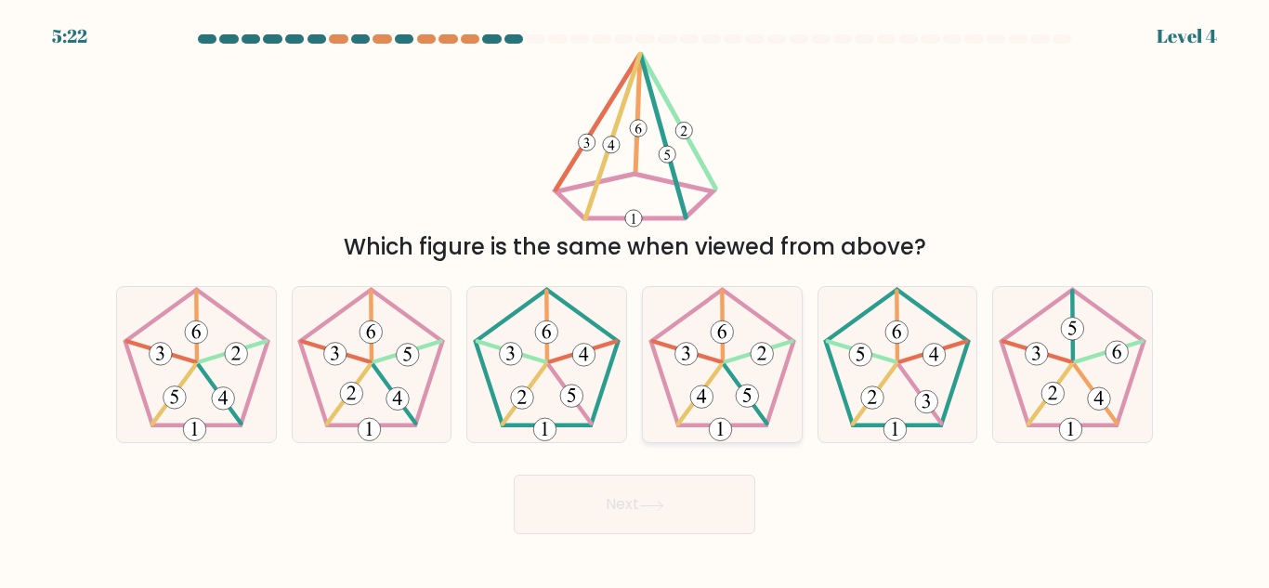
click at [736, 358] on 239 at bounding box center [758, 352] width 67 height 20
click at [636, 299] on input "d." at bounding box center [635, 297] width 1 height 5
radio input "true"
click at [615, 488] on button "Next" at bounding box center [635, 504] width 242 height 59
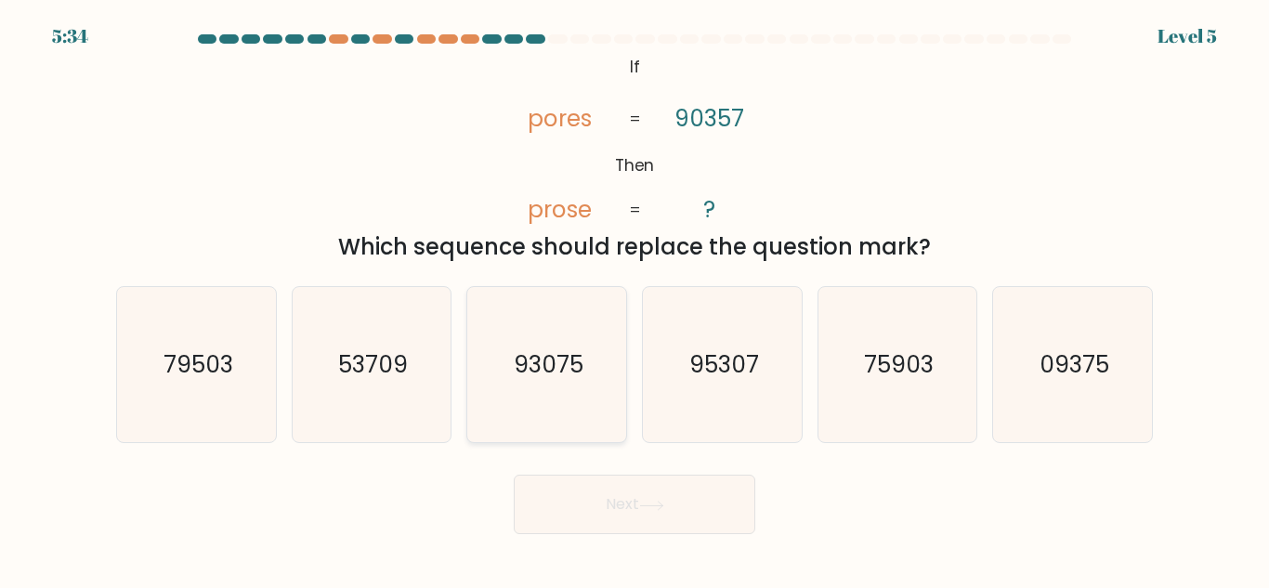
click at [543, 363] on text "93075" at bounding box center [549, 365] width 70 height 33
click at [635, 299] on input "c. 93075" at bounding box center [635, 297] width 1 height 5
radio input "true"
click at [616, 502] on button "Next" at bounding box center [635, 504] width 242 height 59
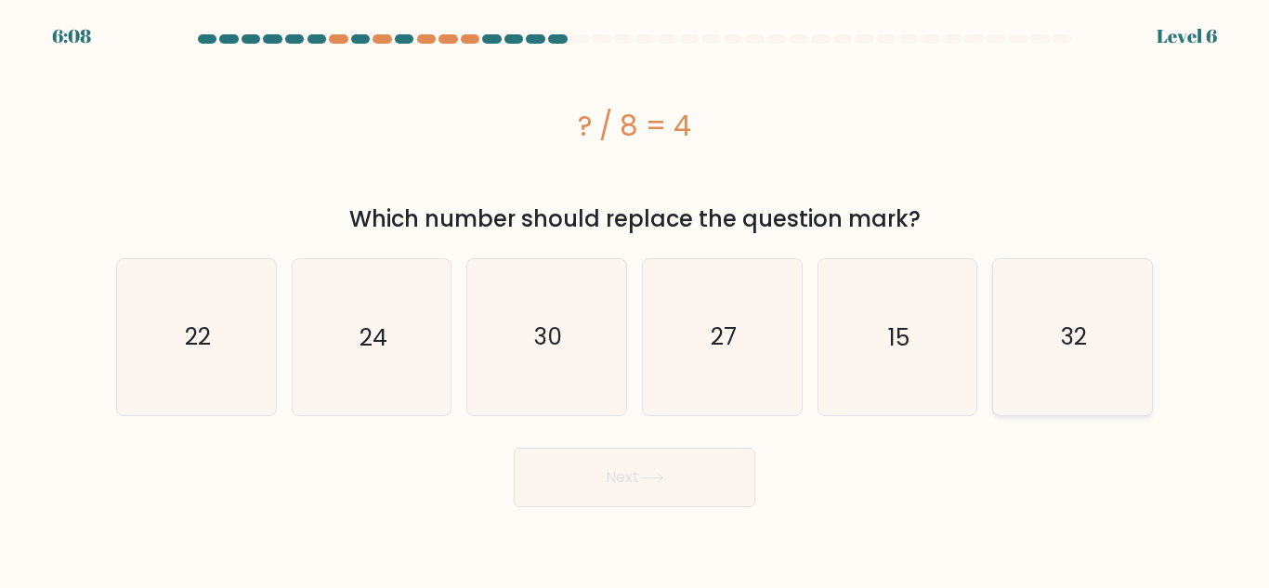
click at [1071, 338] on text "32" at bounding box center [1074, 337] width 26 height 33
click at [636, 299] on input "f. 32" at bounding box center [635, 297] width 1 height 5
radio input "true"
click at [640, 492] on button "Next" at bounding box center [635, 477] width 242 height 59
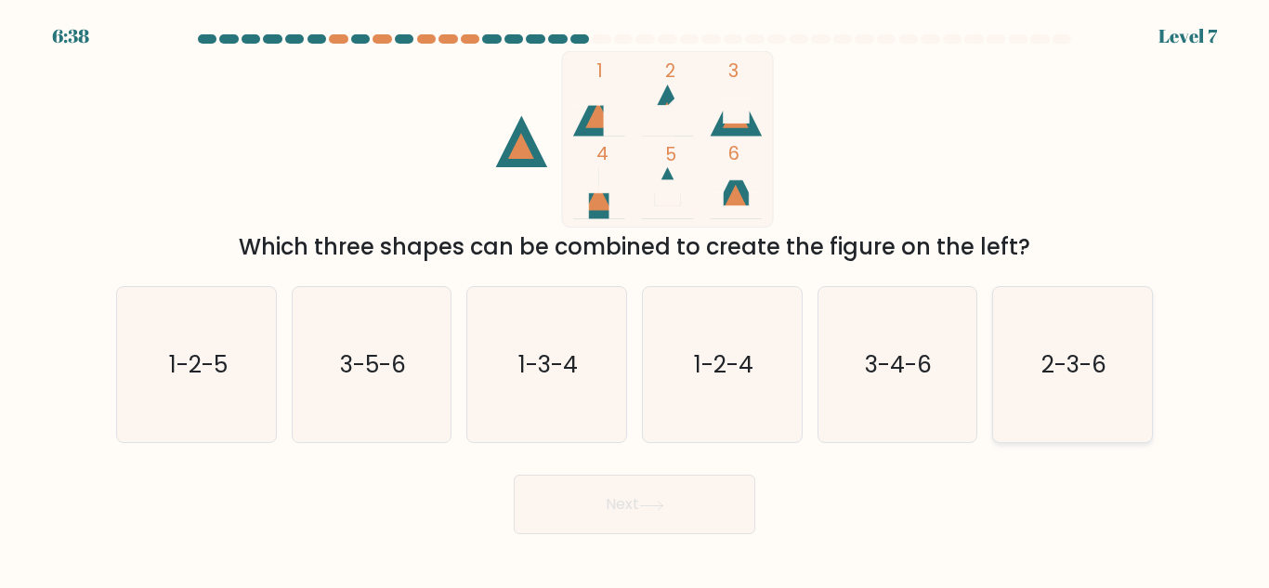
click at [1033, 362] on icon "2-3-6" at bounding box center [1072, 364] width 155 height 155
click at [636, 299] on input "f. 2-3-6" at bounding box center [635, 297] width 1 height 5
radio input "true"
click at [691, 495] on button "Next" at bounding box center [635, 504] width 242 height 59
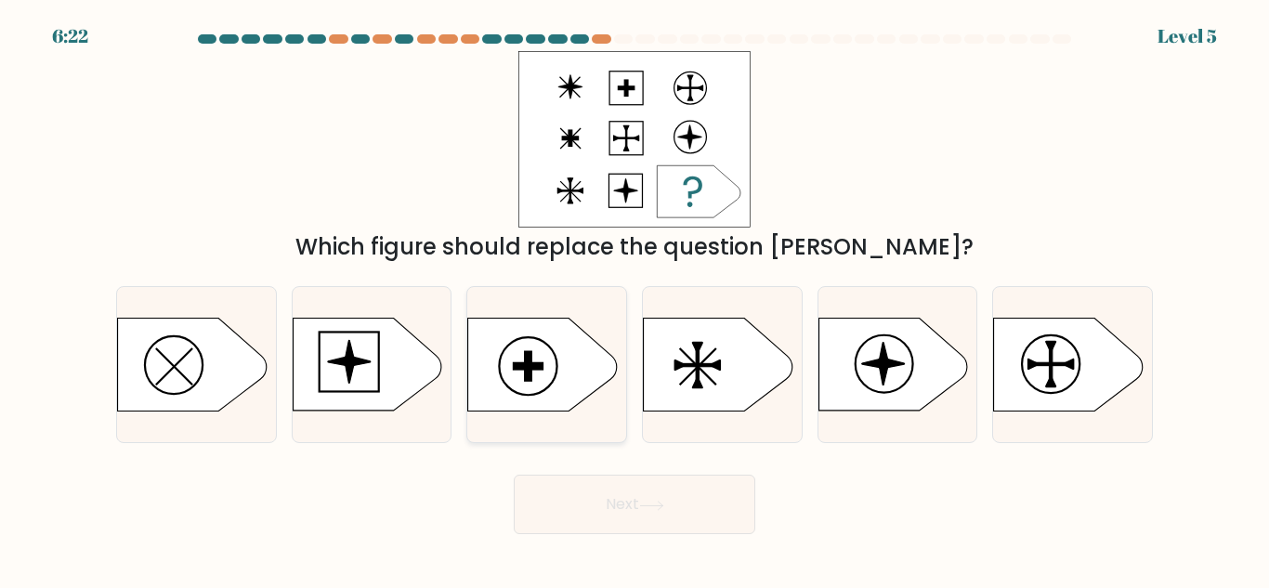
click at [575, 364] on icon at bounding box center [542, 365] width 149 height 93
click at [635, 299] on input "c." at bounding box center [635, 297] width 1 height 5
radio input "true"
click at [607, 517] on button "Next" at bounding box center [635, 504] width 242 height 59
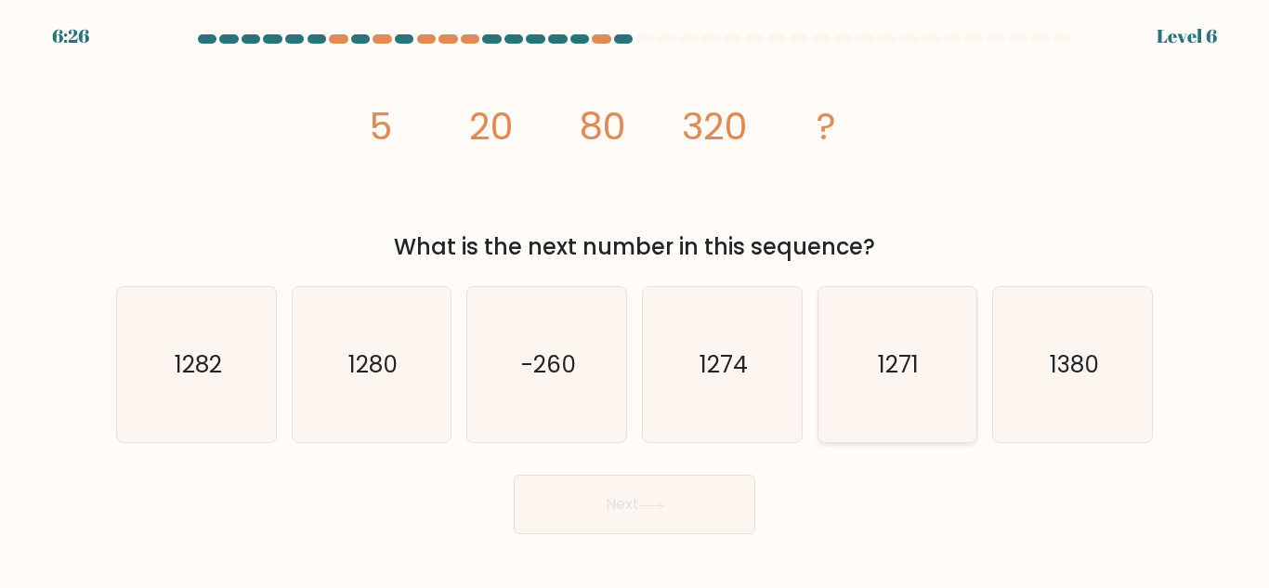
click at [888, 386] on icon "1271" at bounding box center [897, 364] width 155 height 155
click at [636, 299] on input "e. 1271" at bounding box center [635, 297] width 1 height 5
radio input "true"
click at [621, 510] on button "Next" at bounding box center [635, 504] width 242 height 59
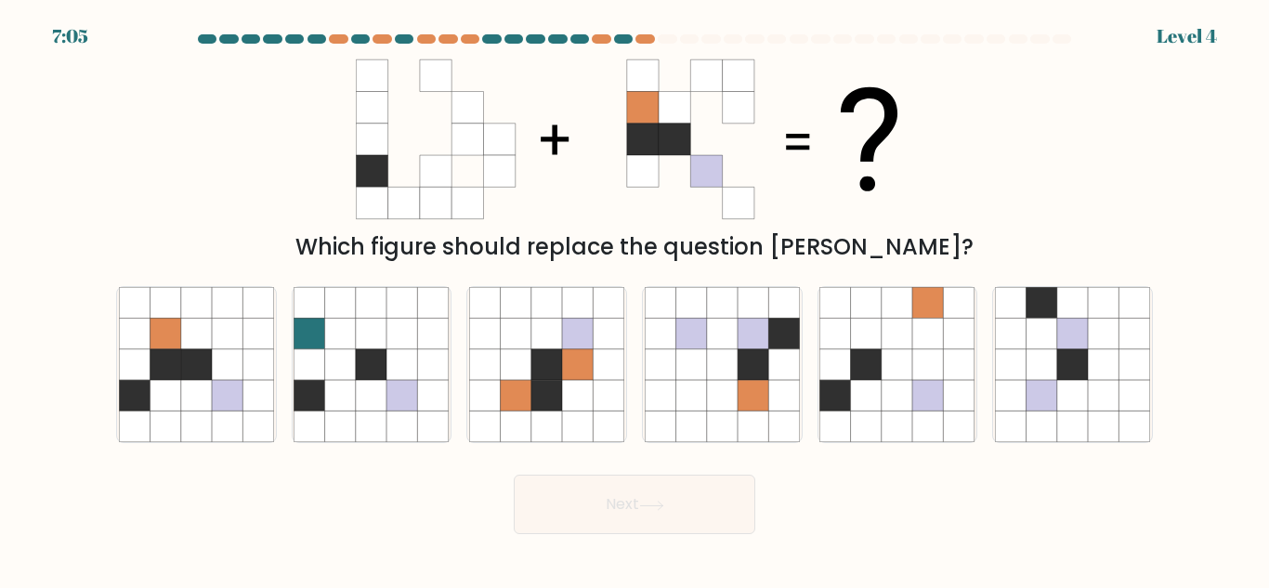
click at [1239, 180] on form at bounding box center [634, 284] width 1269 height 500
click at [237, 349] on icon at bounding box center [227, 364] width 31 height 31
click at [635, 299] on input "a." at bounding box center [635, 297] width 1 height 5
radio input "true"
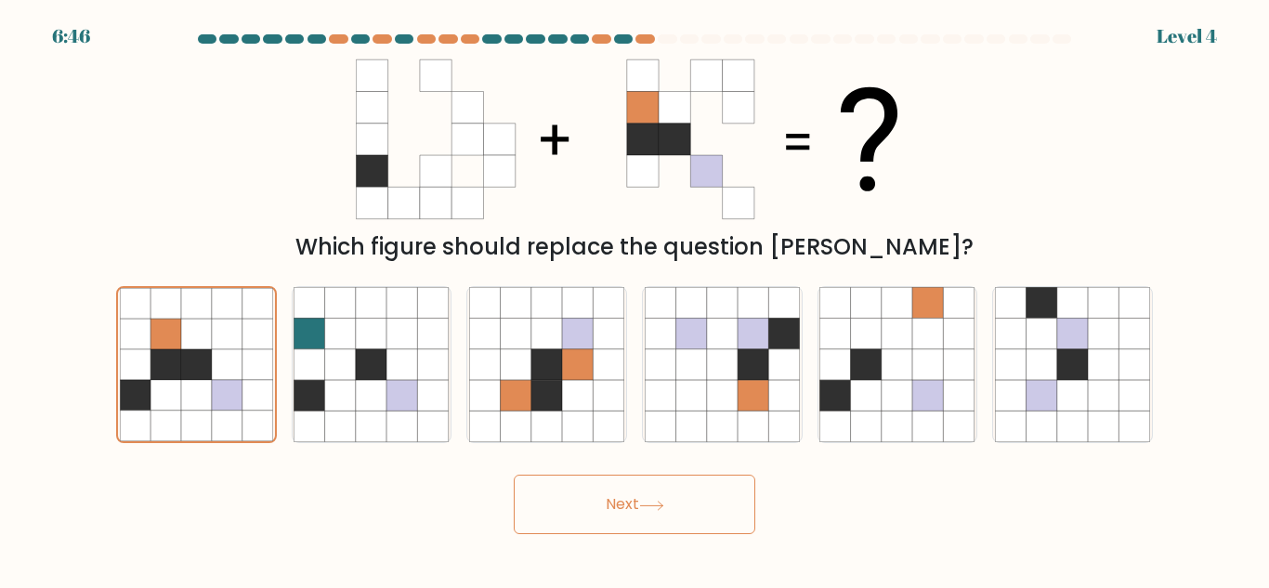
click at [632, 500] on button "Next" at bounding box center [635, 504] width 242 height 59
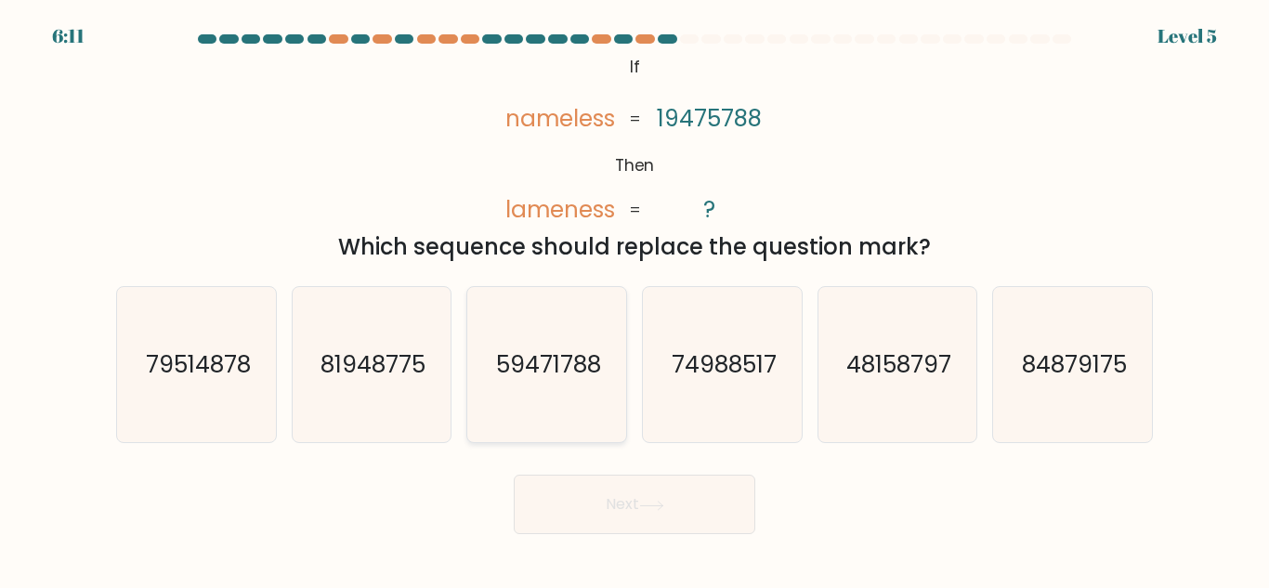
click at [559, 395] on icon "59471788" at bounding box center [546, 364] width 155 height 155
click at [635, 299] on input "c. 59471788" at bounding box center [635, 297] width 1 height 5
radio input "true"
click at [602, 488] on button "Next" at bounding box center [635, 504] width 242 height 59
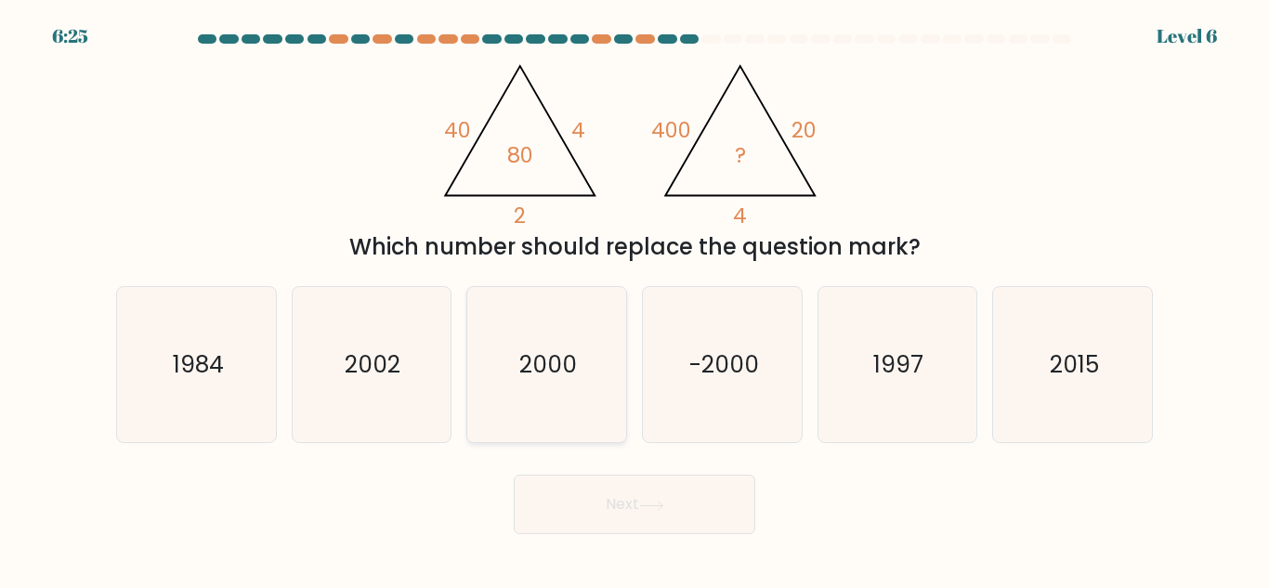
click at [550, 336] on icon "2000" at bounding box center [546, 364] width 155 height 155
click at [635, 299] on input "c. [DATE]" at bounding box center [635, 297] width 1 height 5
radio input "true"
click at [637, 492] on button "Next" at bounding box center [635, 504] width 242 height 59
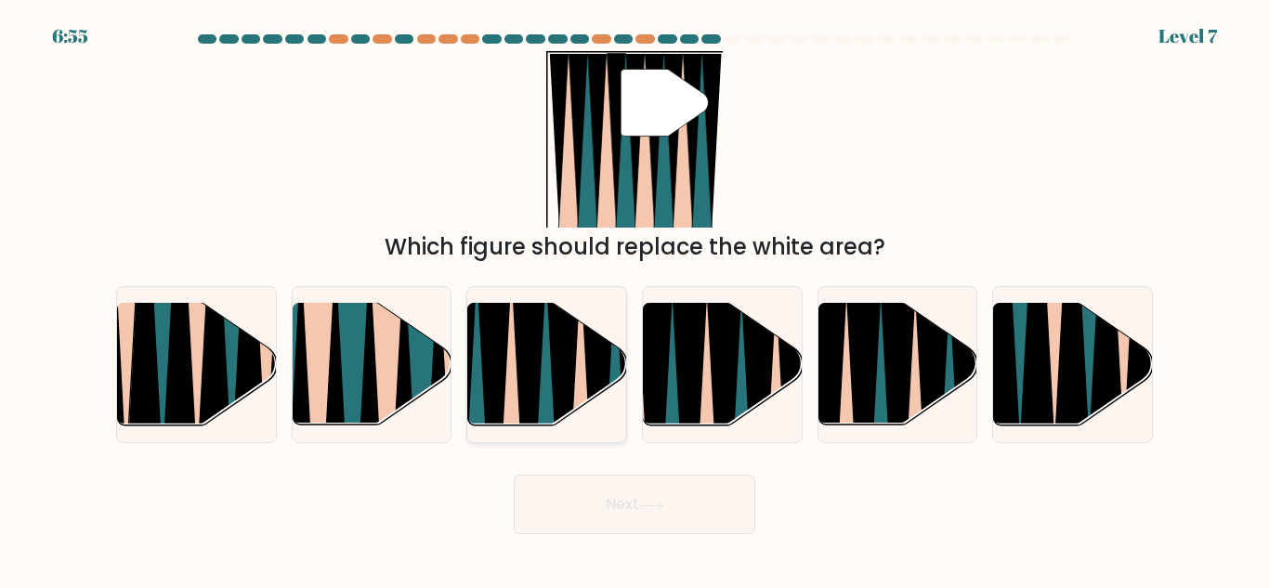
click at [556, 349] on icon at bounding box center [564, 434] width 34 height 317
click at [635, 299] on input "c." at bounding box center [635, 297] width 1 height 5
radio input "true"
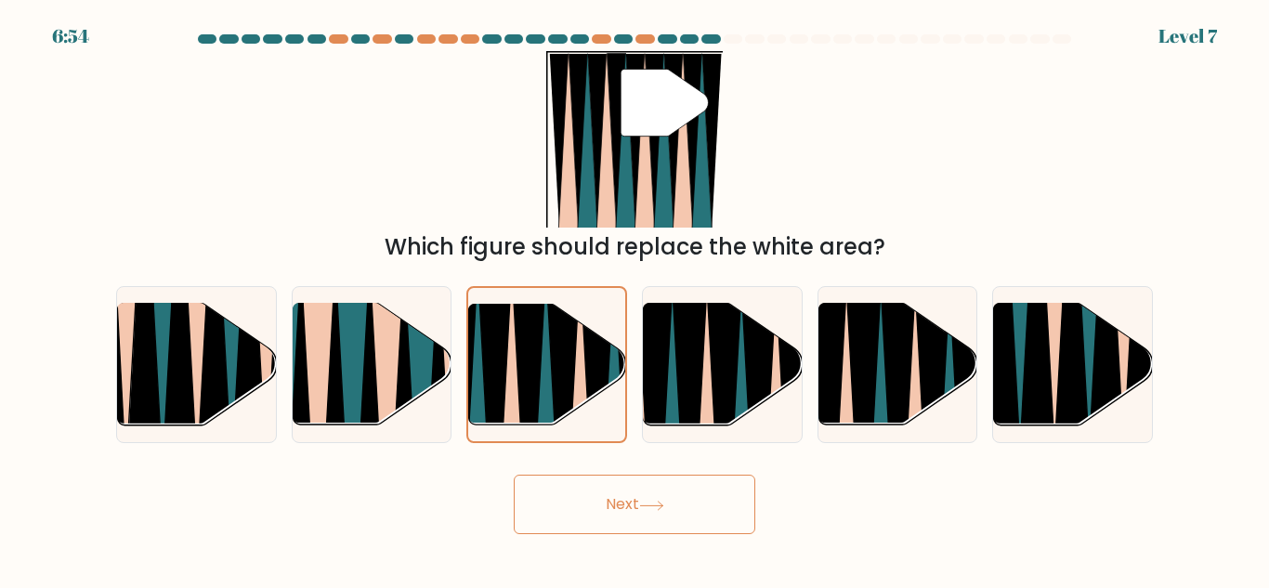
click at [586, 495] on button "Next" at bounding box center [635, 504] width 242 height 59
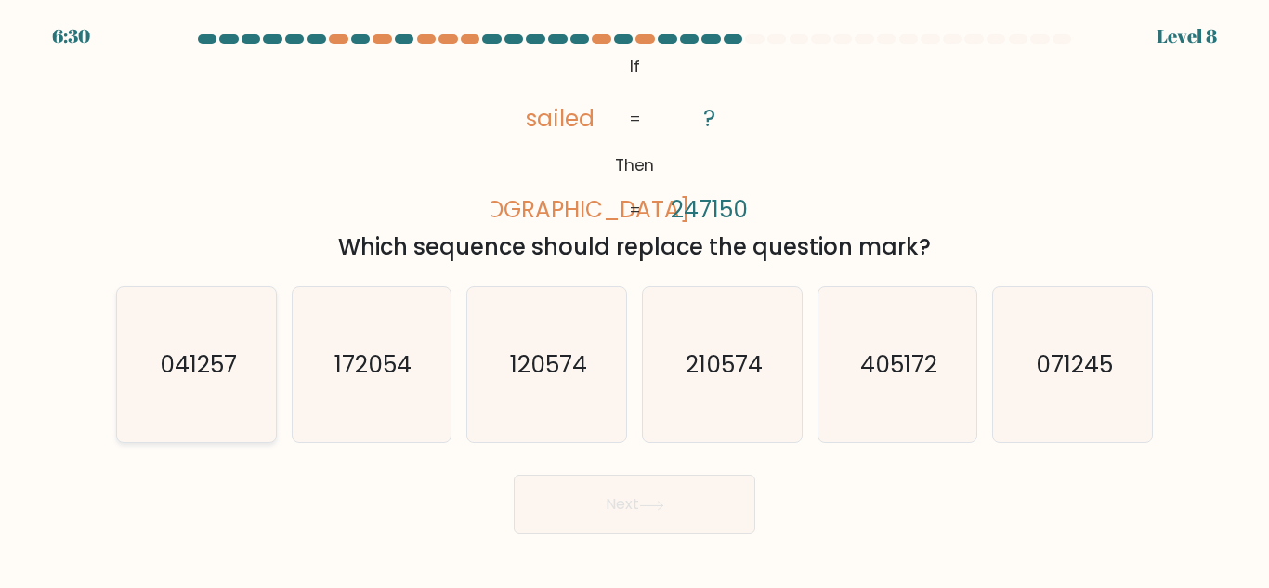
click at [211, 393] on icon "041257" at bounding box center [196, 364] width 155 height 155
click at [635, 299] on input "a. 041257" at bounding box center [635, 297] width 1 height 5
radio input "true"
click at [610, 491] on button "Next" at bounding box center [635, 504] width 242 height 59
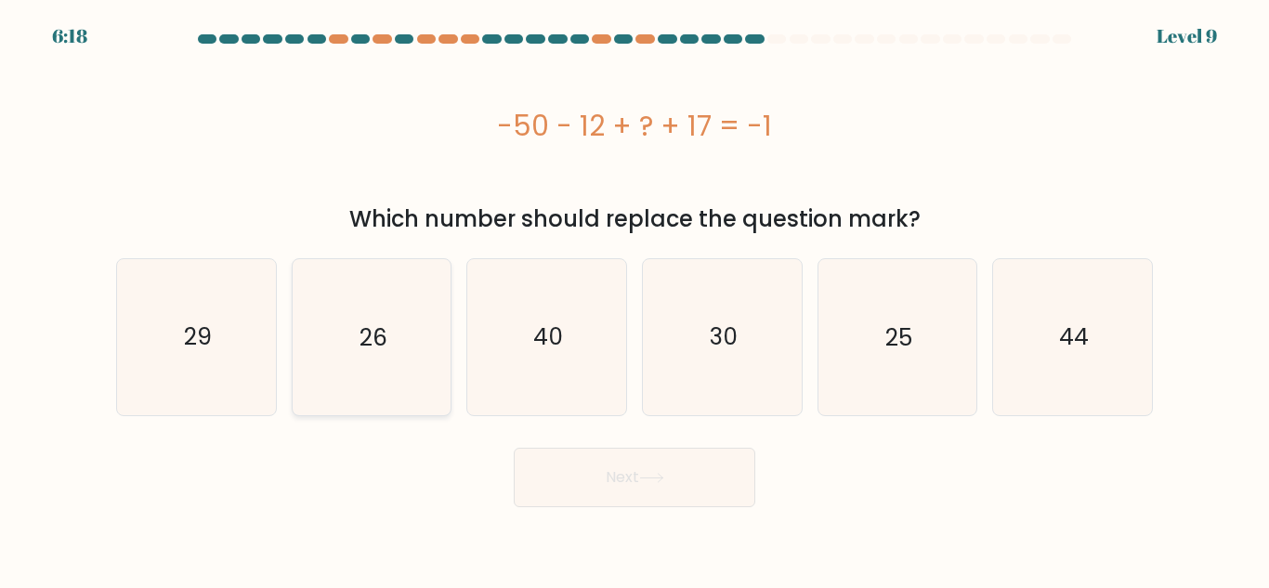
click at [440, 328] on icon "26" at bounding box center [371, 336] width 155 height 155
click at [635, 299] on input "b. 26" at bounding box center [635, 297] width 1 height 5
radio input "true"
click at [594, 459] on button "Next" at bounding box center [635, 477] width 242 height 59
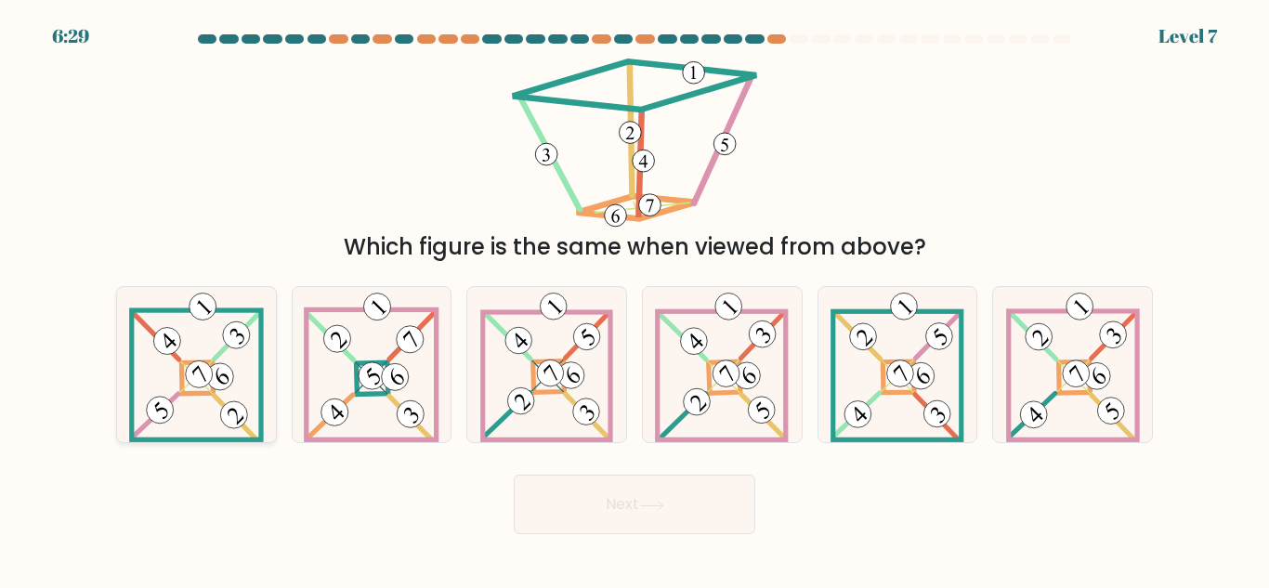
click at [180, 401] on icon at bounding box center [196, 364] width 135 height 155
click at [635, 299] on input "a." at bounding box center [635, 297] width 1 height 5
radio input "true"
click at [596, 512] on button "Next" at bounding box center [635, 504] width 242 height 59
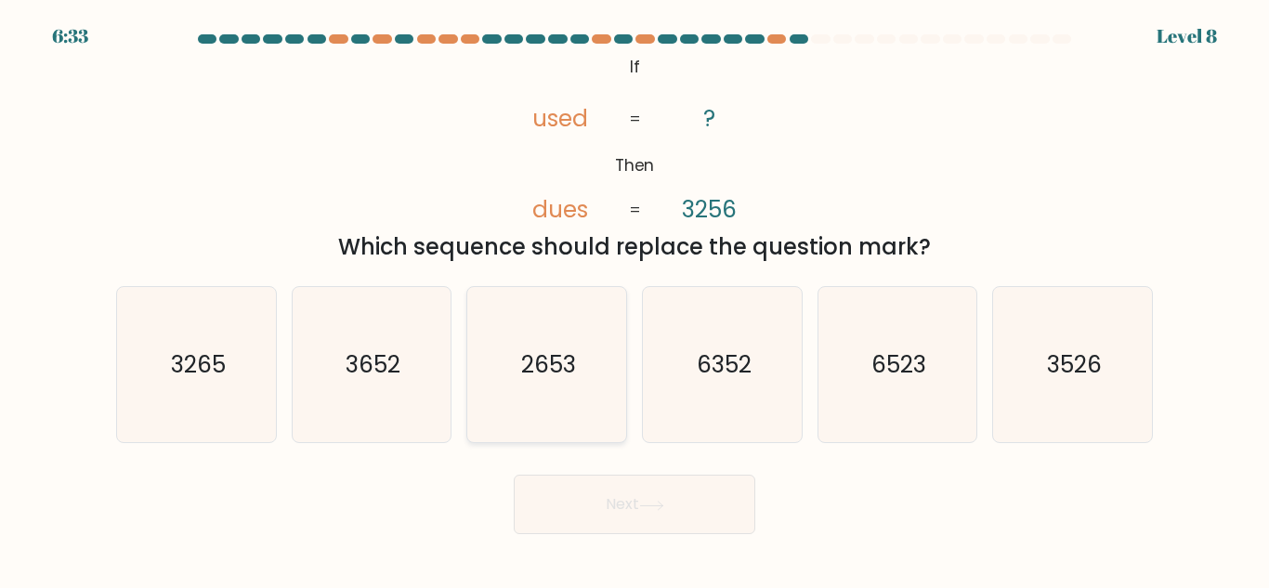
click at [522, 376] on text "2653" at bounding box center [548, 365] width 55 height 33
click at [635, 299] on input "c. 2653" at bounding box center [635, 297] width 1 height 5
radio input "true"
click at [592, 515] on button "Next" at bounding box center [635, 504] width 242 height 59
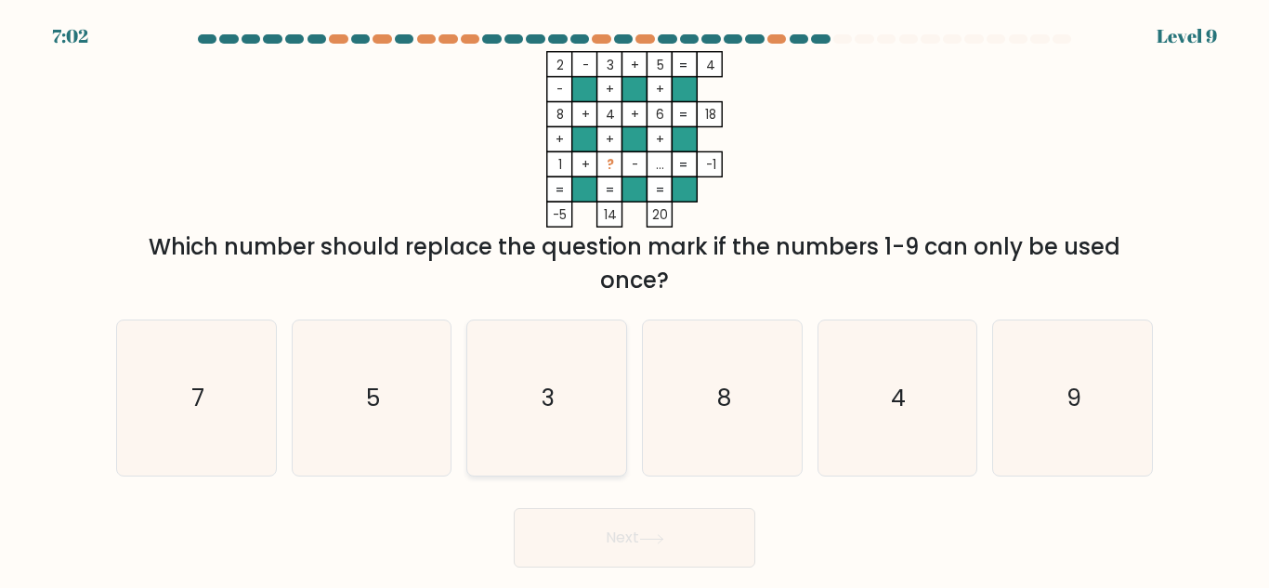
click at [551, 403] on text "3" at bounding box center [548, 398] width 13 height 33
click at [635, 299] on input "c. 3" at bounding box center [635, 297] width 1 height 5
radio input "true"
click at [593, 533] on button "Next" at bounding box center [635, 537] width 242 height 59
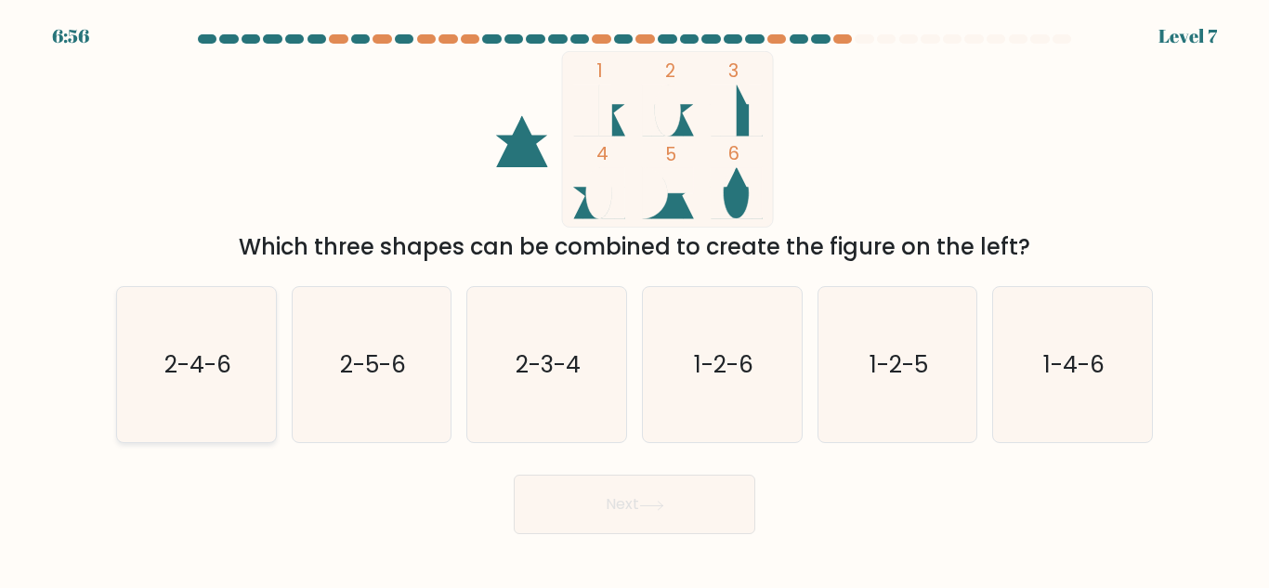
click at [217, 392] on icon "2-4-6" at bounding box center [196, 364] width 155 height 155
click at [635, 299] on input "a. 2-4-6" at bounding box center [635, 297] width 1 height 5
radio input "true"
click at [616, 496] on button "Next" at bounding box center [635, 504] width 242 height 59
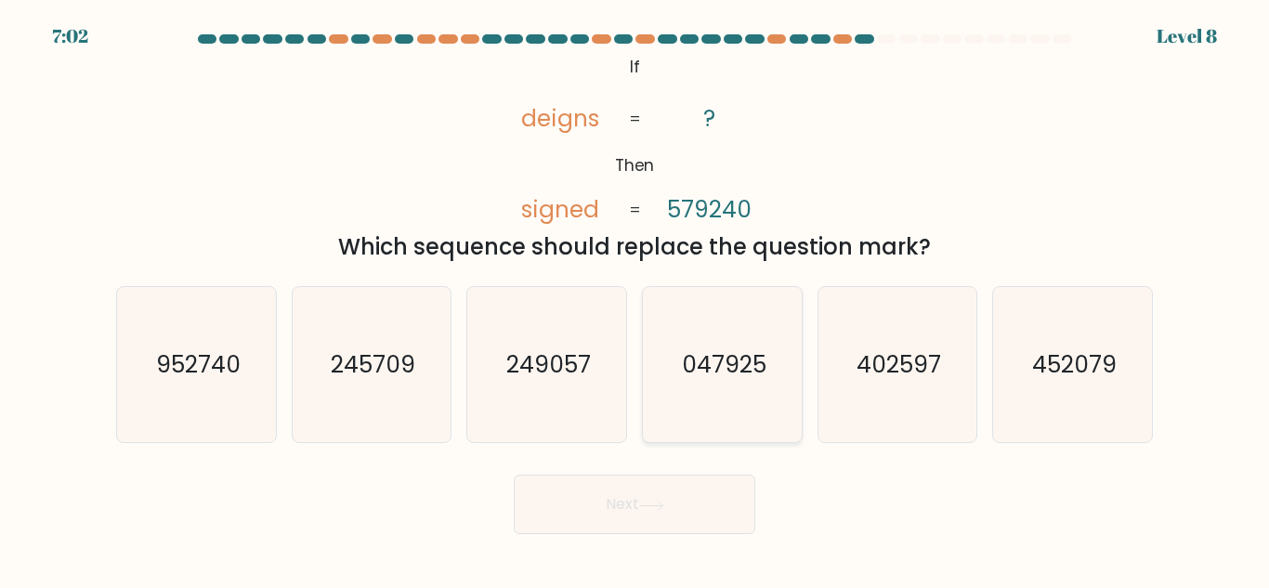
click at [724, 345] on icon "047925" at bounding box center [722, 364] width 155 height 155
click at [636, 299] on input "d. 047925" at bounding box center [635, 297] width 1 height 5
radio input "true"
click at [644, 521] on button "Next" at bounding box center [635, 504] width 242 height 59
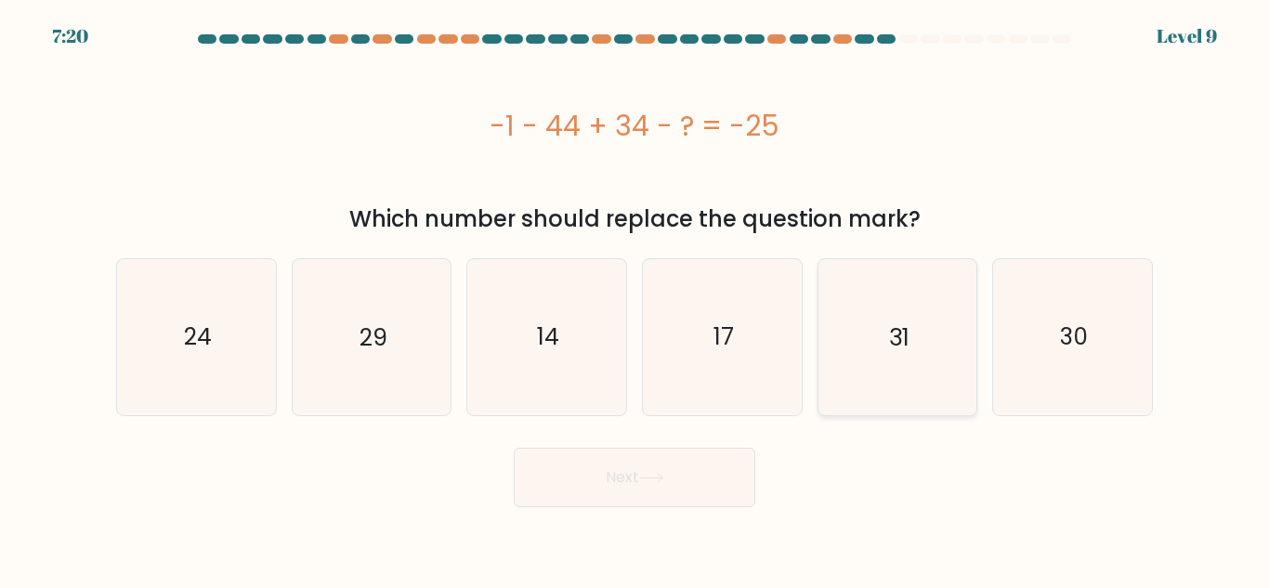
click at [888, 369] on icon "31" at bounding box center [897, 336] width 155 height 155
click at [636, 299] on input "e. 31" at bounding box center [635, 297] width 1 height 5
radio input "true"
click at [705, 482] on button "Next" at bounding box center [635, 477] width 242 height 59
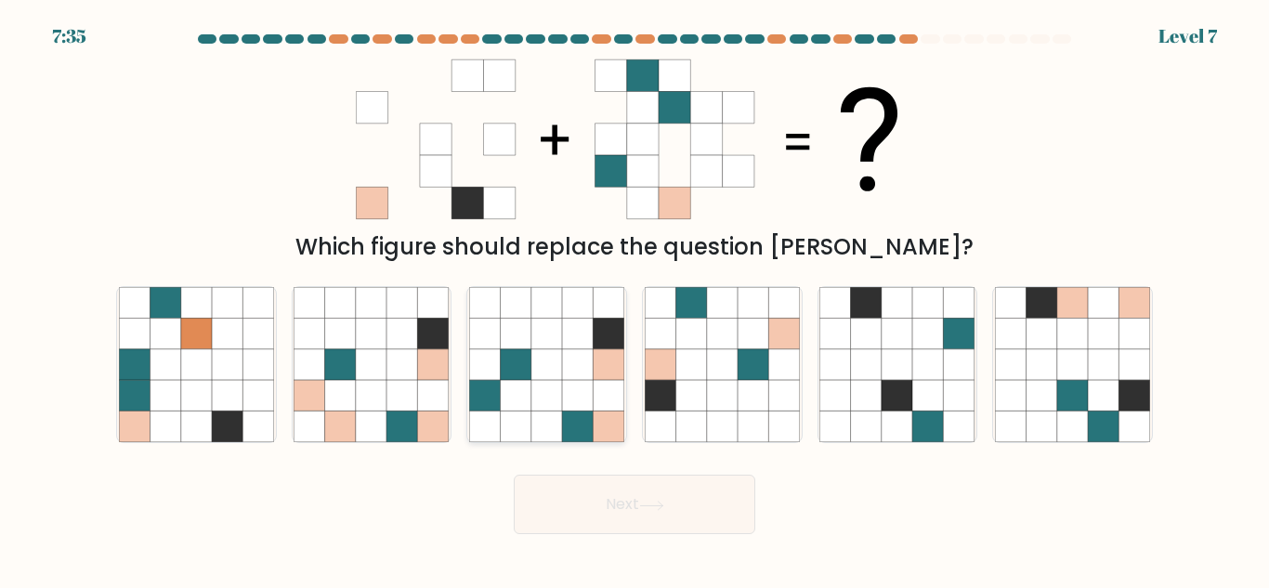
click at [565, 420] on icon at bounding box center [577, 427] width 31 height 31
click at [635, 299] on input "c." at bounding box center [635, 297] width 1 height 5
radio input "true"
click at [580, 497] on button "Next" at bounding box center [635, 504] width 242 height 59
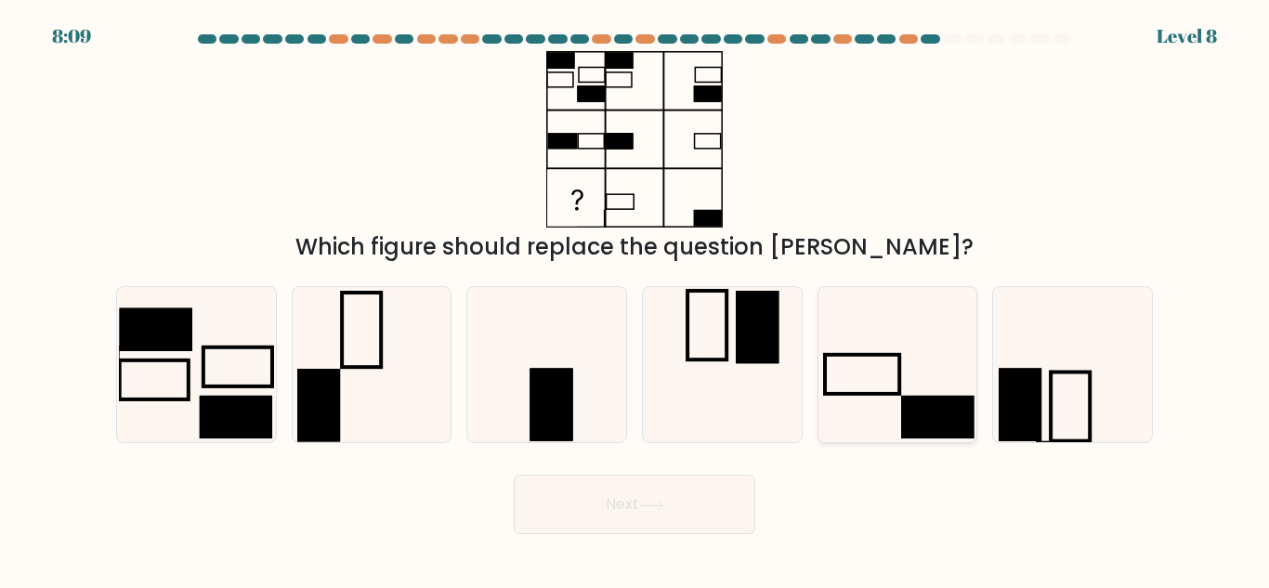
click at [832, 381] on icon at bounding box center [897, 364] width 155 height 155
click at [636, 299] on input "e." at bounding box center [635, 297] width 1 height 5
radio input "true"
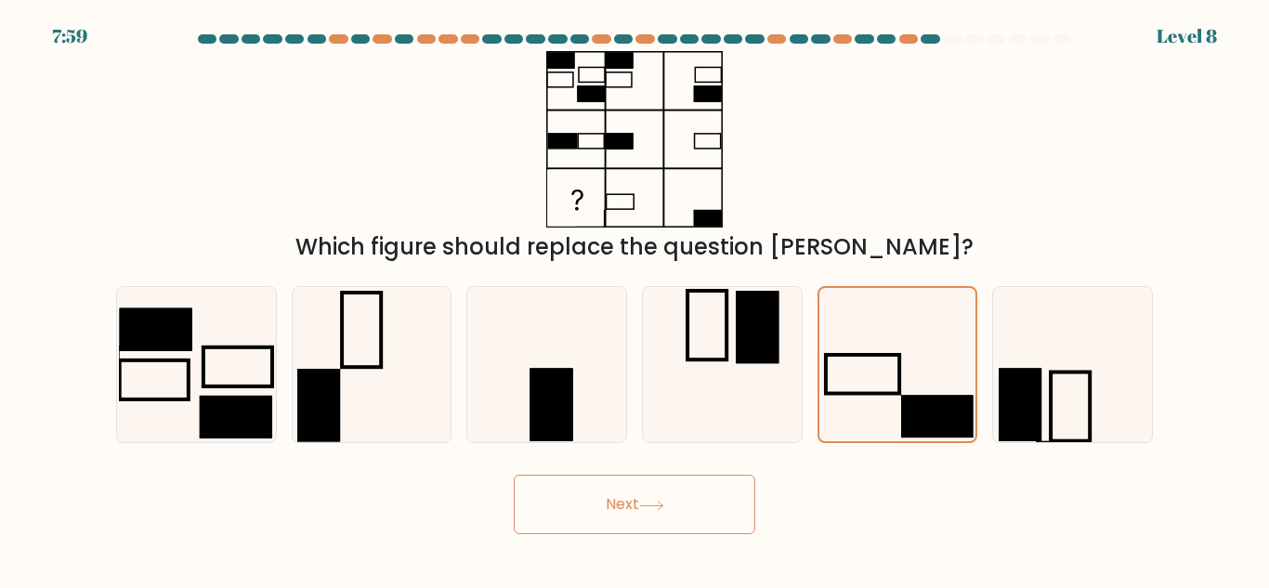
click at [611, 514] on button "Next" at bounding box center [635, 504] width 242 height 59
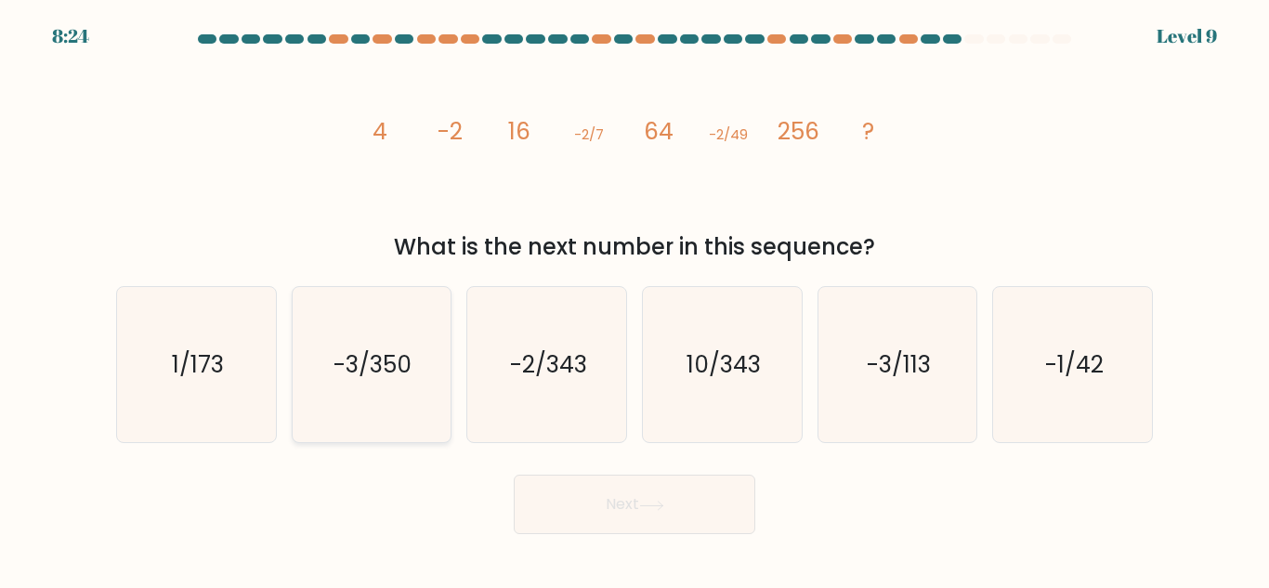
click at [356, 375] on text "-3/350" at bounding box center [374, 365] width 78 height 33
click at [635, 299] on input "b. -3/350" at bounding box center [635, 297] width 1 height 5
radio input "true"
click at [592, 369] on icon "-2/343" at bounding box center [546, 364] width 155 height 155
click at [635, 299] on input "c. -2/343" at bounding box center [635, 297] width 1 height 5
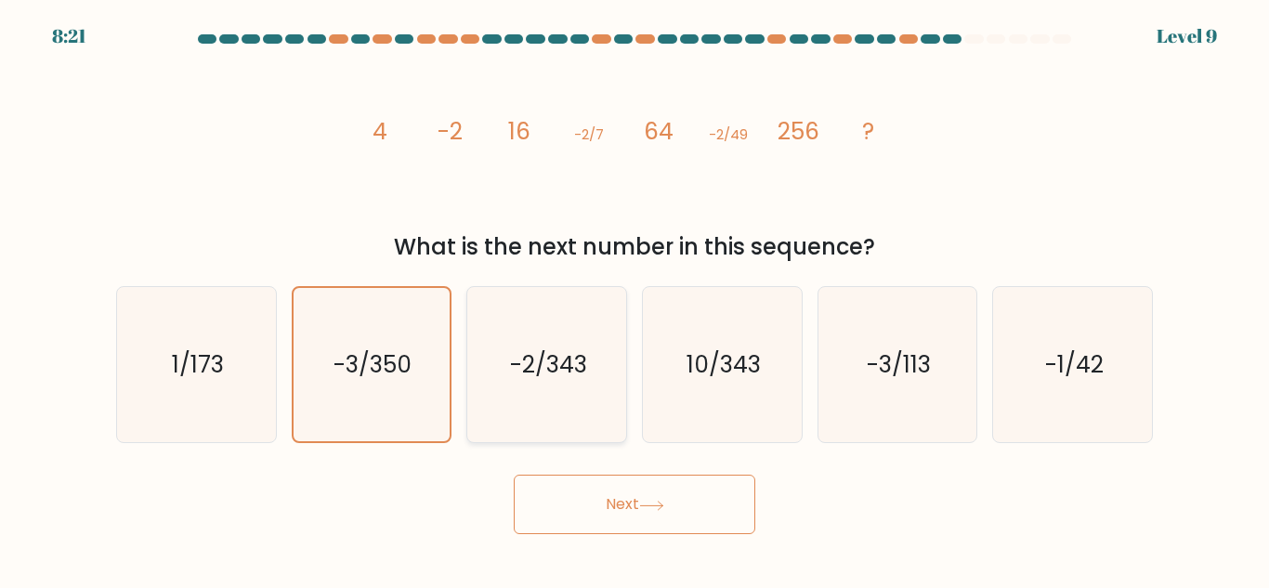
radio input "true"
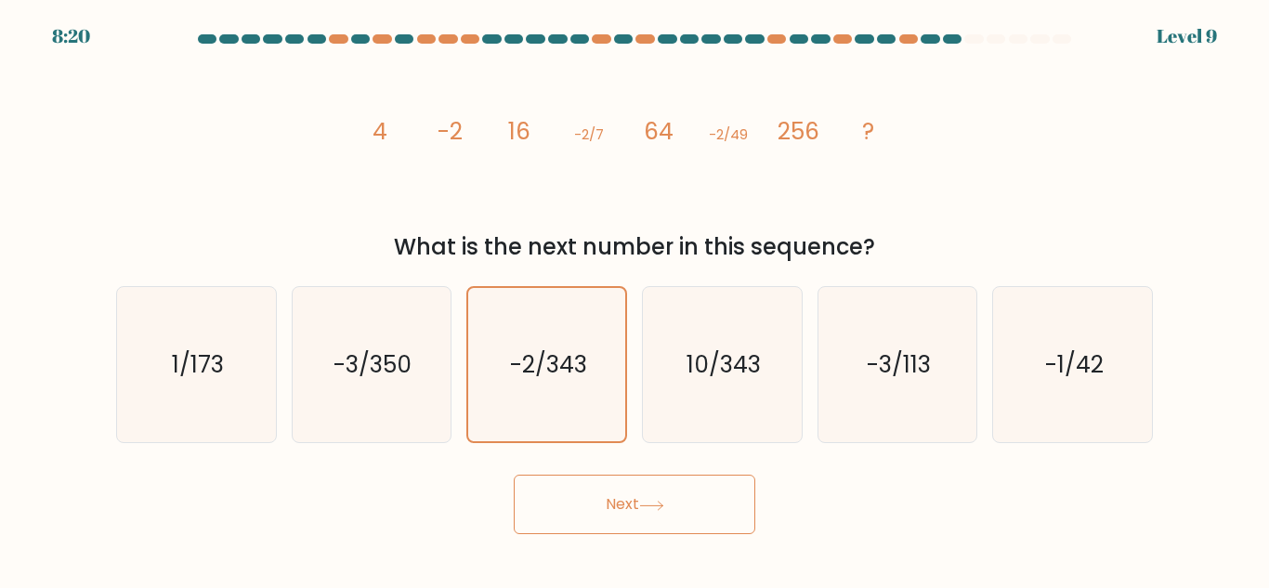
click at [643, 493] on button "Next" at bounding box center [635, 504] width 242 height 59
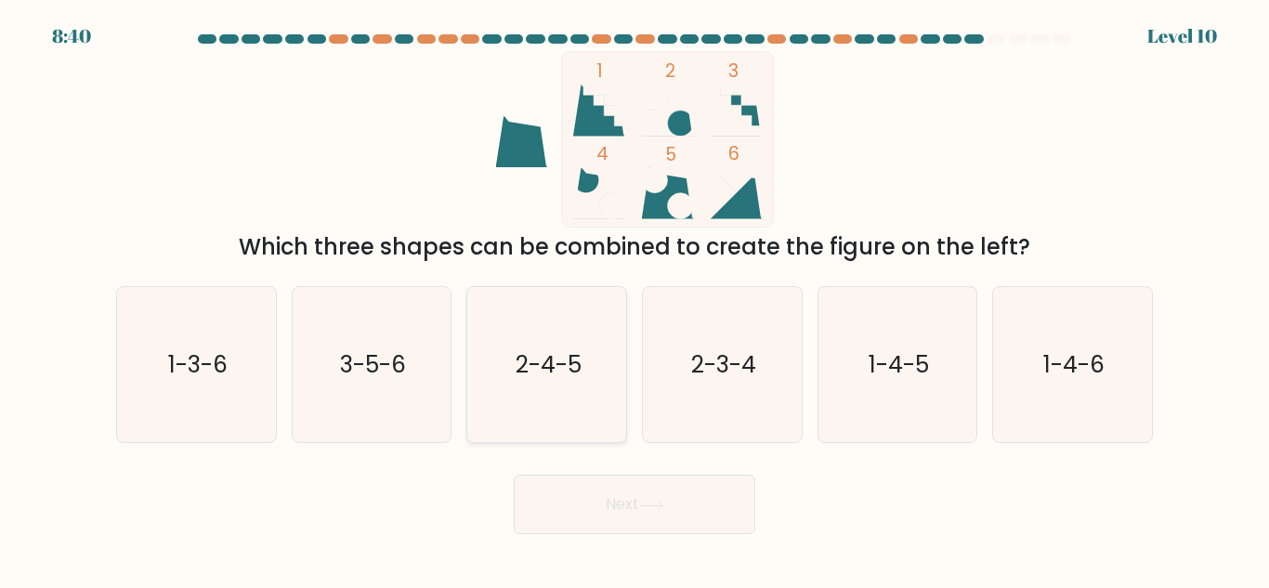
click at [535, 377] on text "2-4-5" at bounding box center [549, 365] width 66 height 33
click at [635, 299] on input "c. 2-4-5" at bounding box center [635, 297] width 1 height 5
radio input "true"
click at [615, 501] on button "Next" at bounding box center [635, 504] width 242 height 59
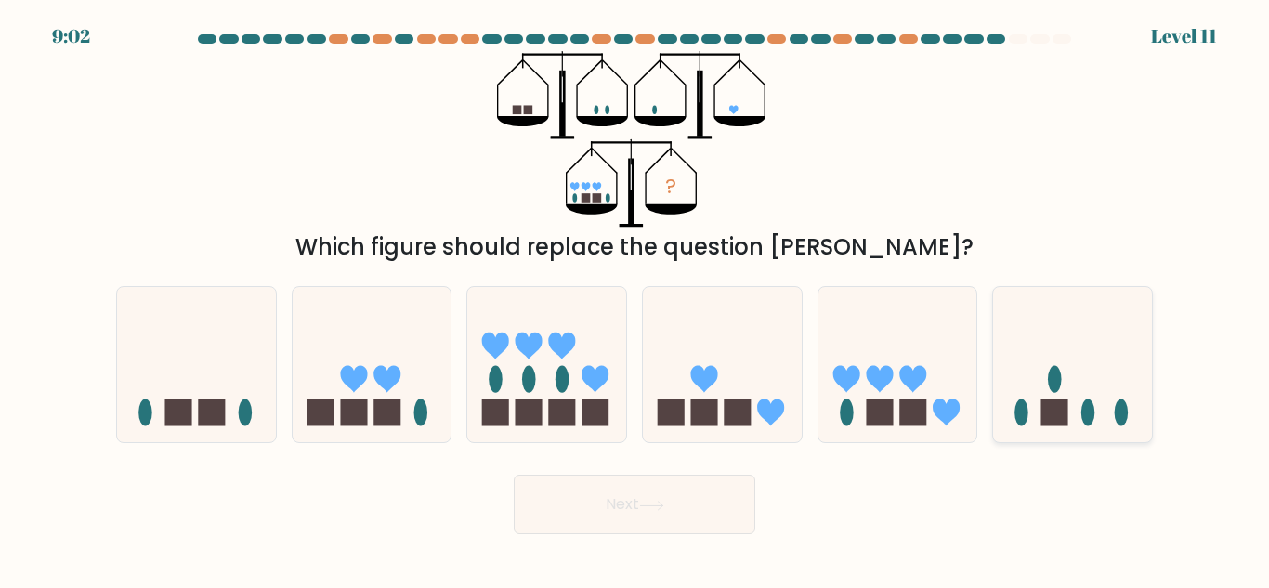
click at [1051, 417] on rect at bounding box center [1055, 413] width 27 height 27
click at [636, 299] on input "f." at bounding box center [635, 297] width 1 height 5
radio input "true"
click at [655, 518] on button "Next" at bounding box center [635, 504] width 242 height 59
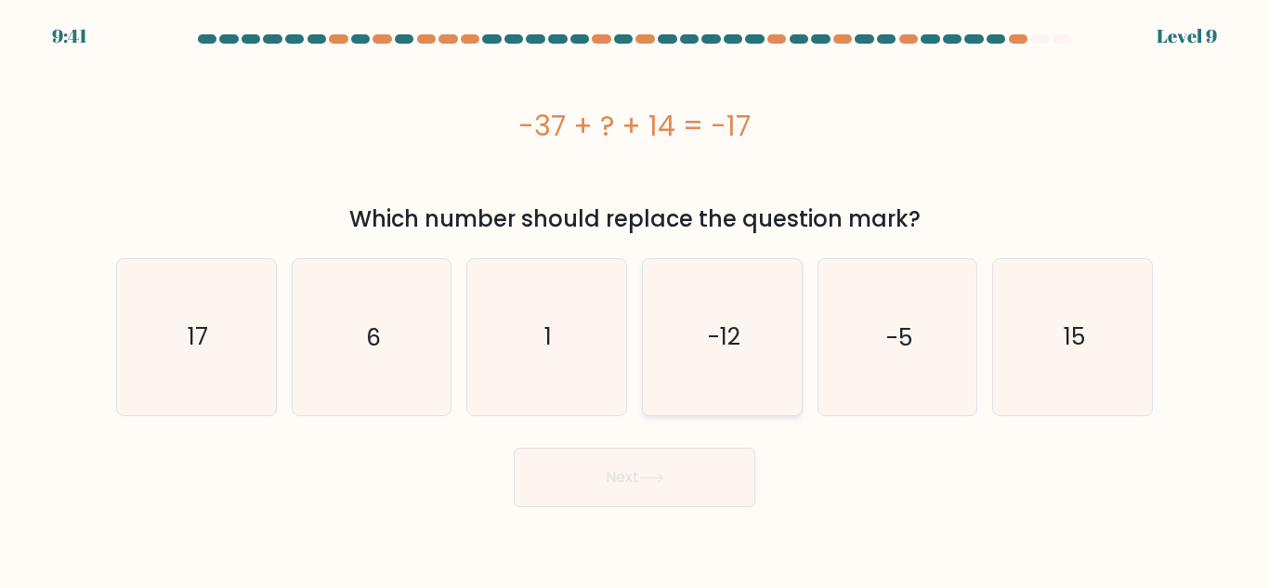
click at [735, 295] on icon "-12" at bounding box center [722, 336] width 155 height 155
click at [636, 295] on input "d. -12" at bounding box center [635, 297] width 1 height 5
radio input "true"
click at [632, 489] on button "Next" at bounding box center [635, 477] width 242 height 59
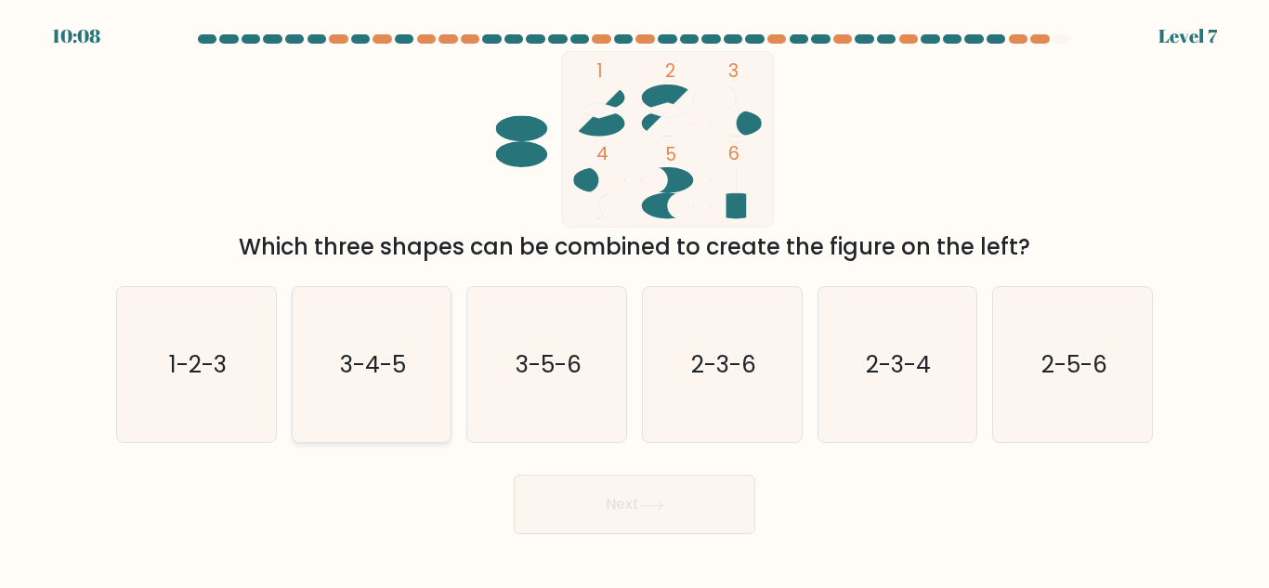
click at [356, 350] on text "3-4-5" at bounding box center [373, 365] width 66 height 33
click at [635, 299] on input "b. 3-4-5" at bounding box center [635, 297] width 1 height 5
radio input "true"
click at [614, 505] on button "Next" at bounding box center [635, 504] width 242 height 59
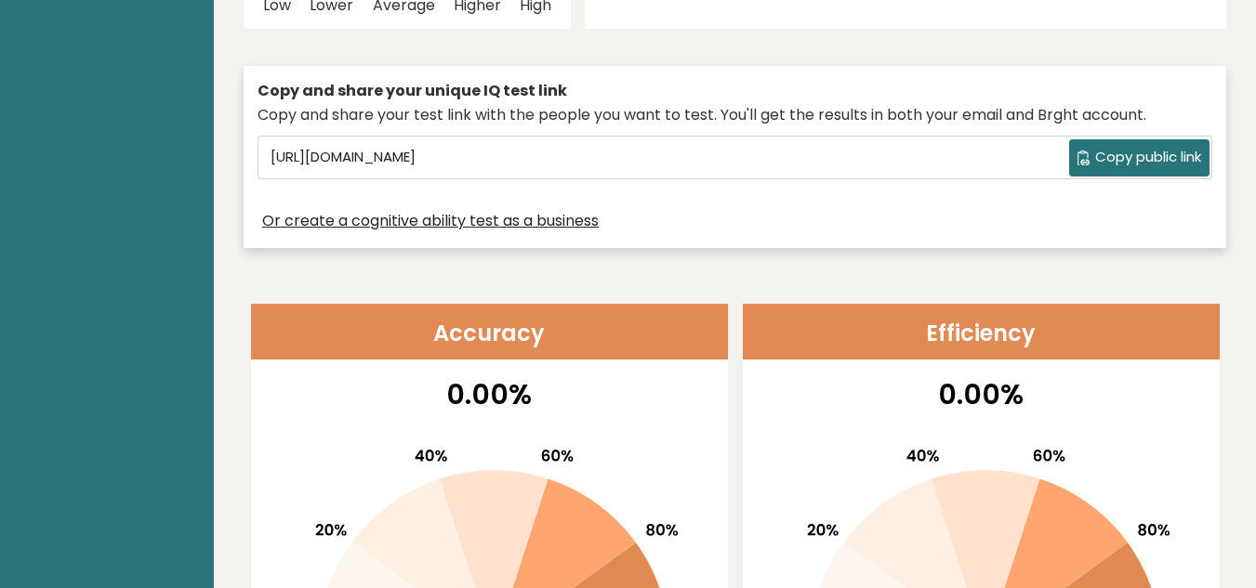
scroll to position [466, 0]
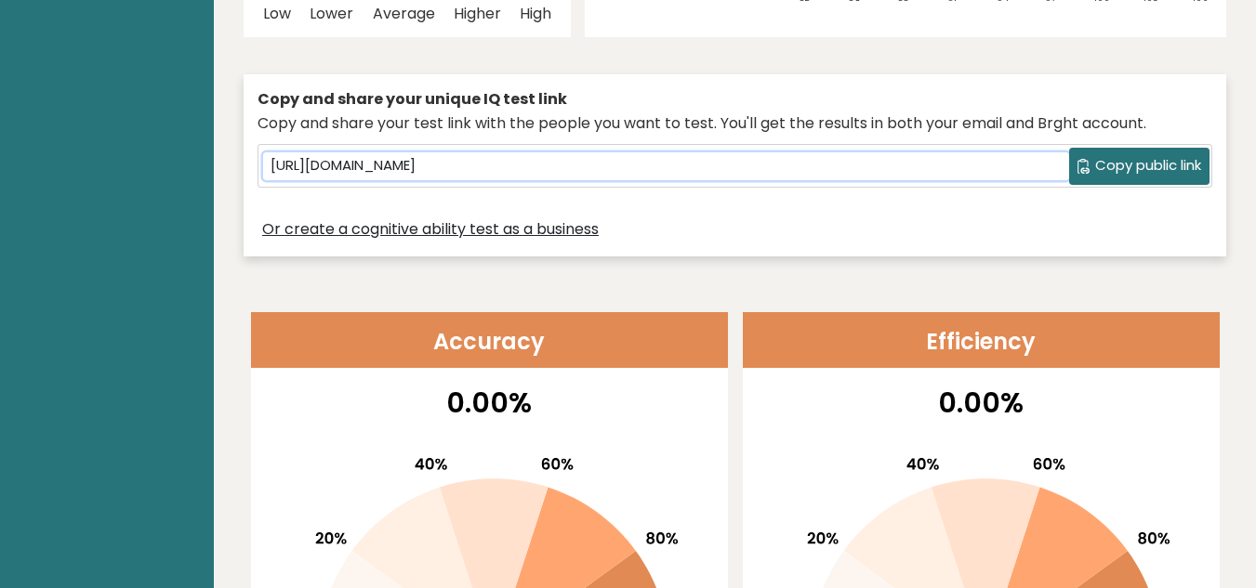
click at [626, 170] on input "[URL][DOMAIN_NAME]" at bounding box center [666, 166] width 806 height 28
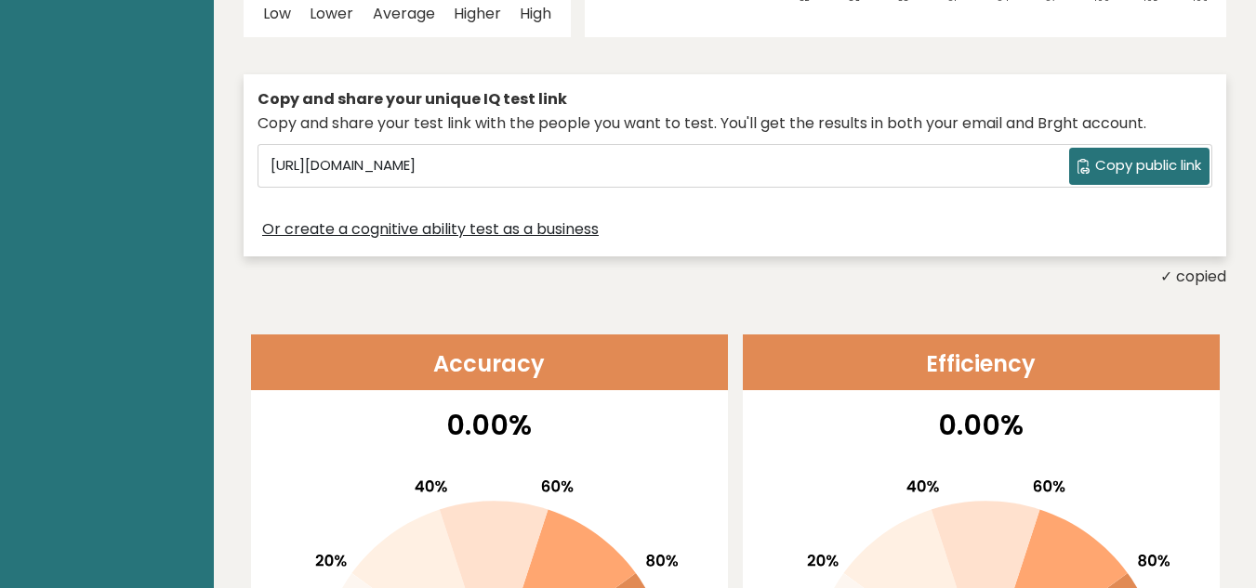
click at [1016, 72] on div "Copy and share your unique IQ test link Copy and share your test link with the …" at bounding box center [734, 177] width 982 height 224
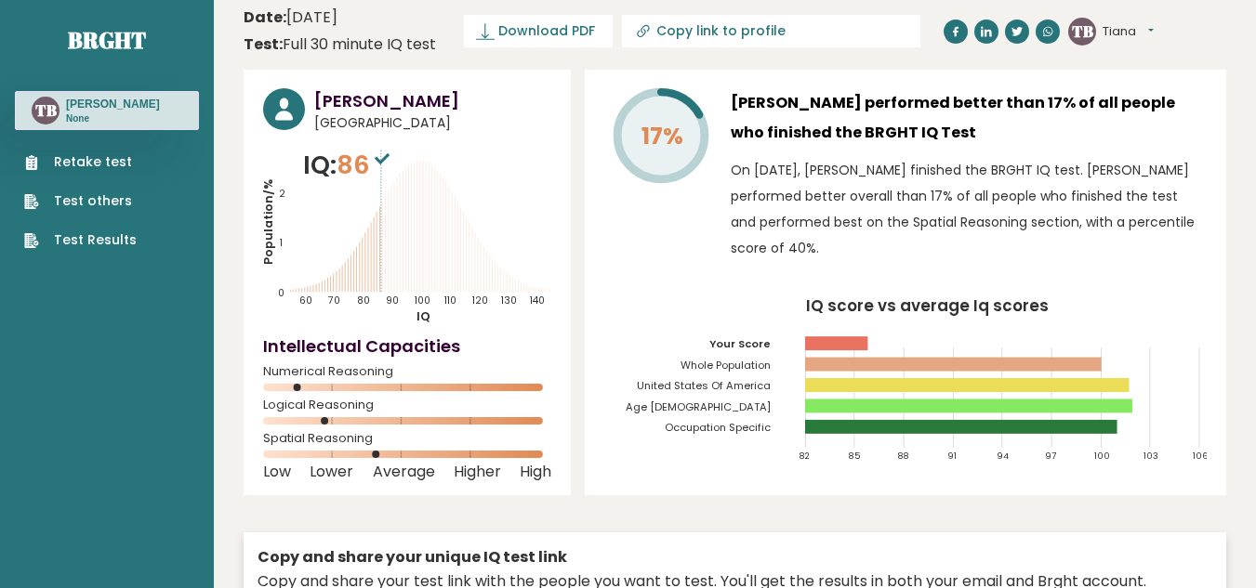
scroll to position [0, 0]
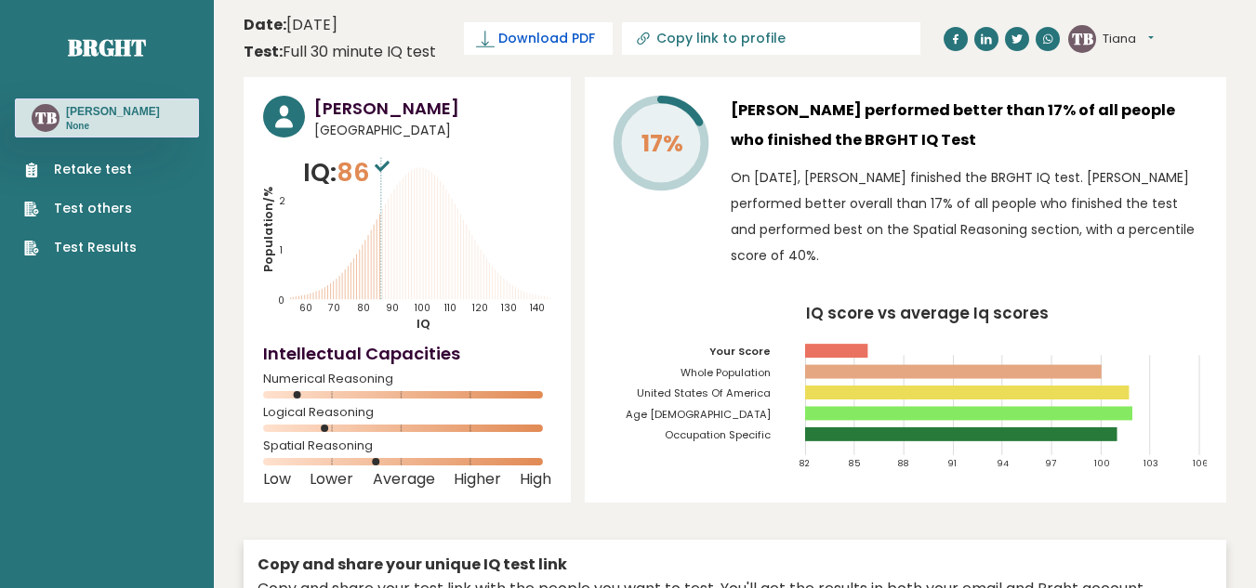
click at [541, 26] on link "Download PDF" at bounding box center [538, 38] width 149 height 33
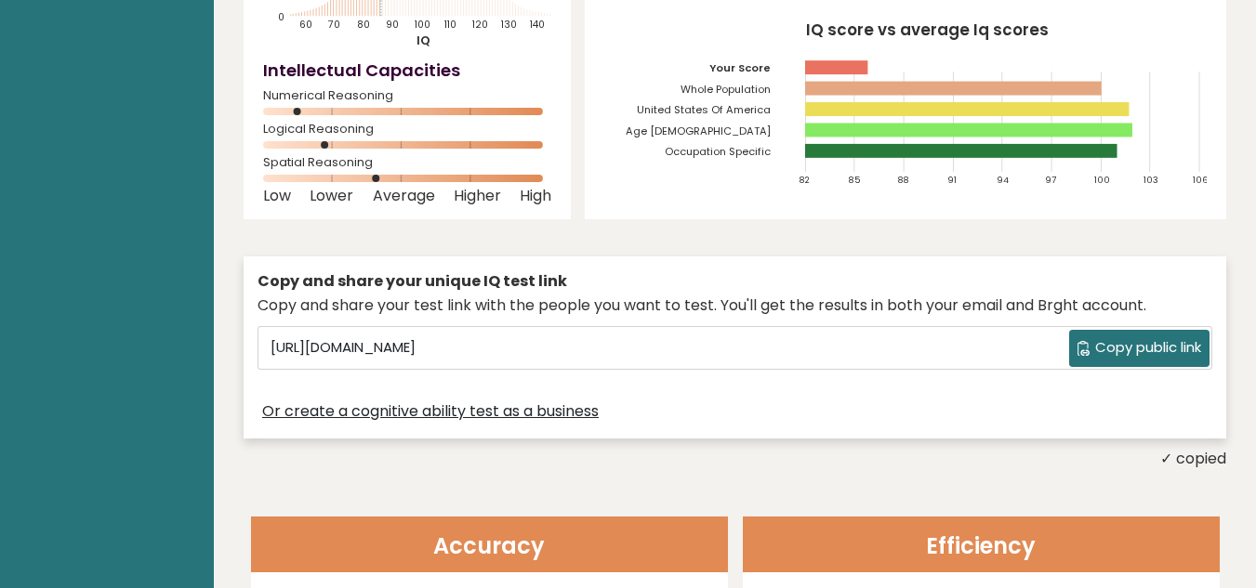
scroll to position [311, 0]
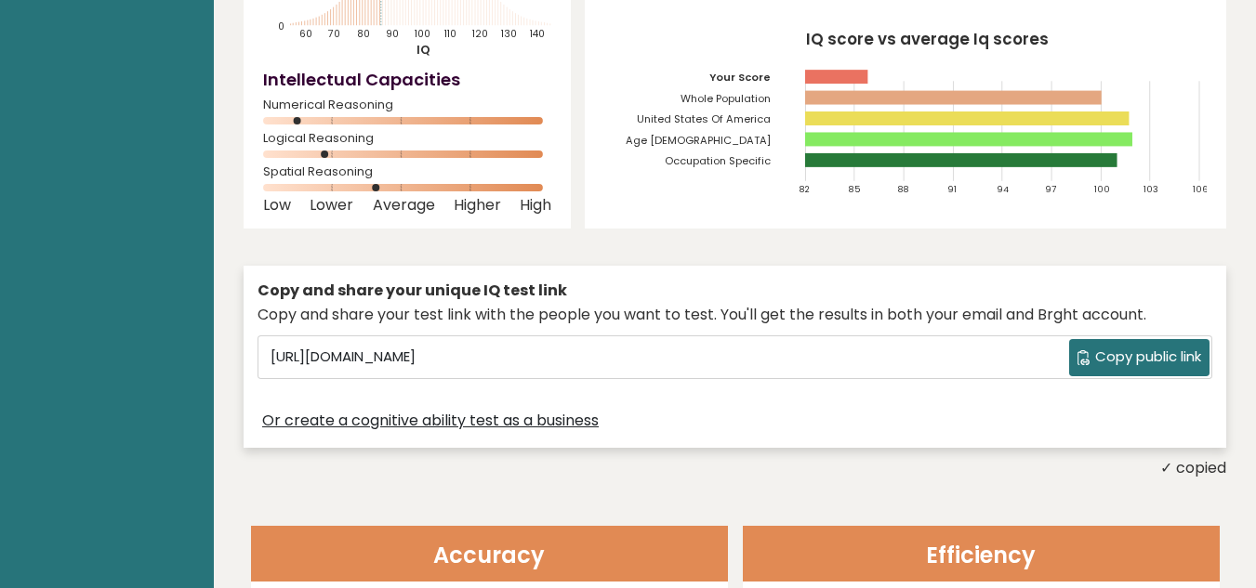
click at [422, 336] on div "[URL][DOMAIN_NAME] Copy public link" at bounding box center [734, 357] width 953 height 42
